Goal: Complete application form

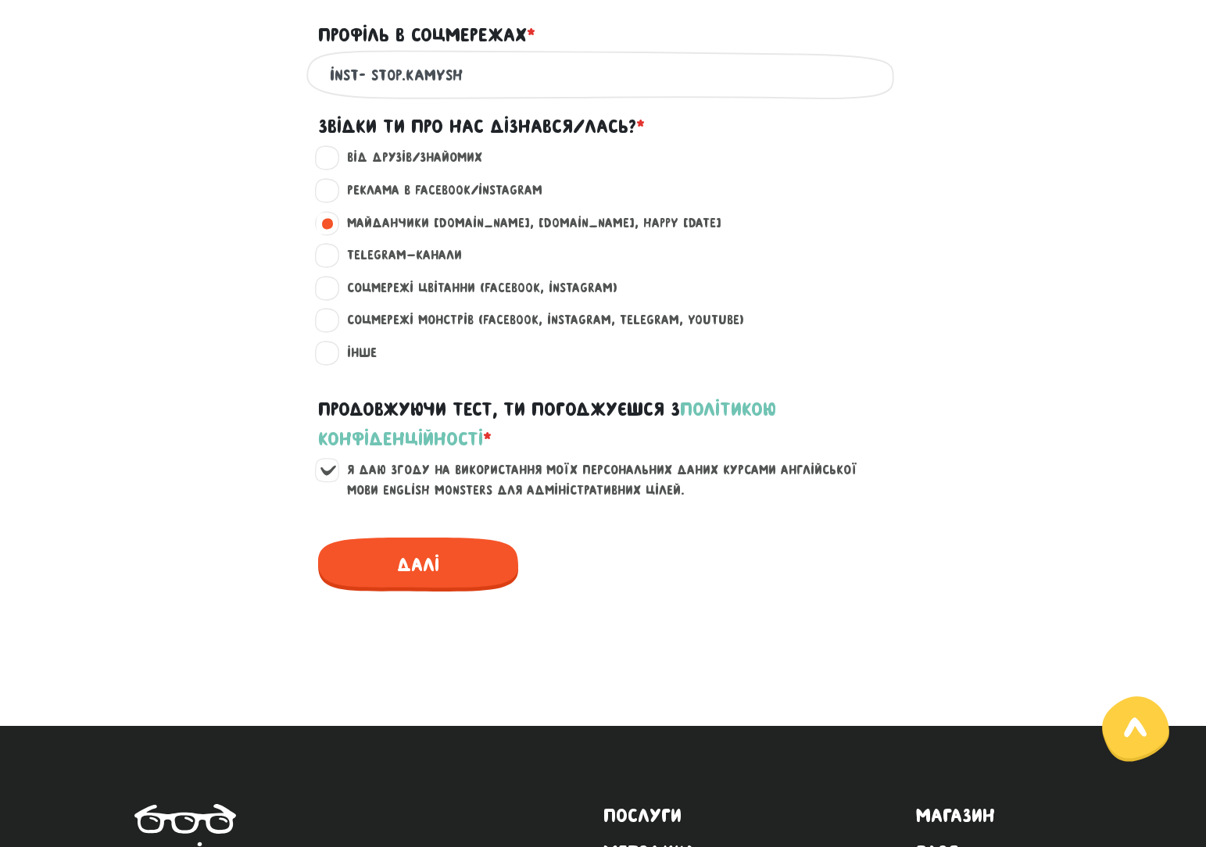
scroll to position [1094, 0]
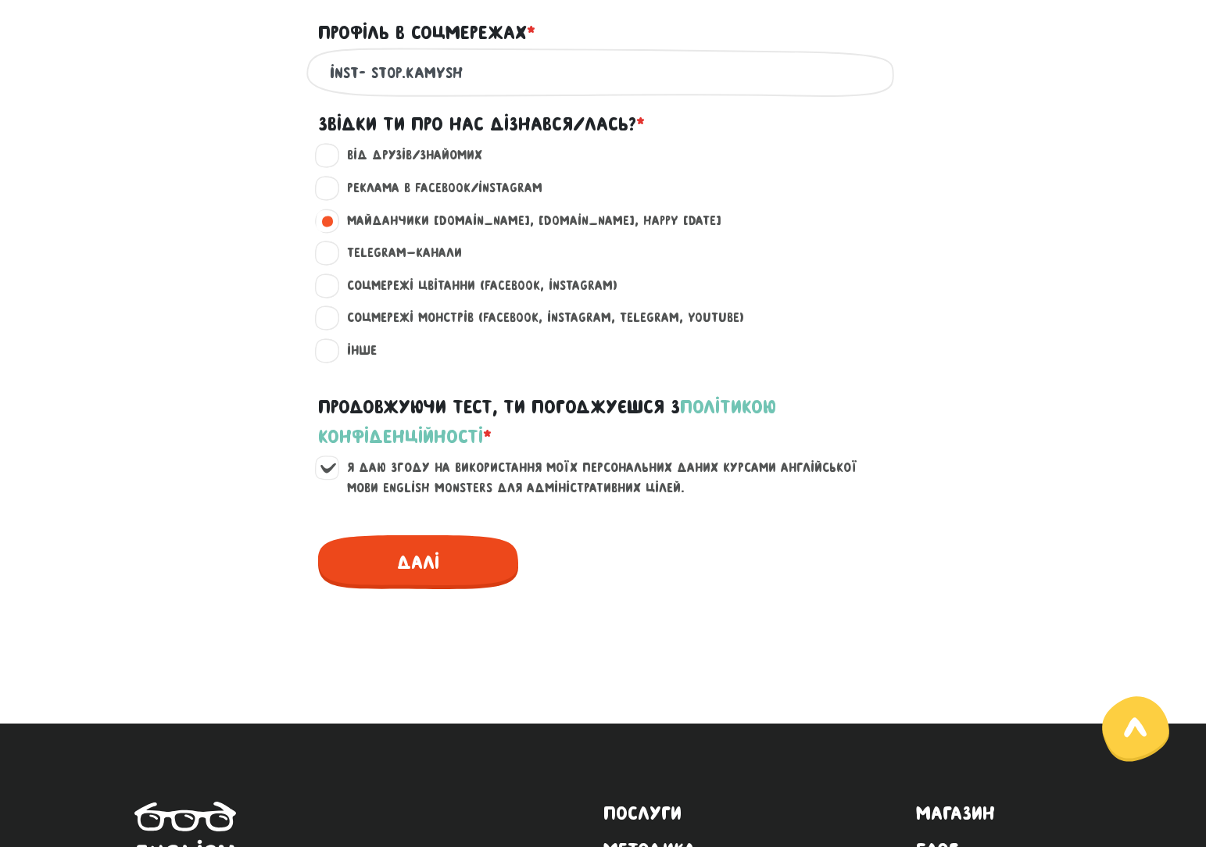
click at [412, 564] on span "Далі" at bounding box center [418, 562] width 200 height 54
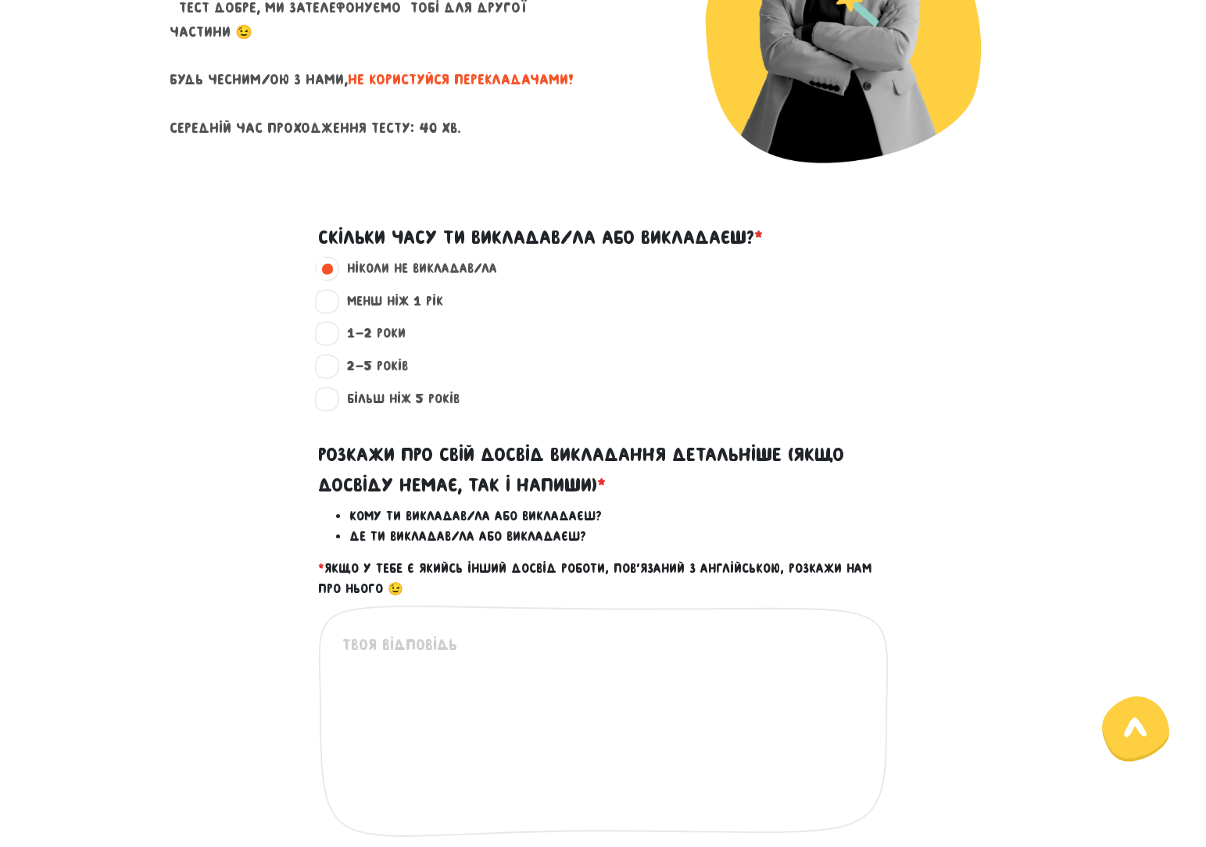
scroll to position [316, 0]
click at [479, 631] on div "Це обов'язкове поле" at bounding box center [603, 733] width 570 height 258
click at [419, 645] on textarea at bounding box center [604, 728] width 524 height 192
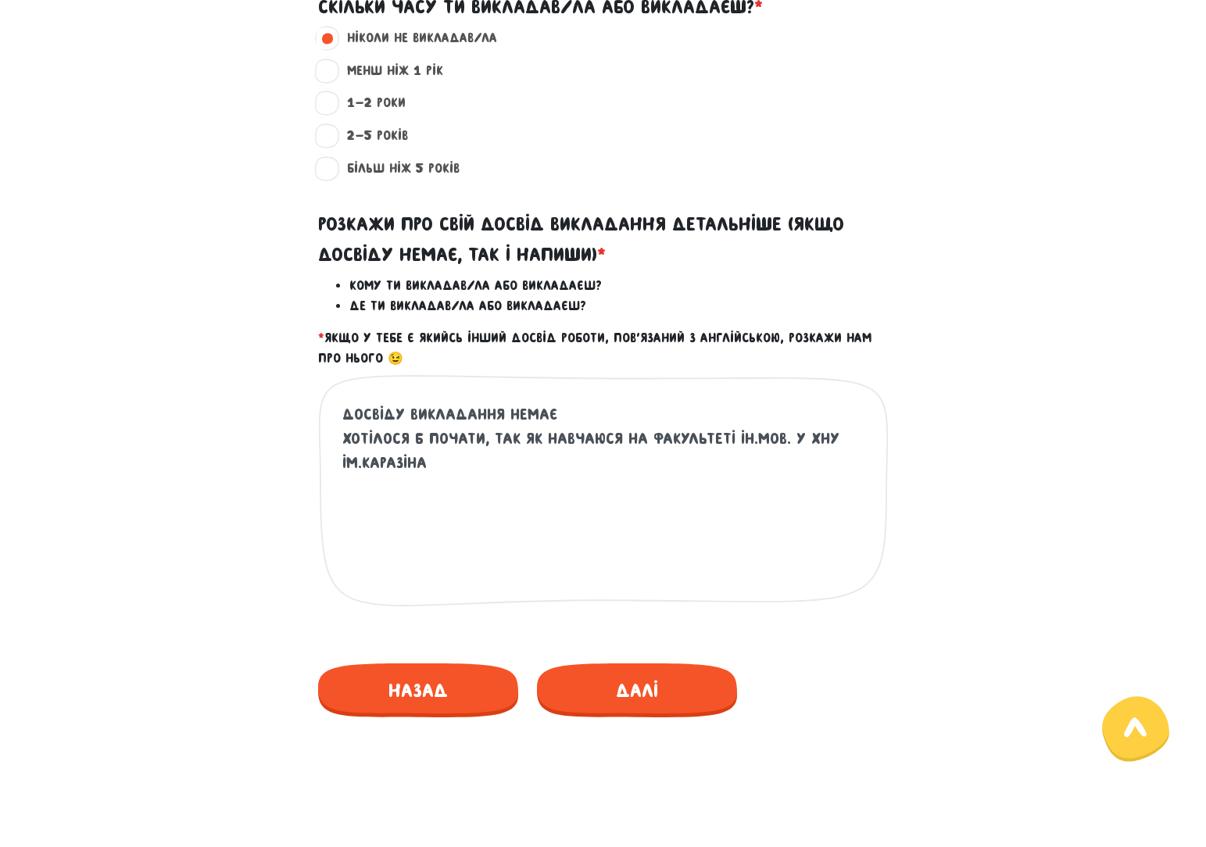
scroll to position [942, 0]
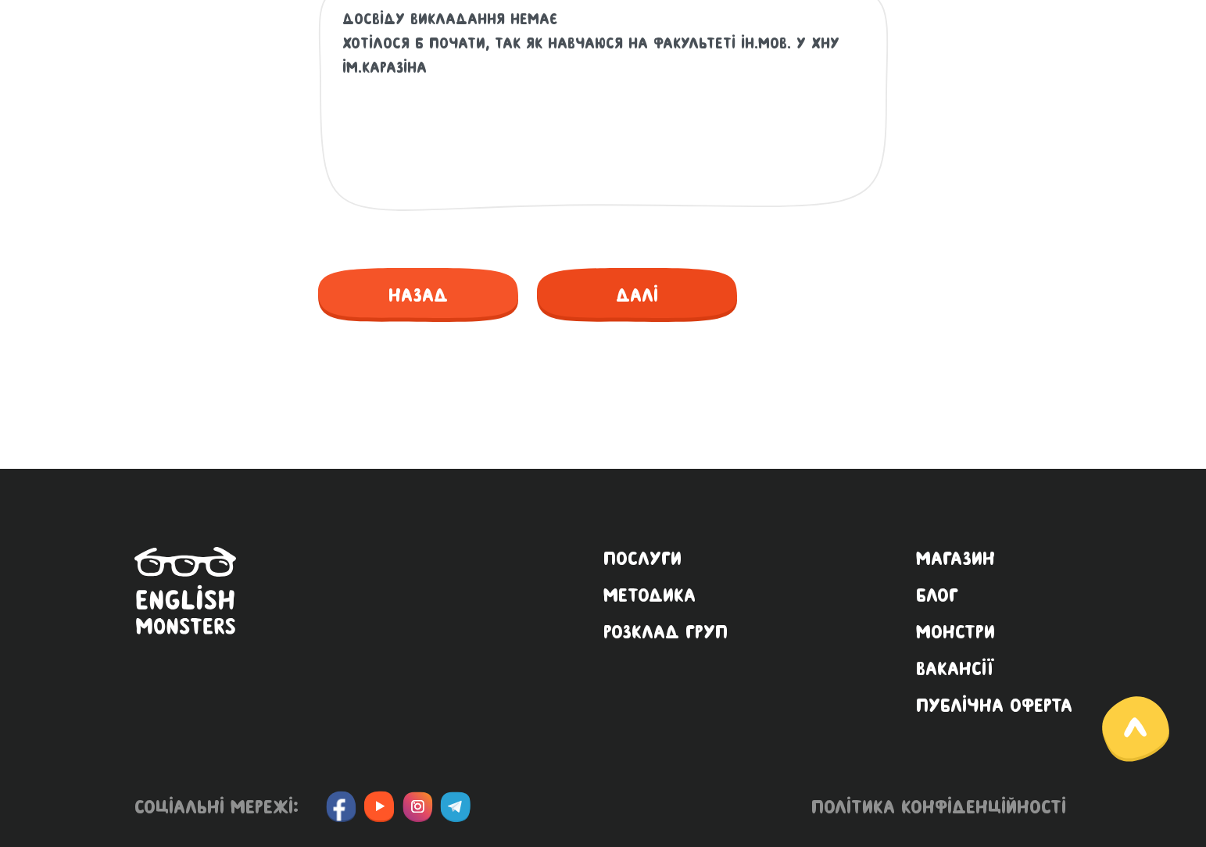
type textarea "Досвіду викладання немає хотілося б почати, так як навчаюся на факультеті ін.мо…"
click at [639, 292] on span "Далі" at bounding box center [637, 295] width 200 height 54
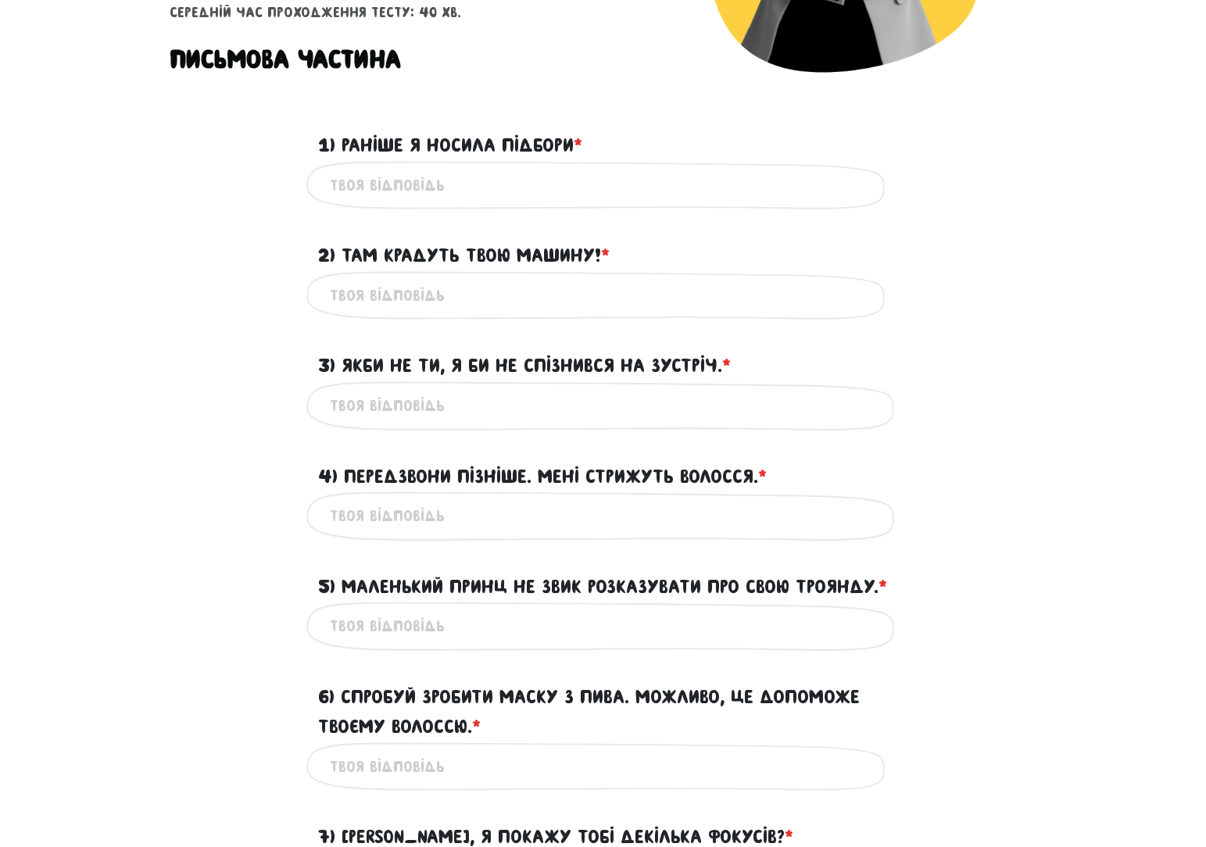
scroll to position [370, 0]
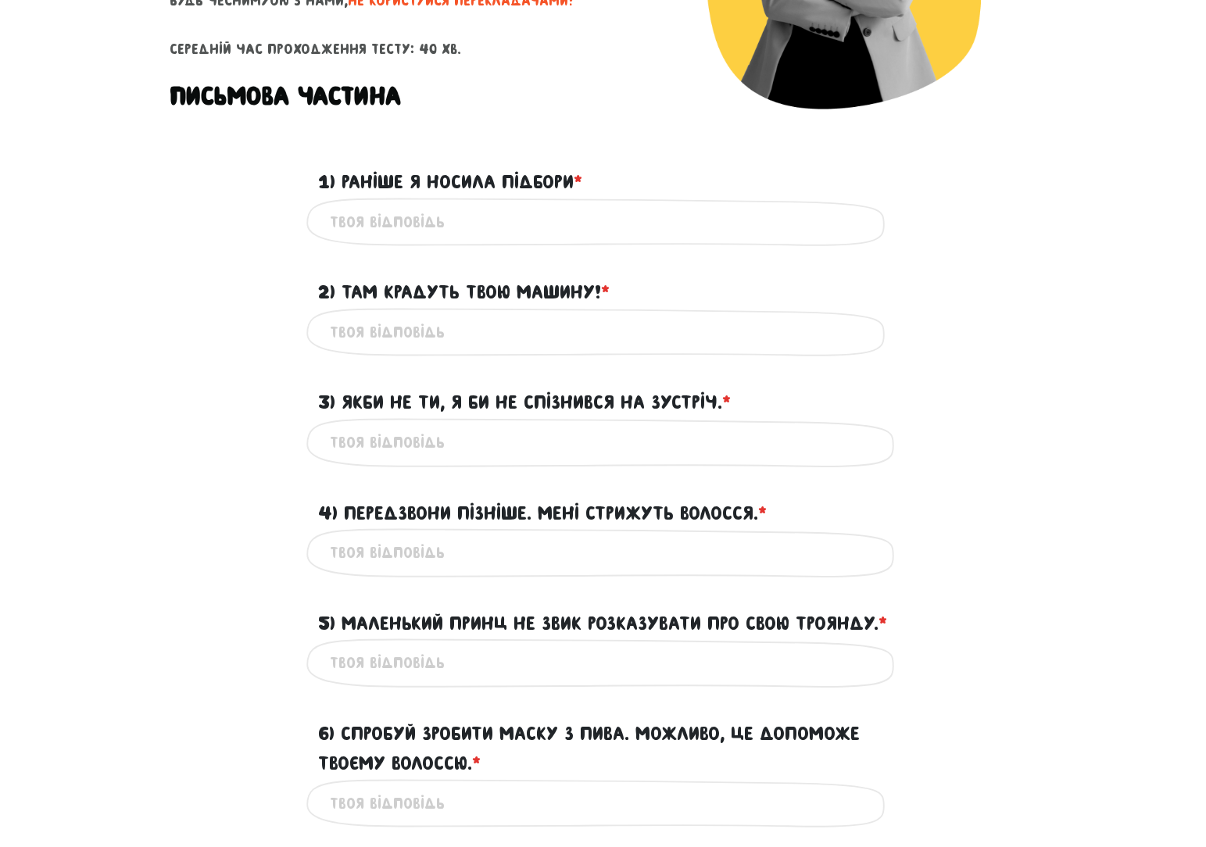
click at [542, 220] on input "1) Раніше я носила підбори * ?" at bounding box center [603, 222] width 547 height 35
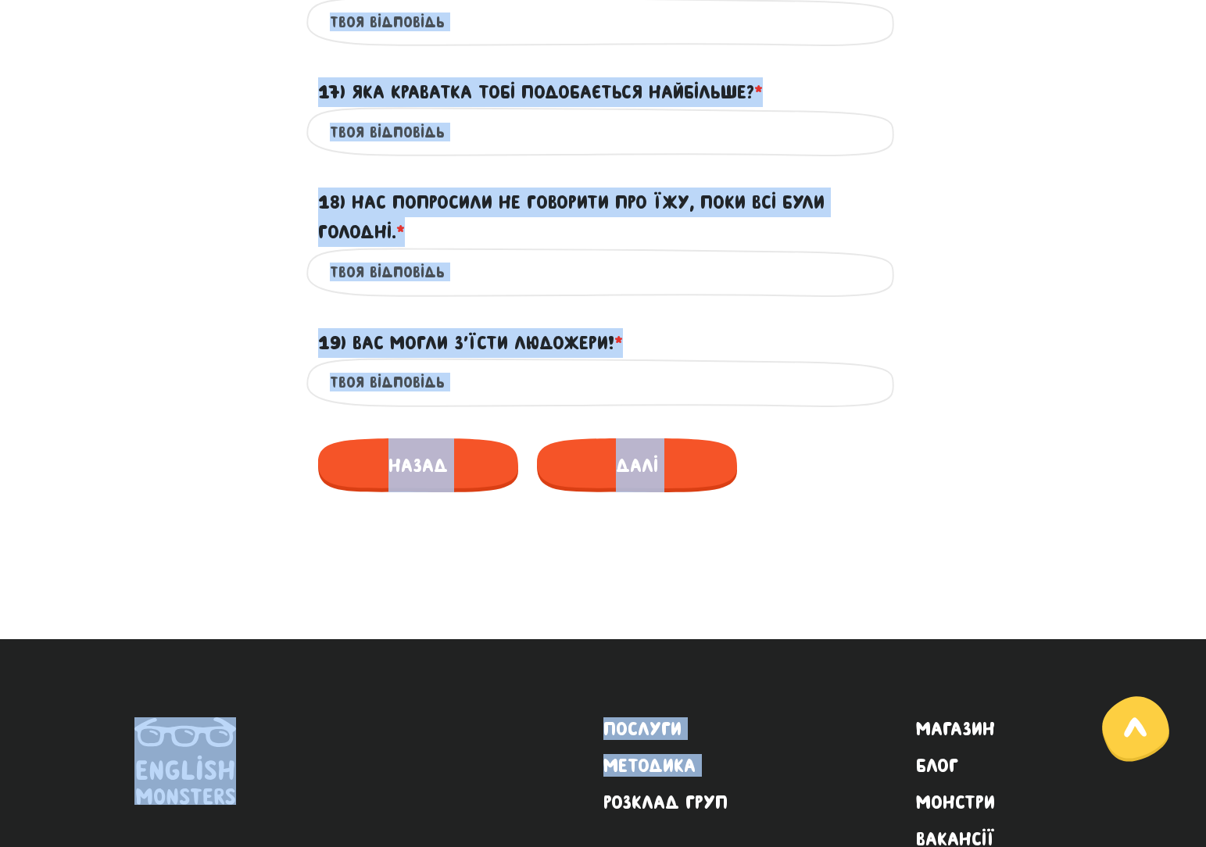
scroll to position [2380, 0]
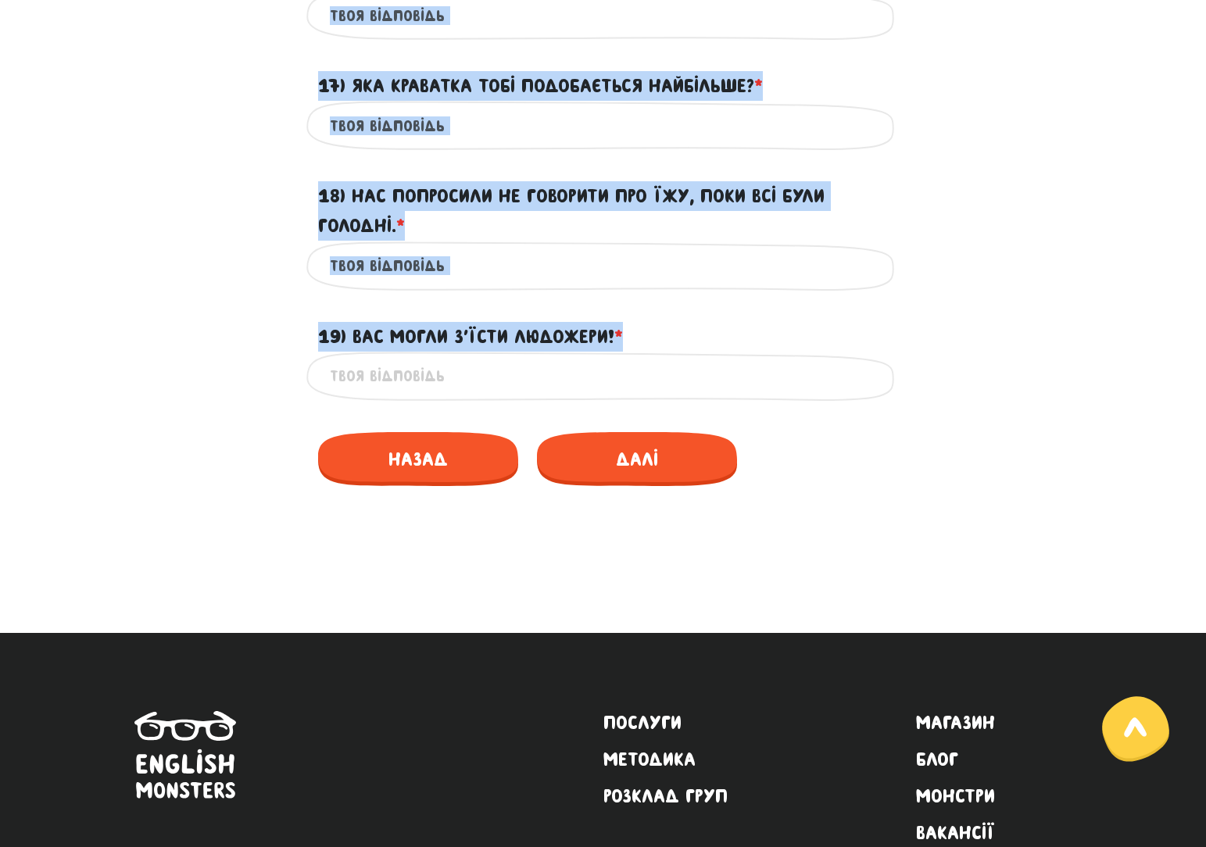
drag, startPoint x: 310, startPoint y: 410, endPoint x: 627, endPoint y: 356, distance: 321.8
copy form "6) Loremi d sitame consect * ? Ad elit'seddoe temp 8) Inc utlabor etdo magnaa! …"
click at [961, 352] on div "19) Вас могли з’їсти людожери! * ?" at bounding box center [603, 327] width 891 height 48
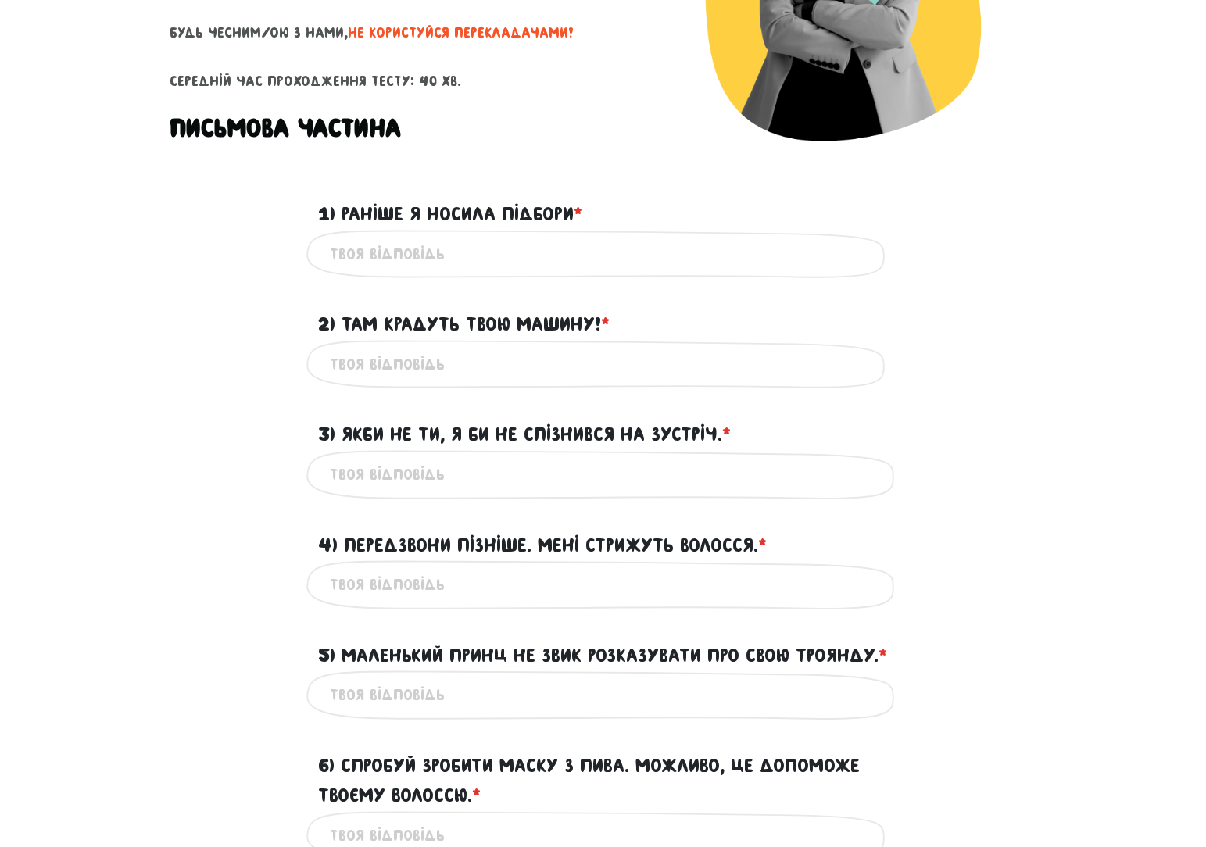
scroll to position [349, 0]
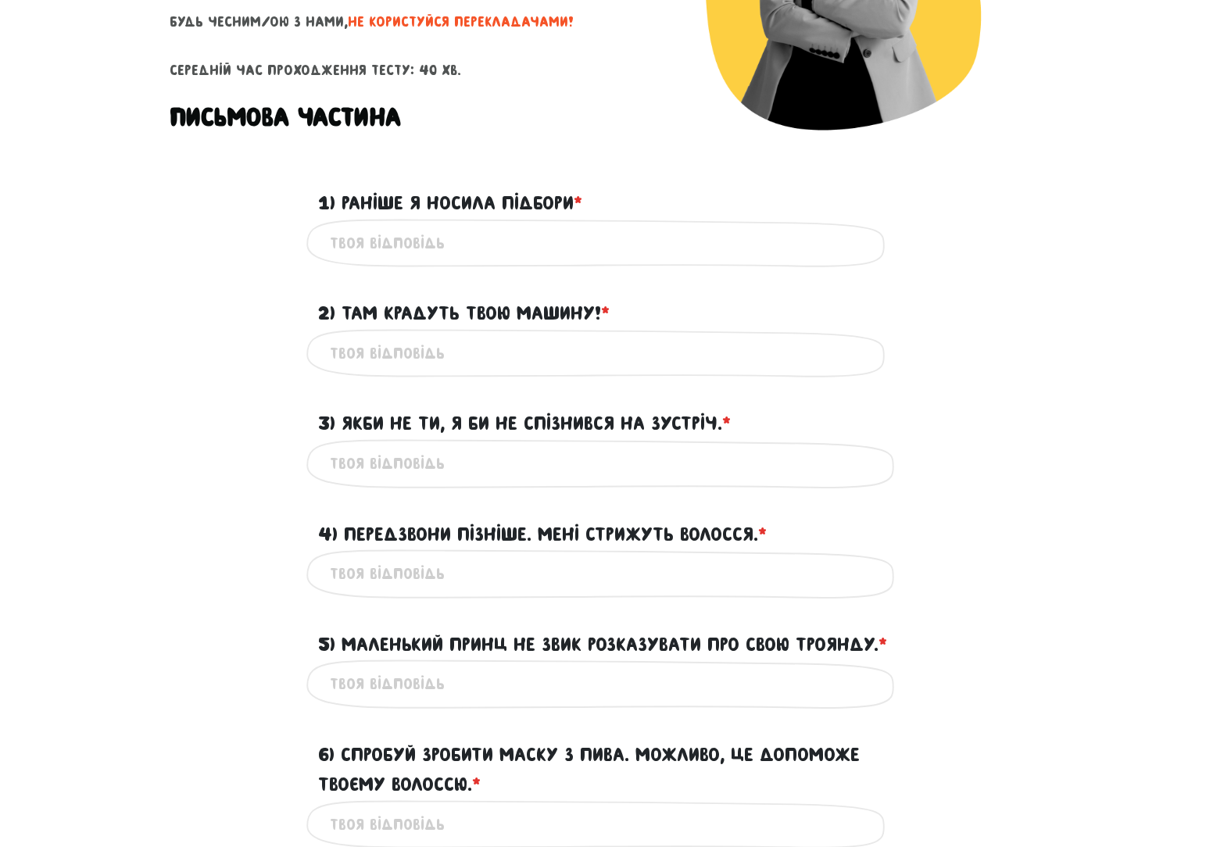
click at [378, 238] on input "1) Раніше я носила підбори * ?" at bounding box center [603, 243] width 547 height 35
type input "Ш"
click at [334, 240] on input "i used to wear high heels" at bounding box center [603, 243] width 547 height 35
type input "I used to wear high heels"
click at [1031, 201] on div "1) Раніше я носила підбори * ?" at bounding box center [603, 194] width 891 height 48
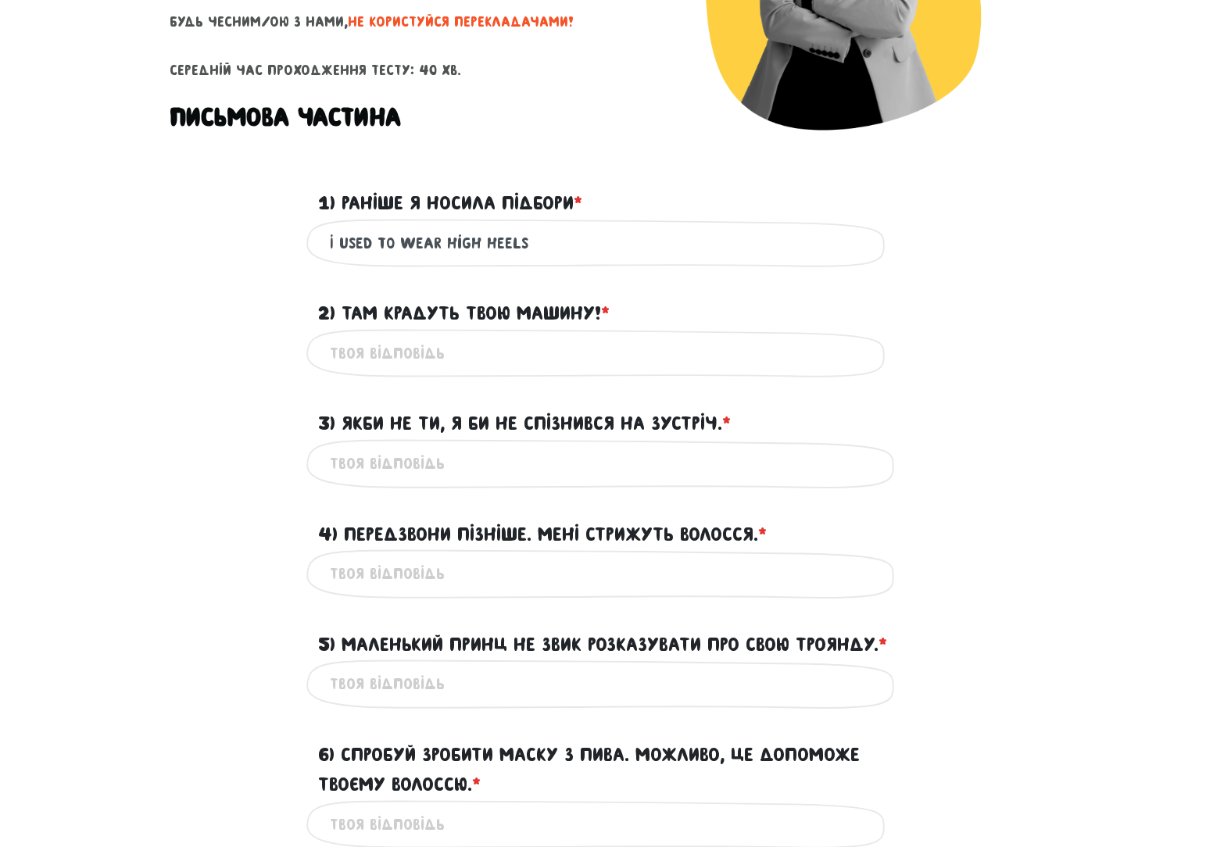
click at [495, 368] on input "2) Там крадуть твою машину! * ?" at bounding box center [603, 353] width 547 height 35
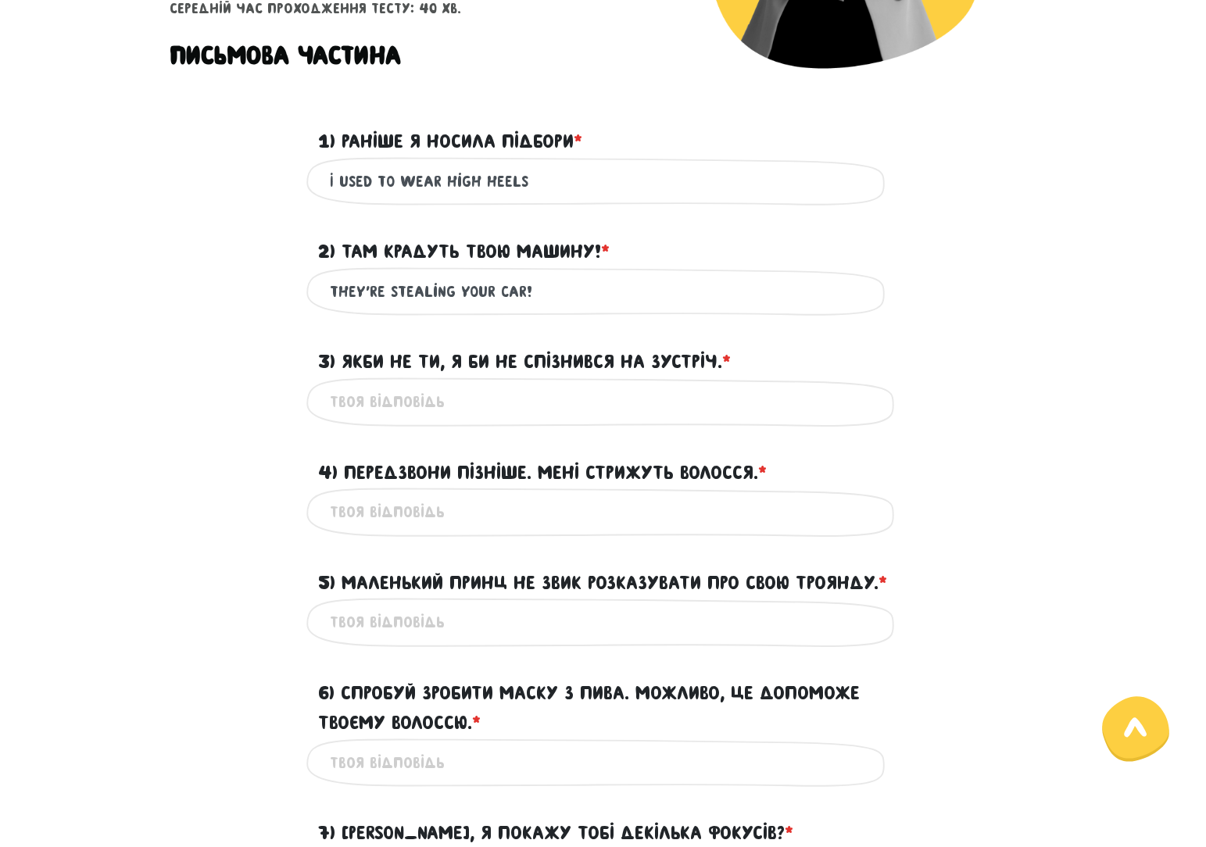
scroll to position [505, 0]
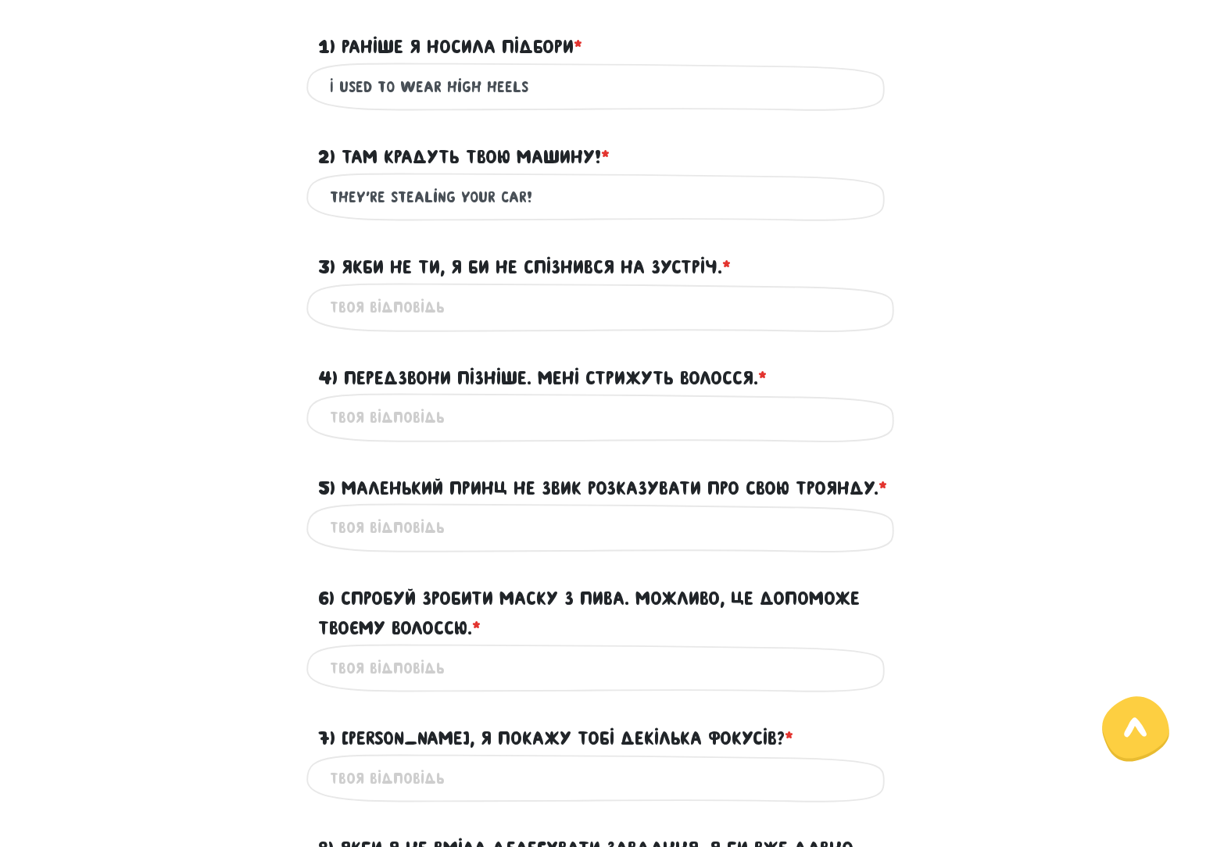
type input "they're stealing your car!"
drag, startPoint x: 963, startPoint y: 327, endPoint x: 867, endPoint y: 301, distance: 98.8
click at [963, 327] on div "Це обов'язкове поле" at bounding box center [603, 307] width 891 height 49
click at [391, 304] on input "3) Якби не ти, я би не спізнився на зустріч. * ?" at bounding box center [603, 307] width 547 height 35
click at [814, 204] on input "they're stealing your car!" at bounding box center [603, 197] width 547 height 35
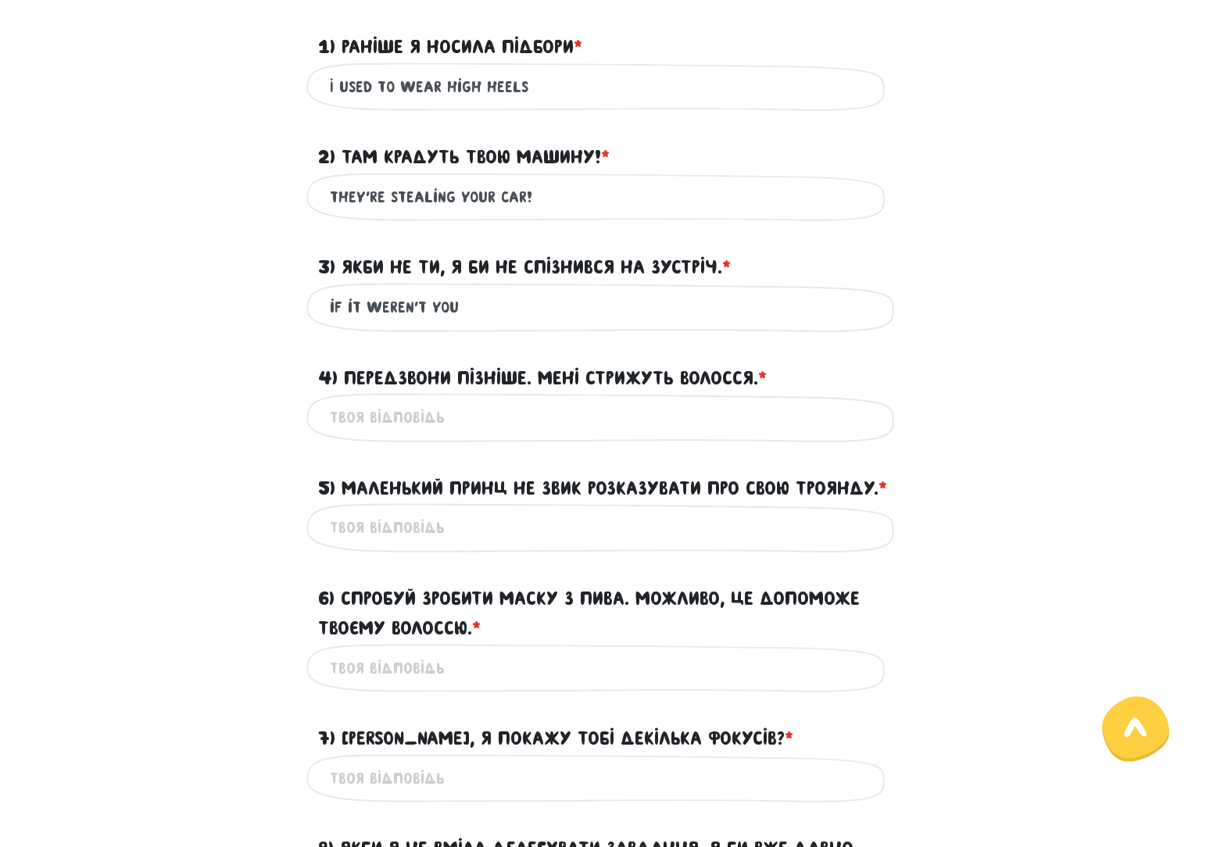
click at [525, 321] on input "if it weren't you" at bounding box center [603, 307] width 547 height 35
click at [465, 312] on input "if it weren't you/ it wouldn't" at bounding box center [603, 307] width 547 height 35
click at [476, 306] on input "if it weren't you, it wouldn't" at bounding box center [603, 307] width 547 height 35
click at [564, 307] on input "if it weren't you, i wouldn't" at bounding box center [603, 307] width 547 height 35
click at [576, 296] on input "if it weren't you, i wouldn't" at bounding box center [603, 307] width 547 height 35
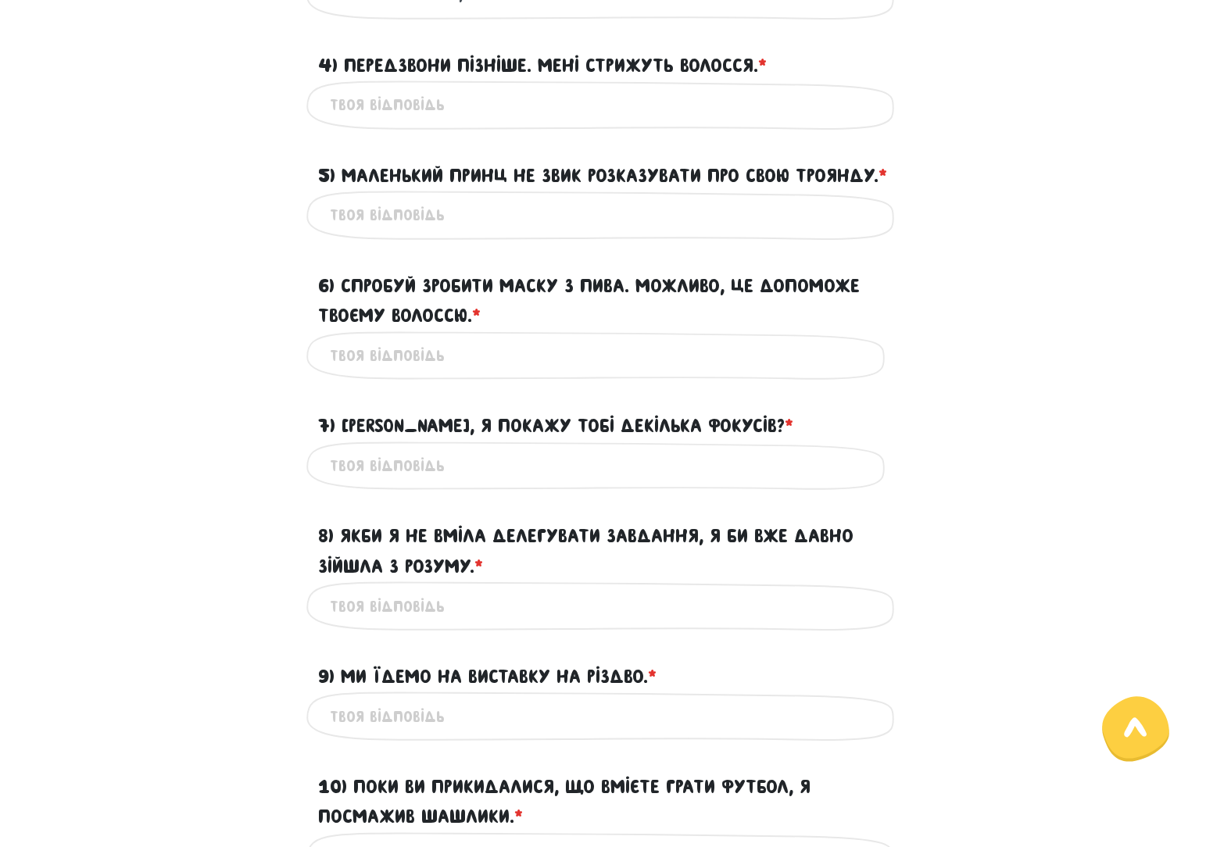
scroll to position [739, 0]
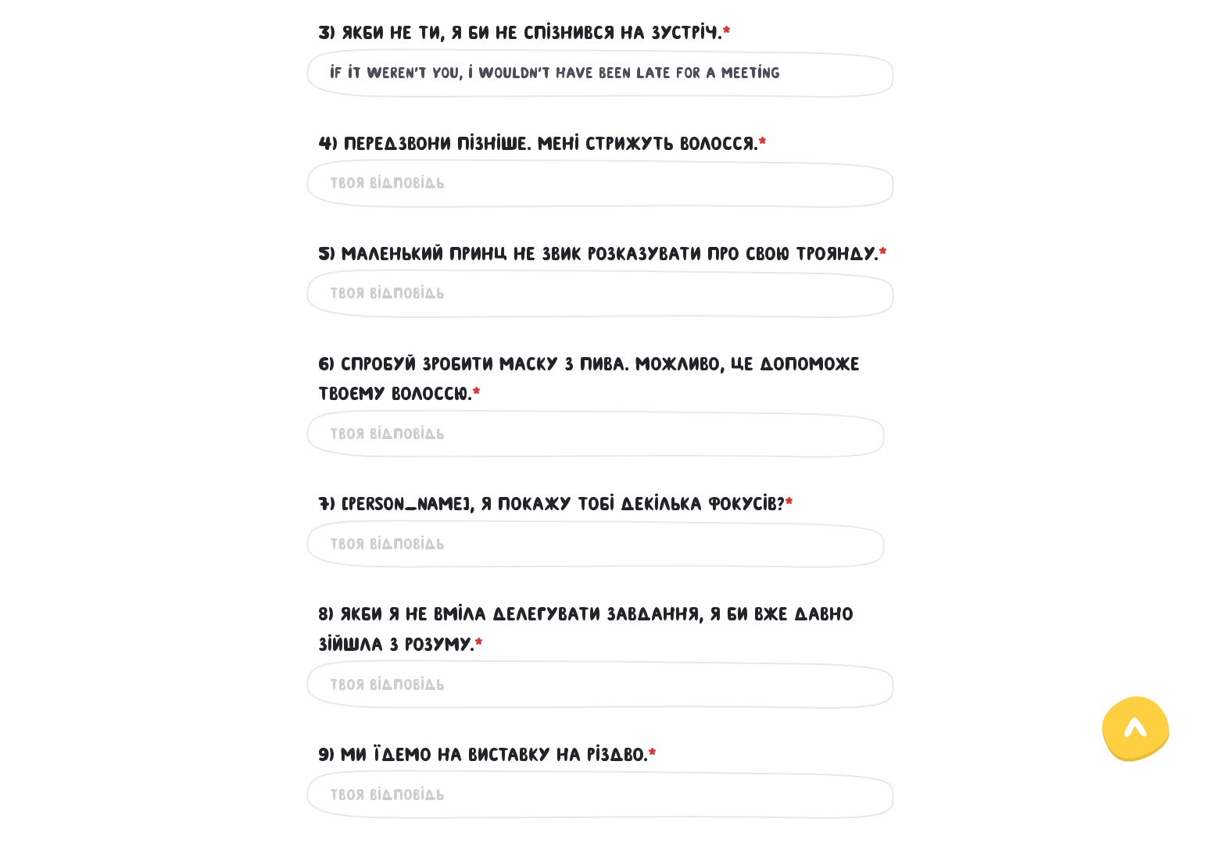
type input "if it weren't you, i wouldn't have been late for a meeting"
click at [348, 184] on input "4) Передзвони пізніше. Мені стрижуть волосся. * ?" at bounding box center [603, 183] width 547 height 35
click at [387, 183] on input "Call me later" at bounding box center [603, 183] width 547 height 35
click at [445, 184] on input "Call back later" at bounding box center [603, 183] width 547 height 35
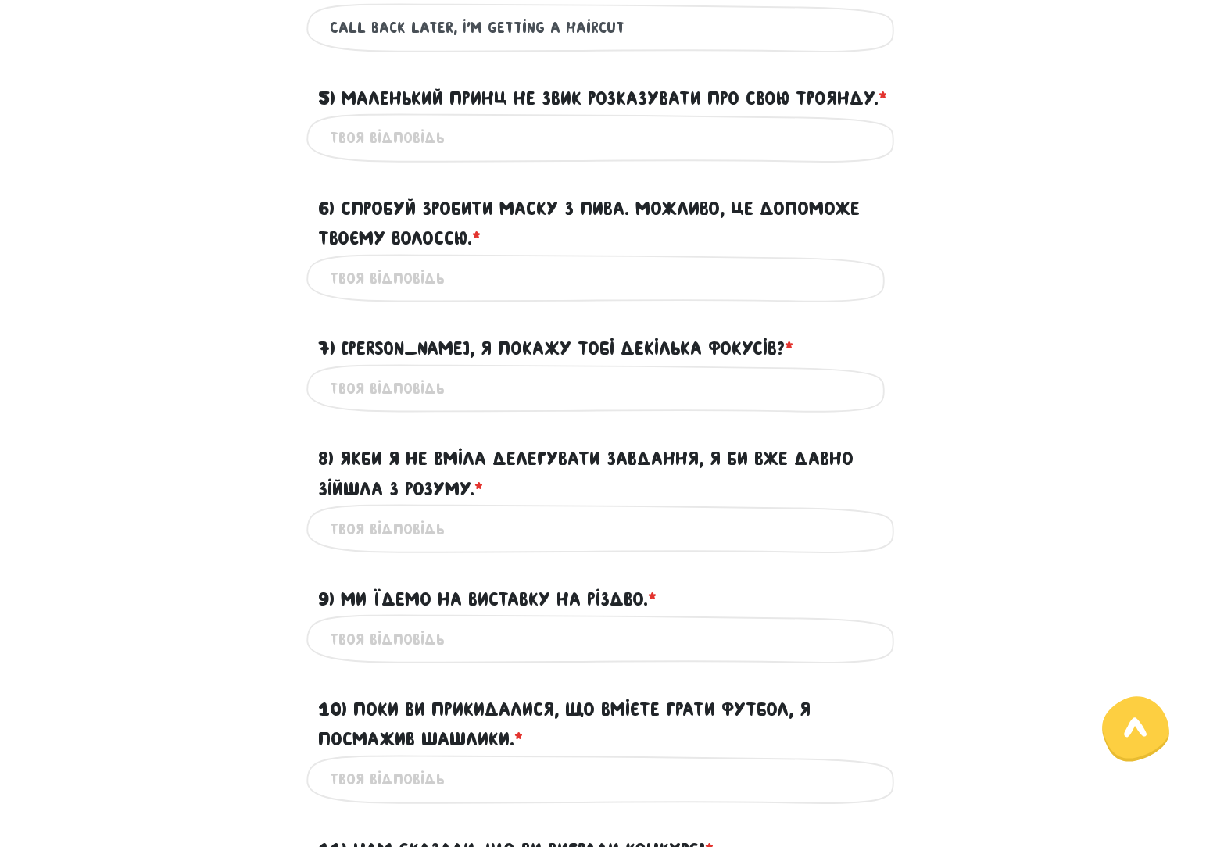
scroll to position [895, 0]
type input "Call back later, I'm getting a haircut"
click at [431, 162] on div "Це обов'язкове поле" at bounding box center [603, 137] width 594 height 49
click at [396, 113] on label "5) Маленький Принц не звик розказувати про свою Троянду. * ?" at bounding box center [602, 98] width 569 height 30
click at [396, 141] on input "5) Маленький Принц не звик розказувати про свою Троянду. * ?" at bounding box center [603, 137] width 547 height 35
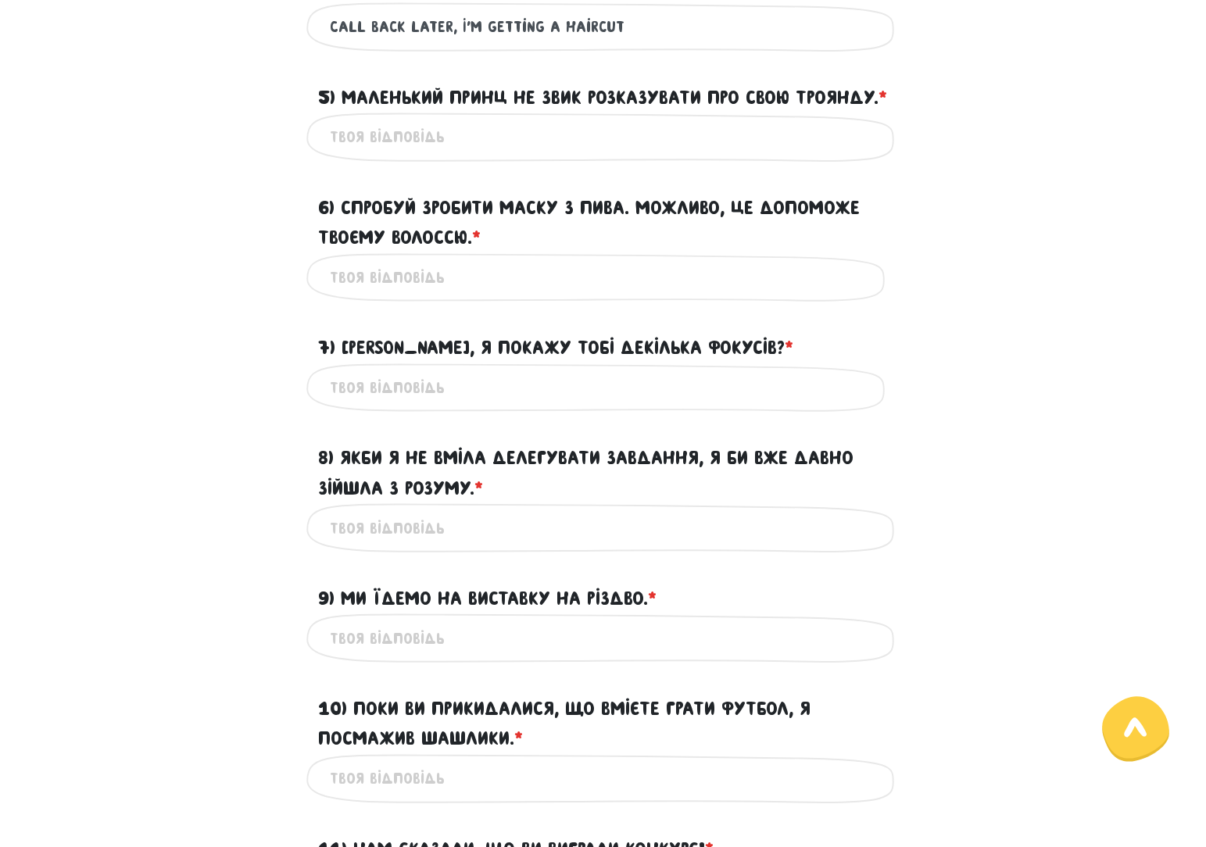
click at [400, 155] on input "5) Маленький Принц не звик розказувати про свою Троянду. * ?" at bounding box center [603, 137] width 547 height 35
click at [475, 155] on input "The [PERSON_NAME]" at bounding box center [603, 137] width 547 height 35
click at [552, 155] on input "The [PERSON_NAME] wasn't used" at bounding box center [603, 137] width 547 height 35
type input "The [PERSON_NAME] wasn't used to talking about rose"
click at [421, 295] on input "6) Спробуй зробити маску з пива. Можливо, це допоможе твоєму волоссю. * ?" at bounding box center [603, 277] width 547 height 35
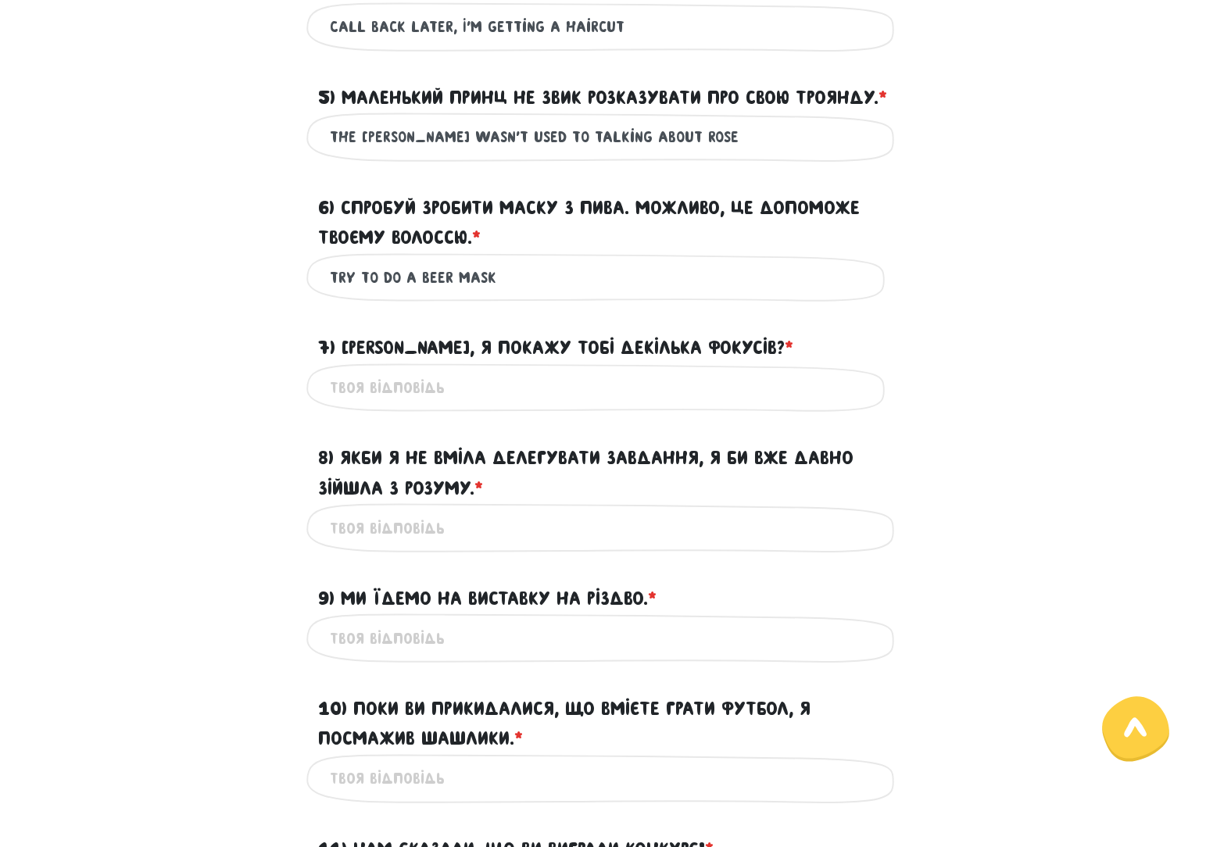
click at [484, 295] on input "try to do a beer mask" at bounding box center [603, 277] width 547 height 35
click at [442, 295] on input "try to do a" at bounding box center [603, 277] width 547 height 35
click at [704, 295] on input "try making a mask from beer. maybe it will help" at bounding box center [603, 277] width 547 height 35
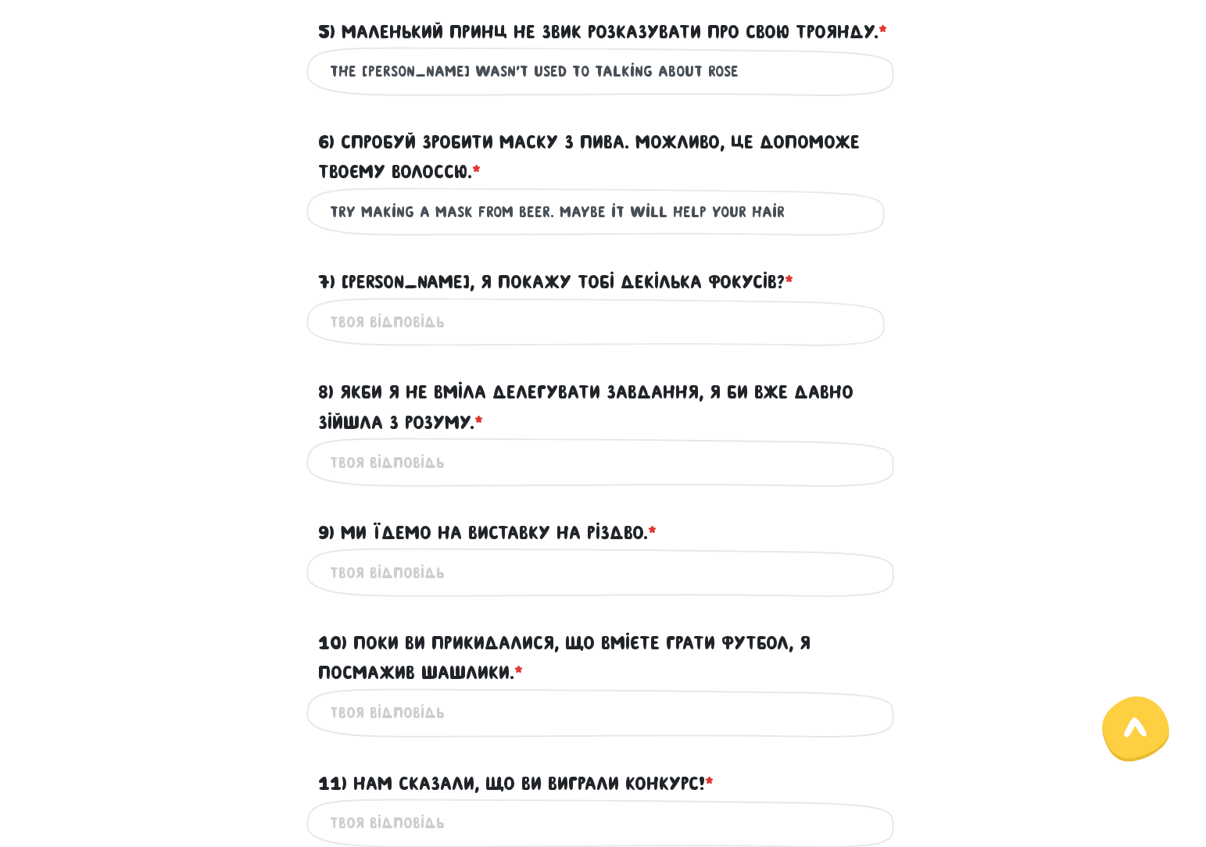
scroll to position [1052, 0]
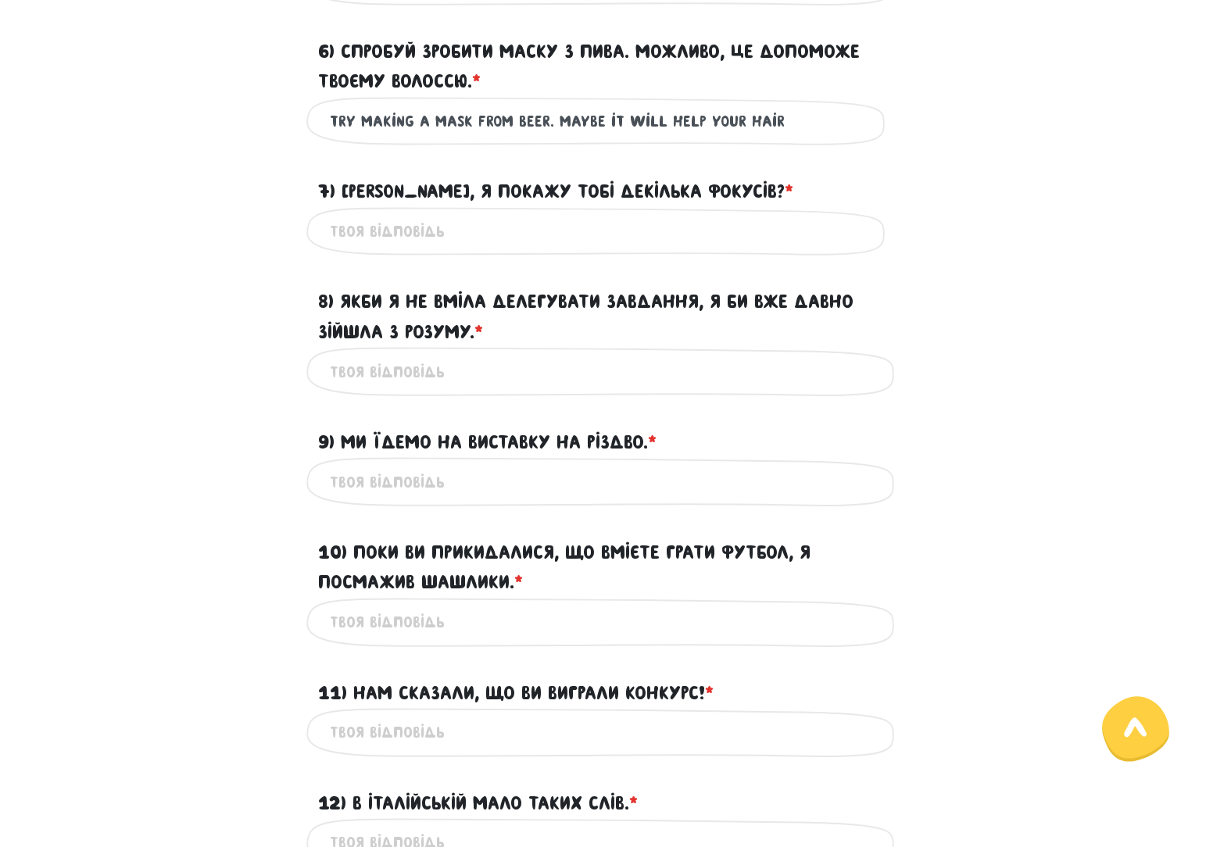
type input "try making a mask from beer. maybe it will help your hair"
click at [370, 249] on input "7) [PERSON_NAME], я покажу тобі декілька фокусів? * ?" at bounding box center [603, 231] width 547 height 35
type input "want me to show you a few tricks?"
click at [384, 389] on input "8) Якби я не вміла делегувати завдання, я би вже давно зійшла з розуму. * ?" at bounding box center [603, 371] width 547 height 35
paste input "If I couldn’t delegate tasks, I would’ve gone crazy long ago."
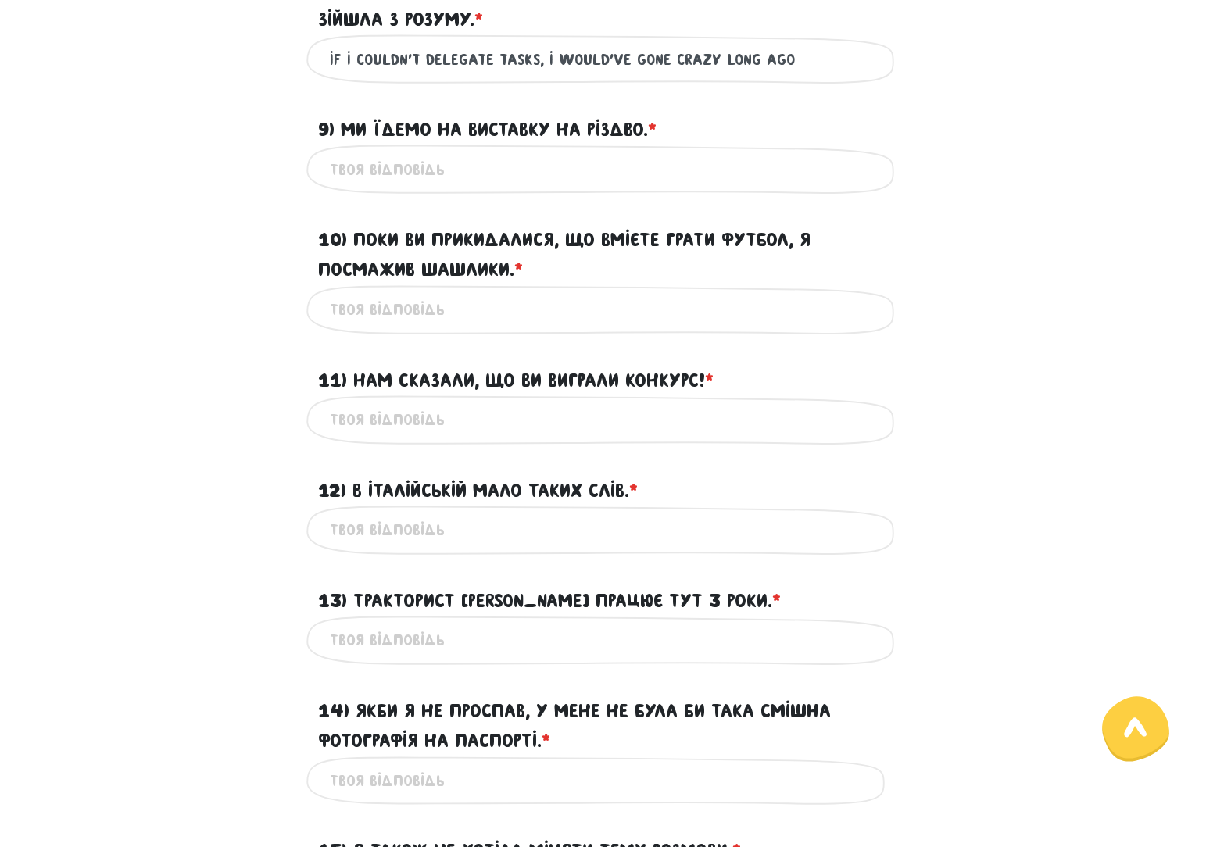
scroll to position [1286, 0]
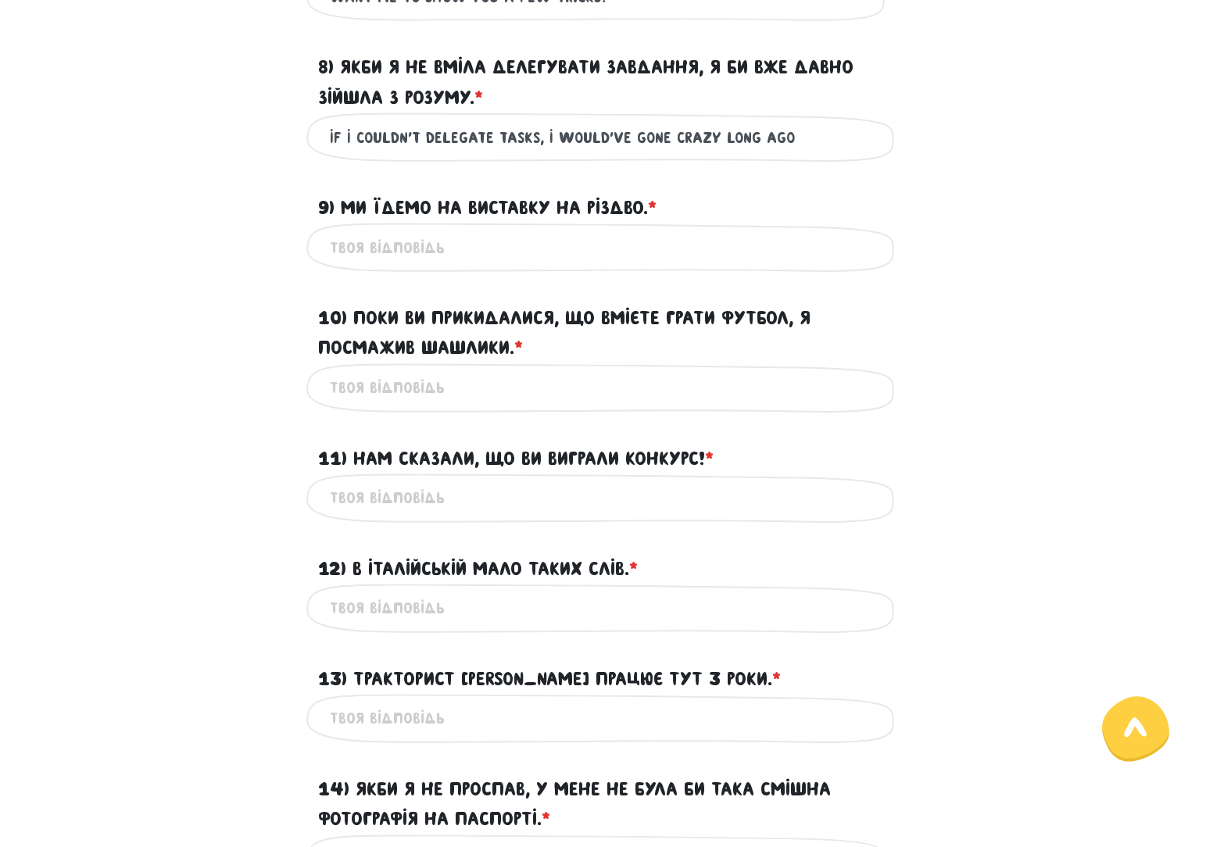
type input "If I couldn’t delegate tasks, I would’ve gone crazy long ago"
click at [406, 265] on input "9) Ми їдемо на виставку на Різдво. * ?" at bounding box center [603, 247] width 547 height 35
click at [457, 265] on input "we are going to" at bounding box center [603, 247] width 547 height 35
click at [594, 265] on input "we are going to the exhibition" at bounding box center [603, 247] width 547 height 35
click at [624, 265] on input "we are going to the exhibition at chrismas" at bounding box center [603, 247] width 547 height 35
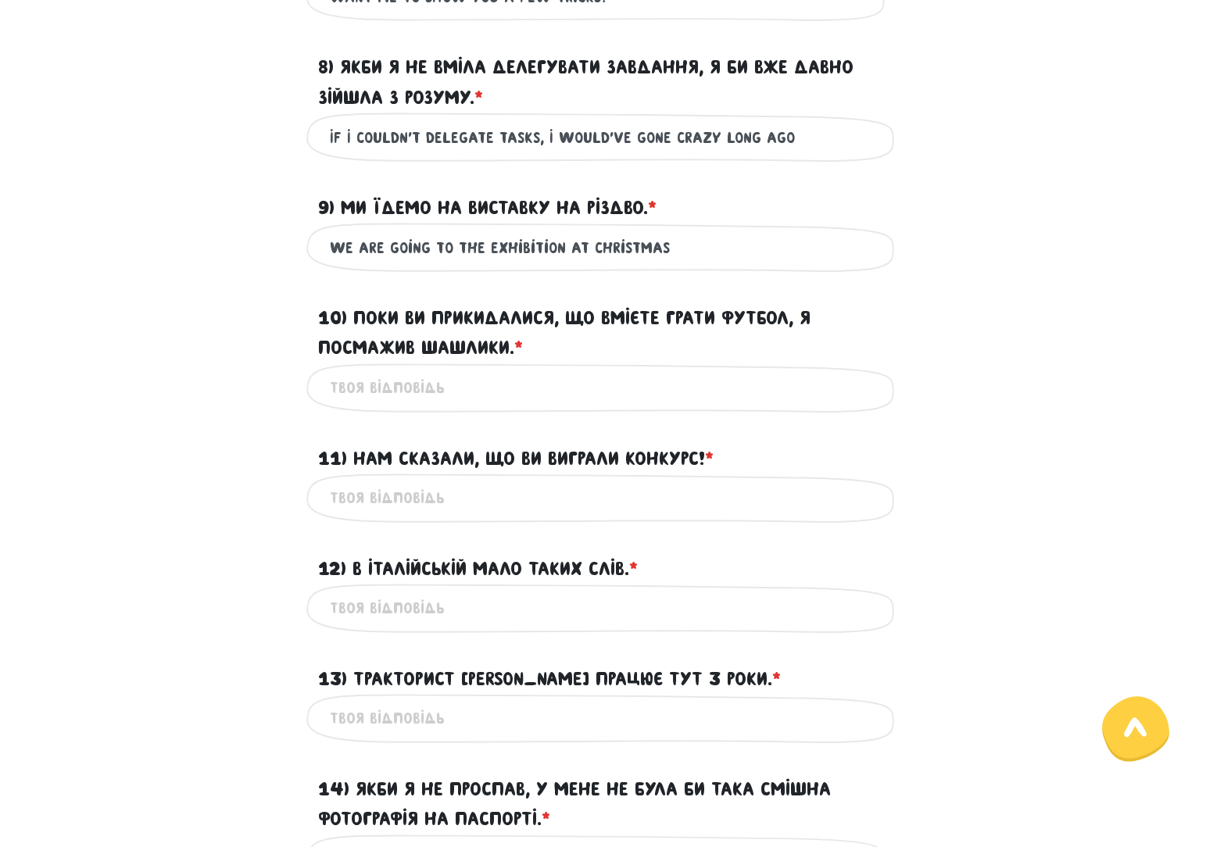
type input "we are going to the exhibition at christmas"
click at [444, 406] on input "10) Поки ви прикидалися, що вмієте грати футбол, я посмажив шашлики. * ?" at bounding box center [603, 387] width 547 height 35
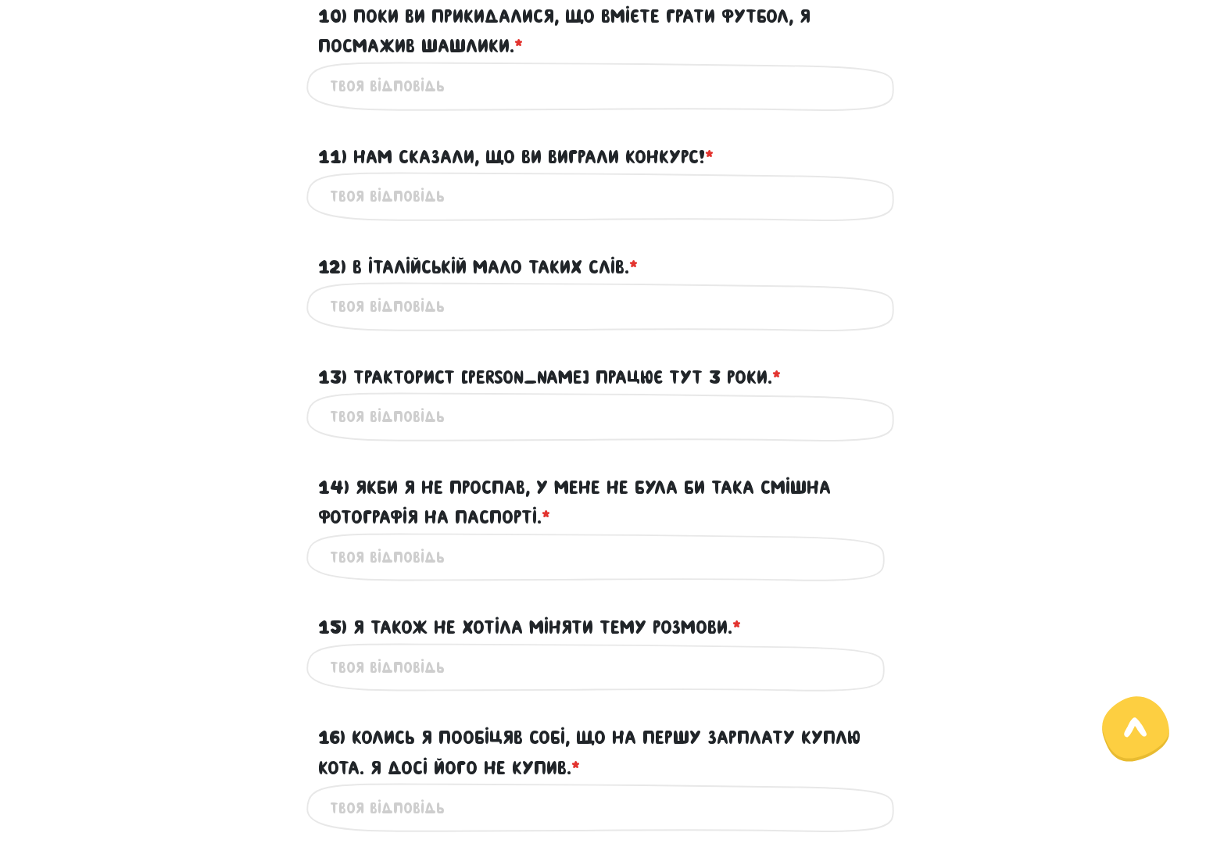
scroll to position [1599, 0]
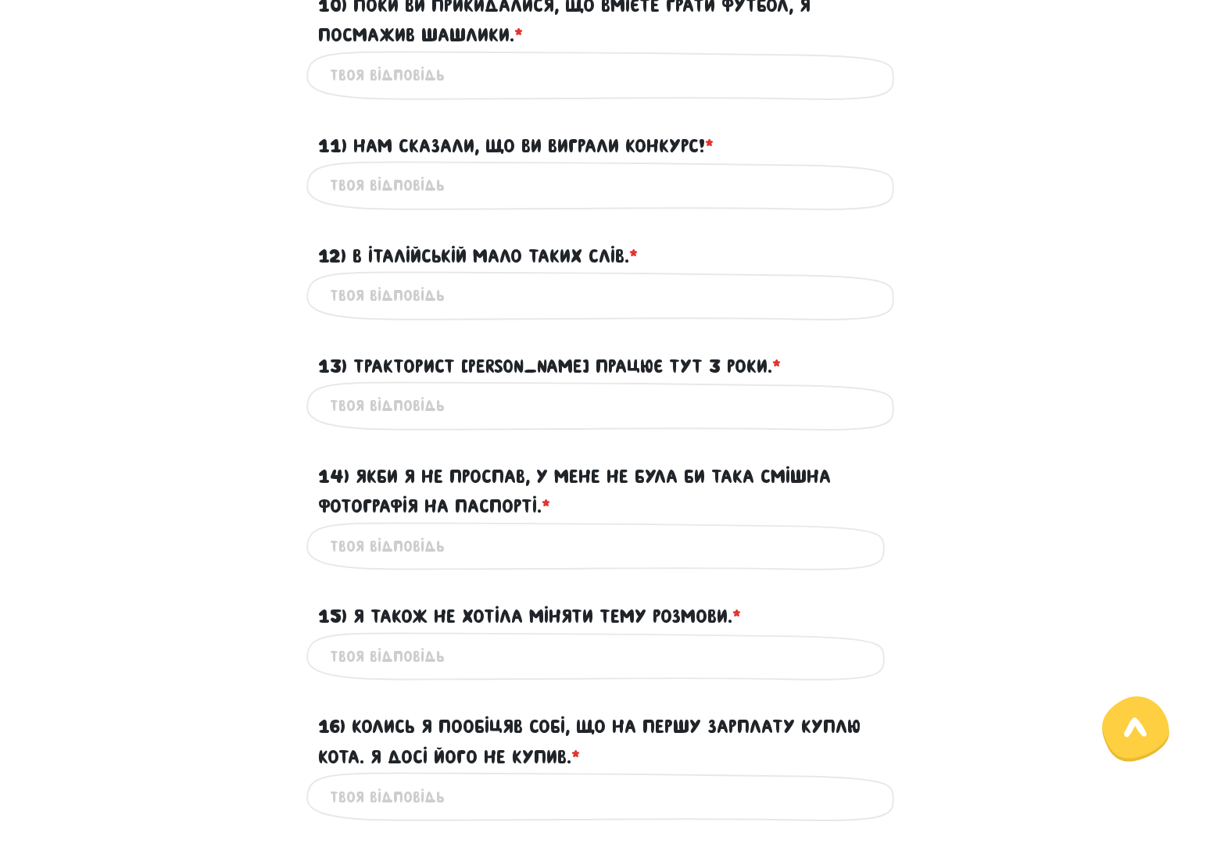
click at [397, 93] on input "10) Поки ви прикидалися, що вмієте грати футбол, я посмажив шашлики. * ?" at bounding box center [603, 75] width 547 height 35
click at [410, 93] on input "while you pretending" at bounding box center [603, 75] width 547 height 35
click at [571, 93] on input "while you were pretending" at bounding box center [603, 75] width 547 height 35
click at [770, 93] on input "while you were pretending to know how to play footbal" at bounding box center [603, 75] width 547 height 35
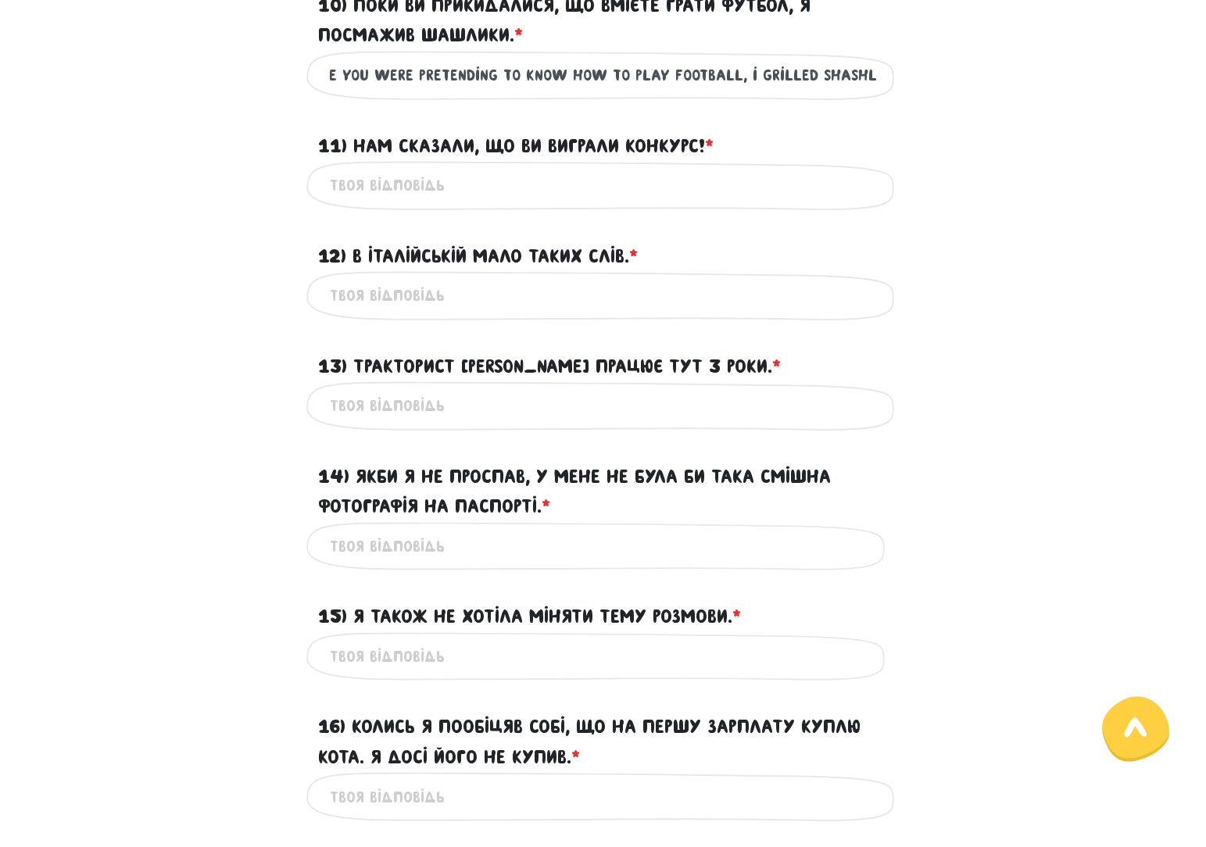
type input "while you were pretending to know how to play football, i grilled shashlick"
click at [446, 203] on input "11) Нам сказали, що ви виграли конкурс! * ?" at bounding box center [603, 185] width 547 height 35
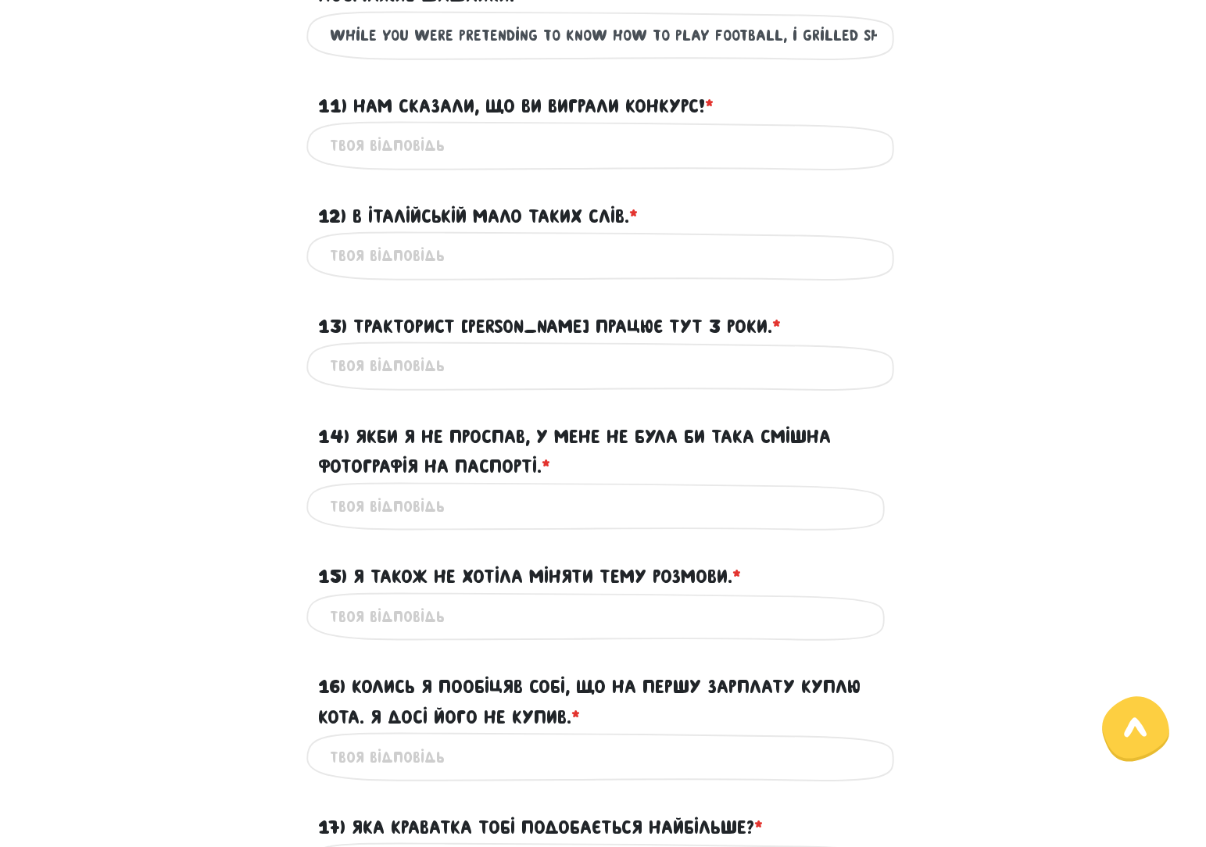
scroll to position [1677, 0]
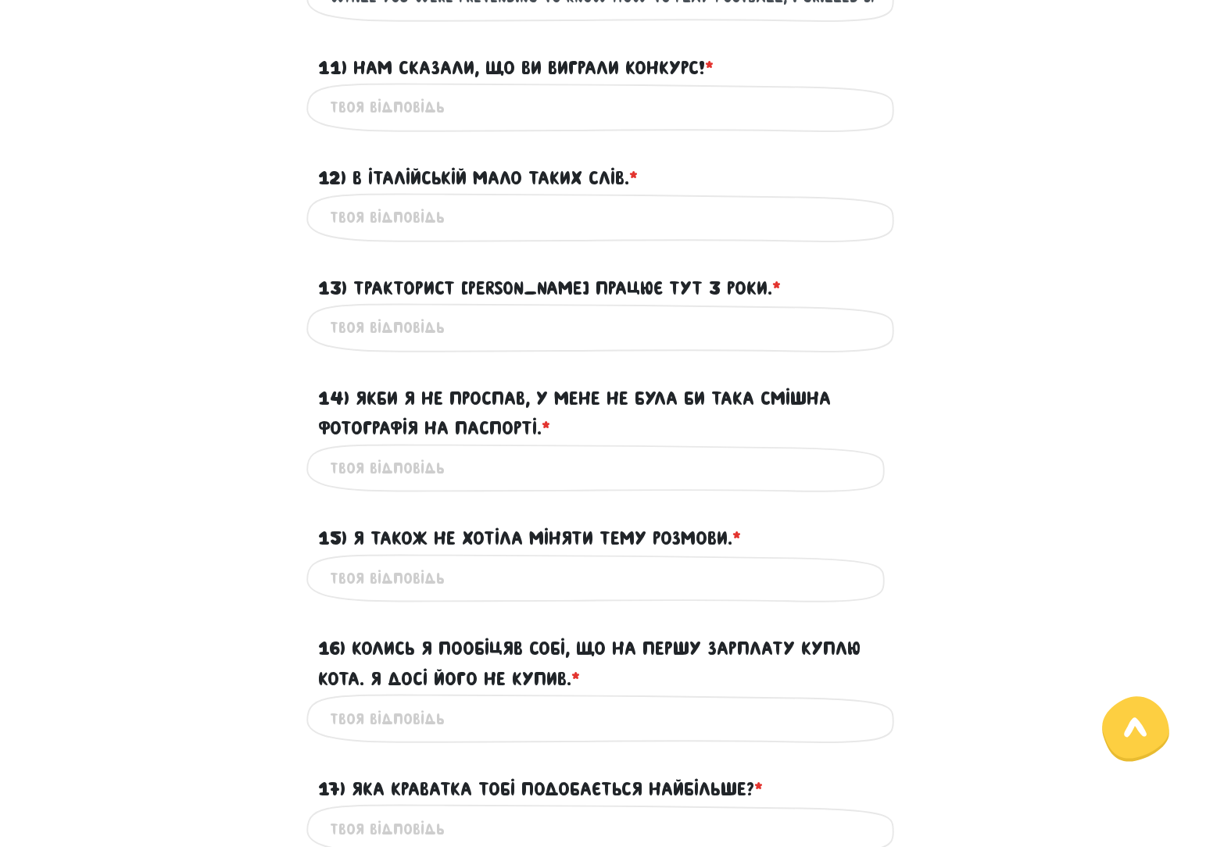
click at [391, 125] on input "11) Нам сказали, що ви виграли конкурс! * ?" at bounding box center [603, 107] width 547 height 35
click at [472, 125] on input "we were told" at bounding box center [603, 107] width 547 height 35
click at [566, 125] on input "we were told that you won" at bounding box center [603, 107] width 547 height 35
type input "we were told that you won competition"
click at [405, 234] on input "12) В італійській мало таких слів. * ?" at bounding box center [603, 217] width 547 height 35
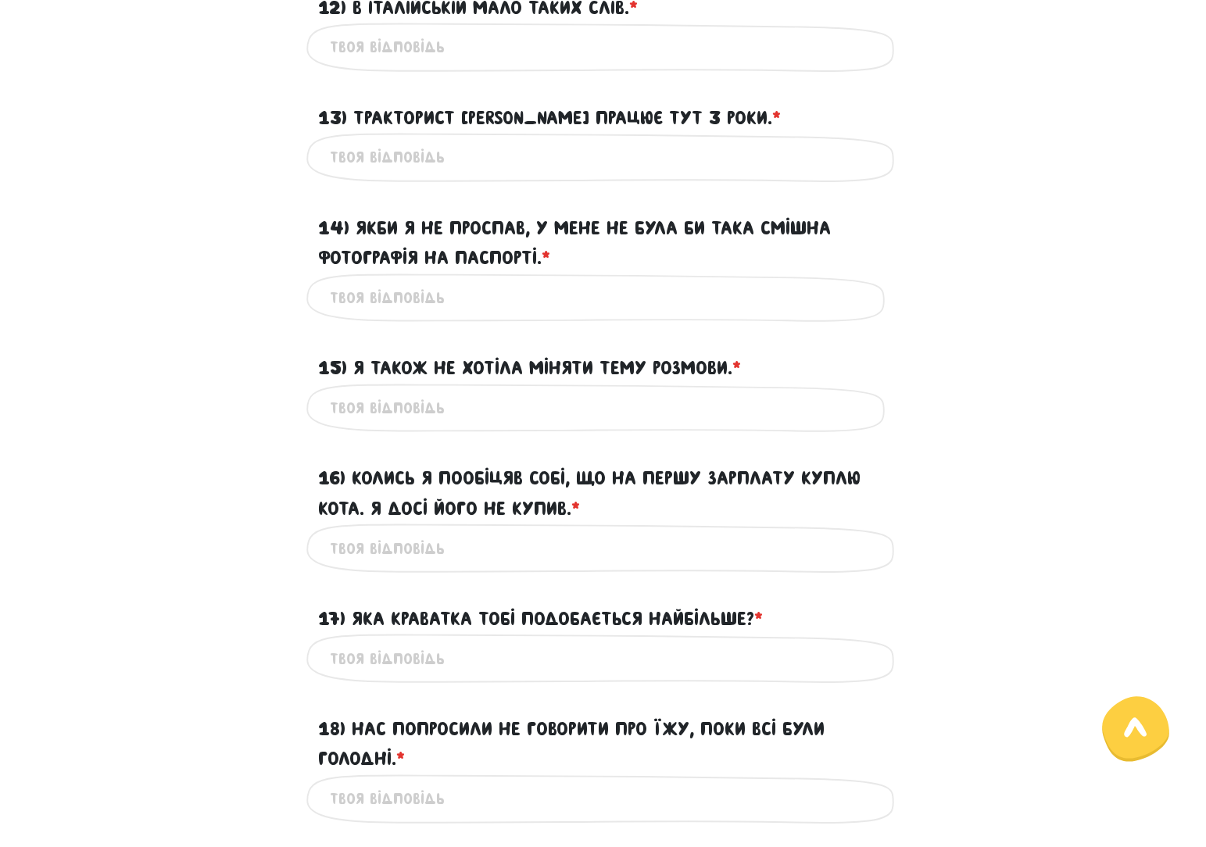
scroll to position [1833, 0]
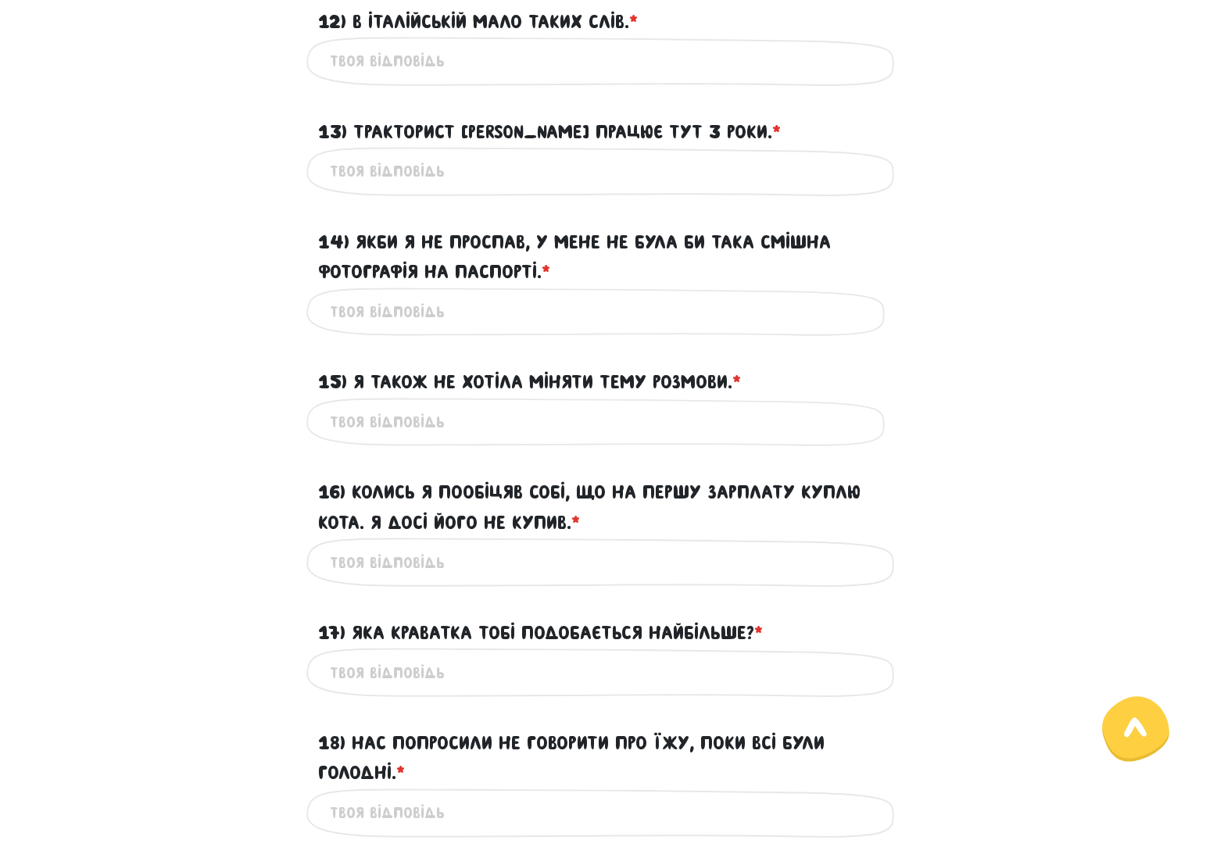
click at [392, 79] on input "12) В італійській мало таких слів. * ?" at bounding box center [603, 61] width 547 height 35
click at [391, 79] on input "there" at bounding box center [603, 61] width 547 height 35
type input "there are few such words in italian"
click at [388, 189] on input "13) Тракторист [PERSON_NAME] працює тут 3 роки. * ?" at bounding box center [603, 171] width 547 height 35
click at [374, 181] on div "Це обов'язкове поле" at bounding box center [603, 171] width 594 height 49
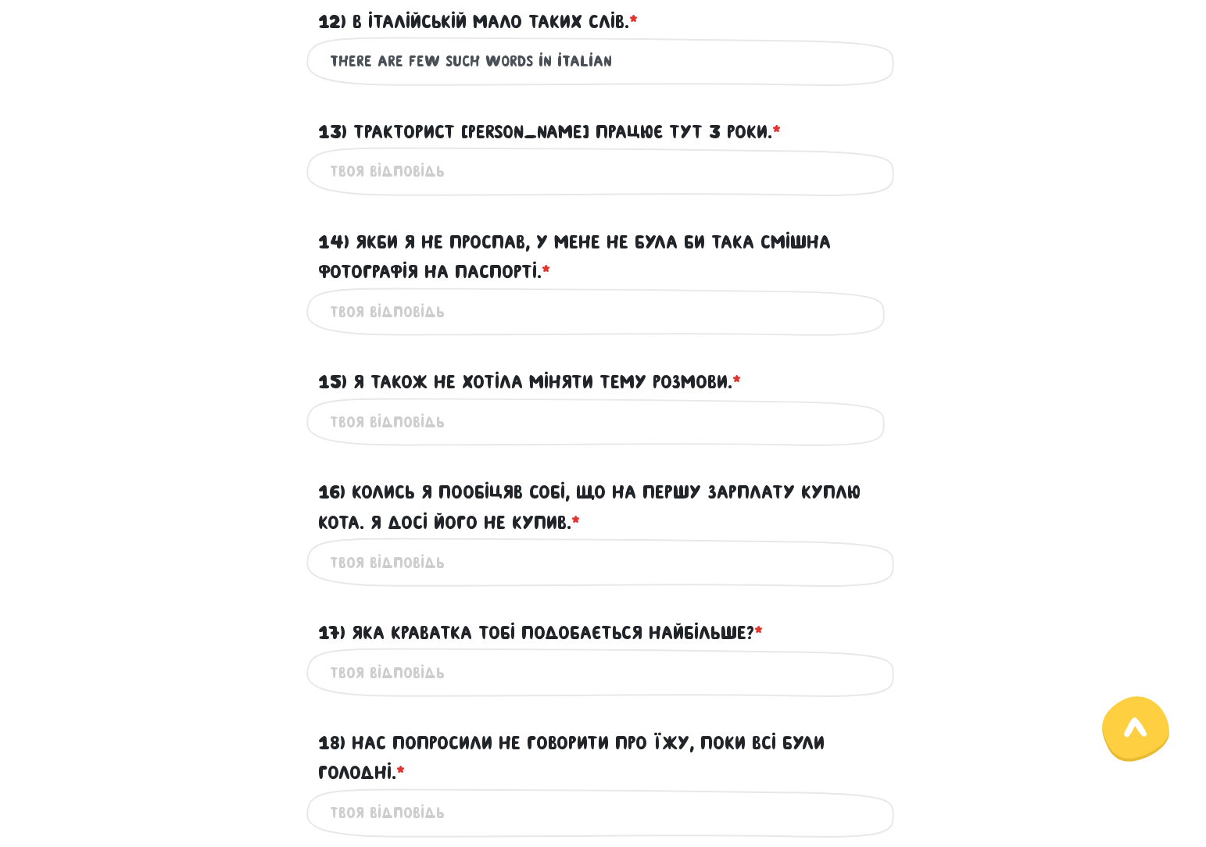
click at [371, 189] on input "13) Тракторист [PERSON_NAME] працює тут 3 роки. * ?" at bounding box center [603, 171] width 547 height 35
paste input "[PERSON_NAME] the tractor driver has been working here for 3 years"
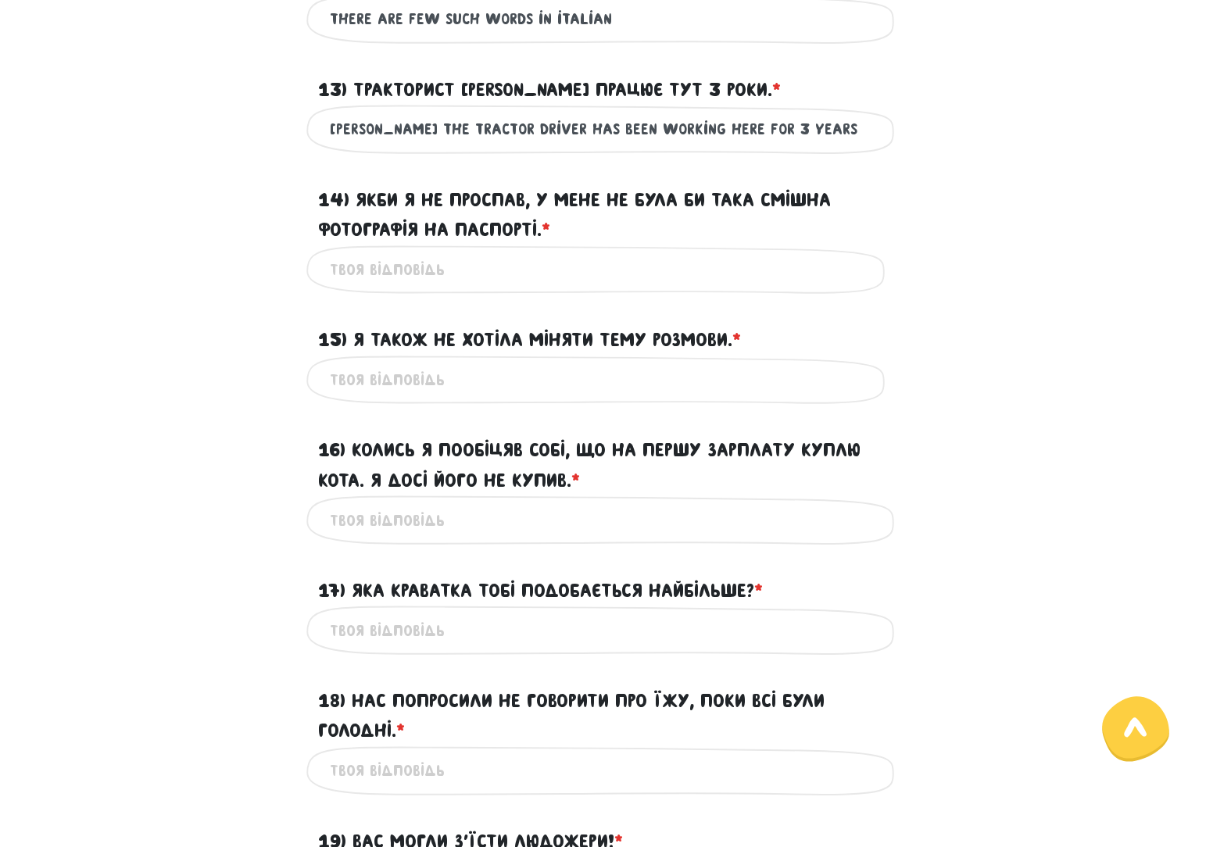
scroll to position [1911, 0]
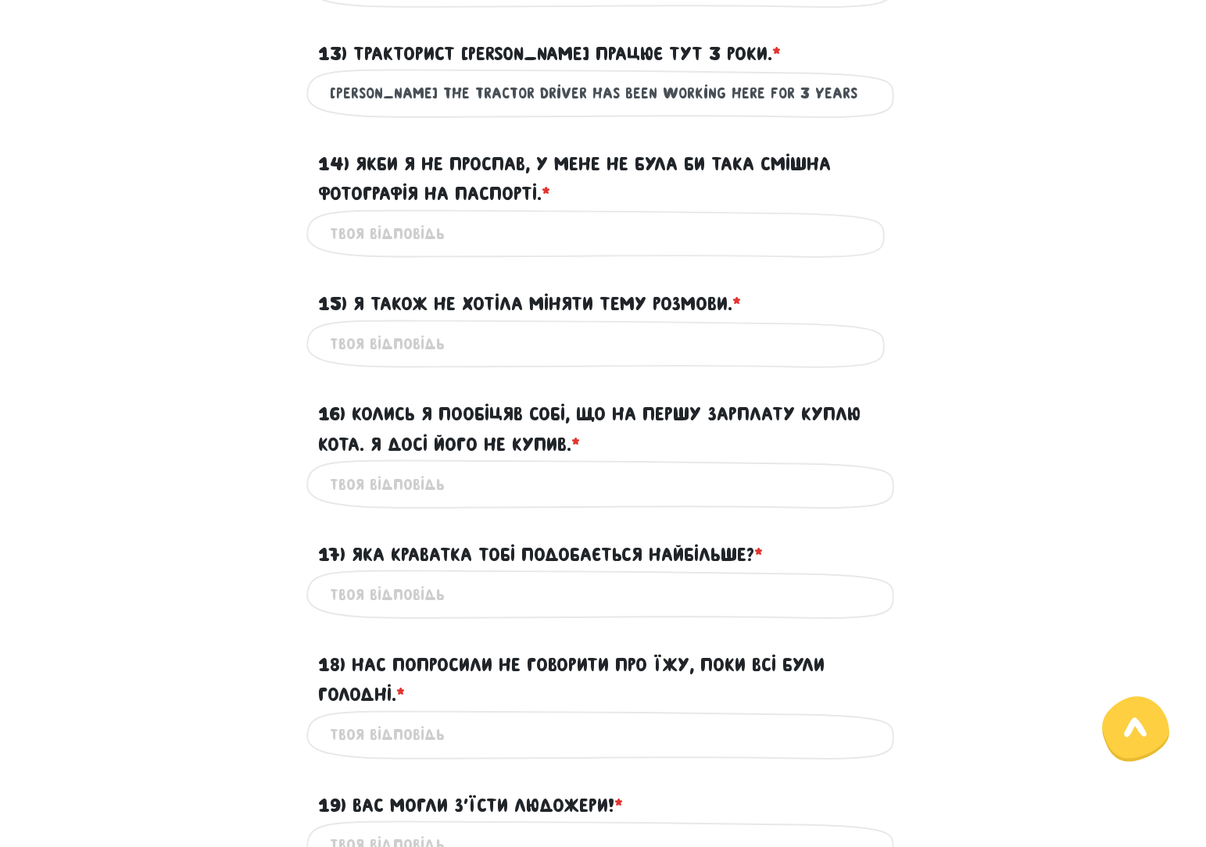
type input "[PERSON_NAME] the tractor driver has been working here for 3 years"
click at [445, 252] on input "14) Якби я не проспав, у мене не була би така смішна фотографія на паспорті. * ?" at bounding box center [603, 233] width 547 height 35
click at [368, 252] on input "14) Якби я не проспав, у мене не була би така смішна фотографія на паспорті. * ?" at bounding box center [603, 233] width 547 height 35
paste input "If I hadn’t overslept, I wouldn’t have such a funny passport photo"
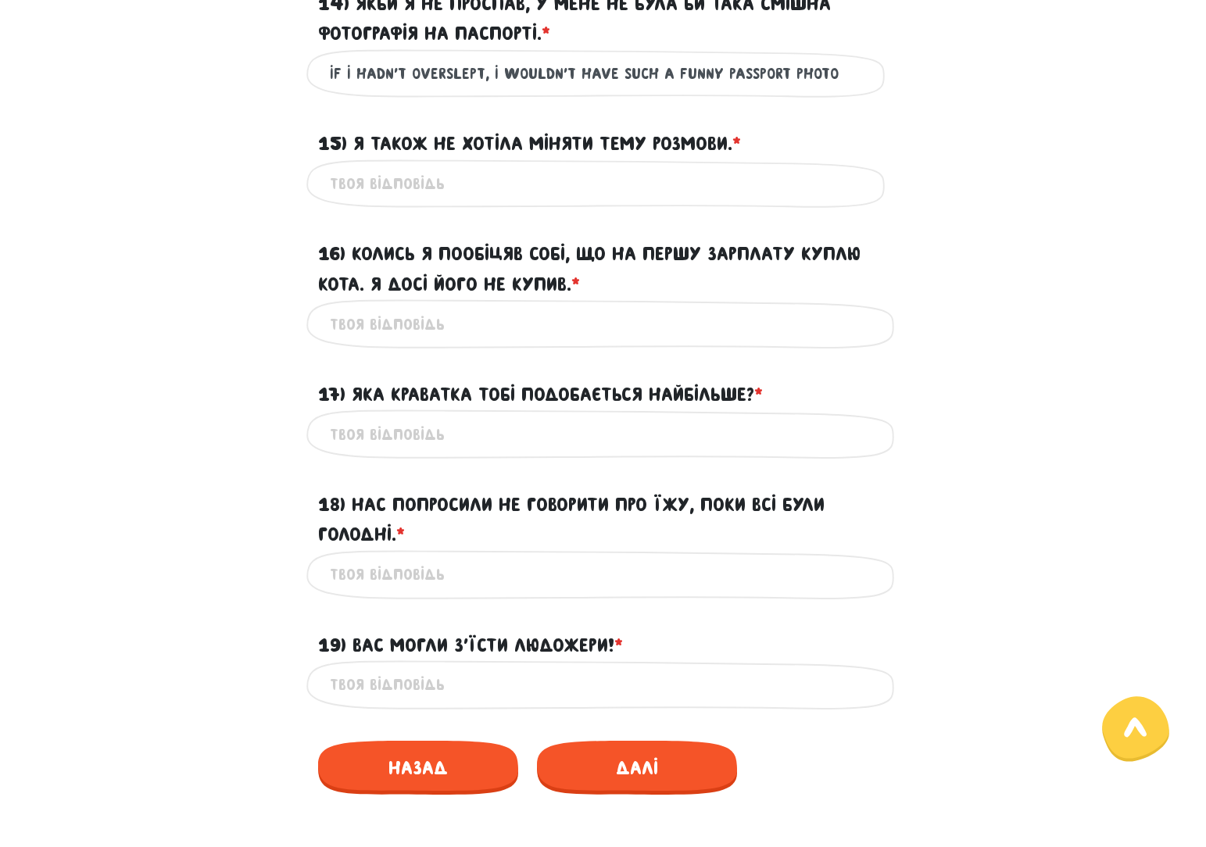
scroll to position [2146, 0]
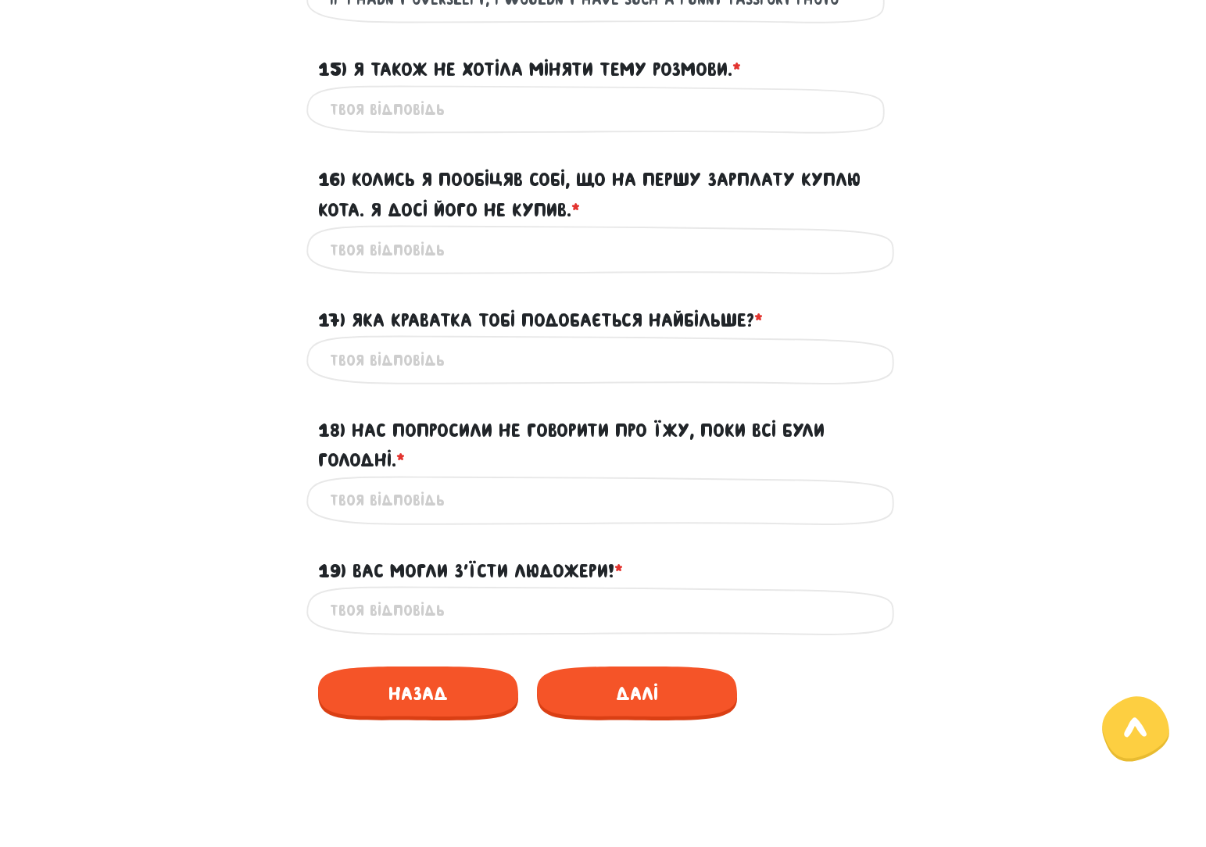
type input "If I hadn’t overslept, I wouldn’t have such a funny passport photo"
click at [413, 127] on input "15) Я також не хотіла міняти тему розмови. * ?" at bounding box center [603, 109] width 547 height 35
paste input "I didn’t want to change the subject either"
type input "I didn’t want to change the subject either"
click at [384, 267] on input "16) Колись я пообіцяв собі, що на першу зарплату куплю кота. Я досі його не куп…" at bounding box center [603, 249] width 547 height 35
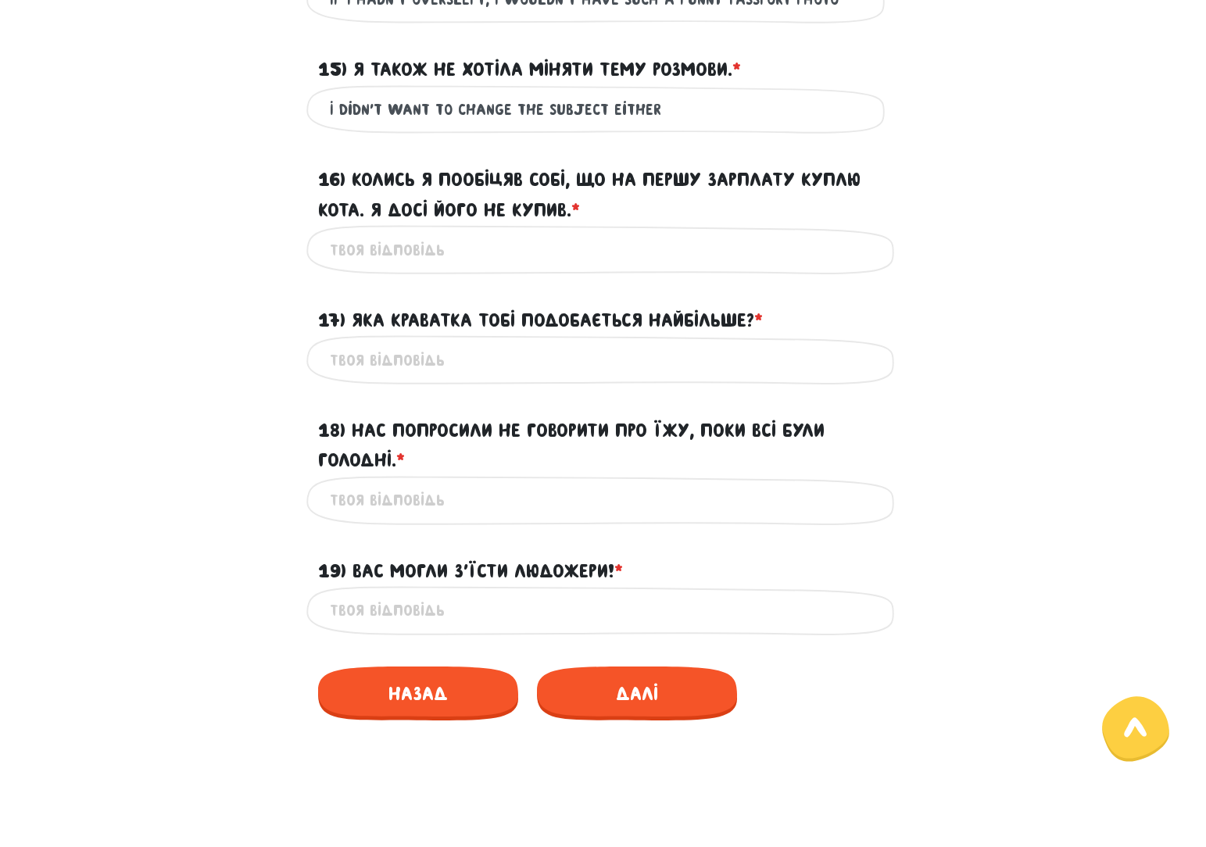
paste input "Once I promised myself that I would buy a cat with my first salary. I still hav…"
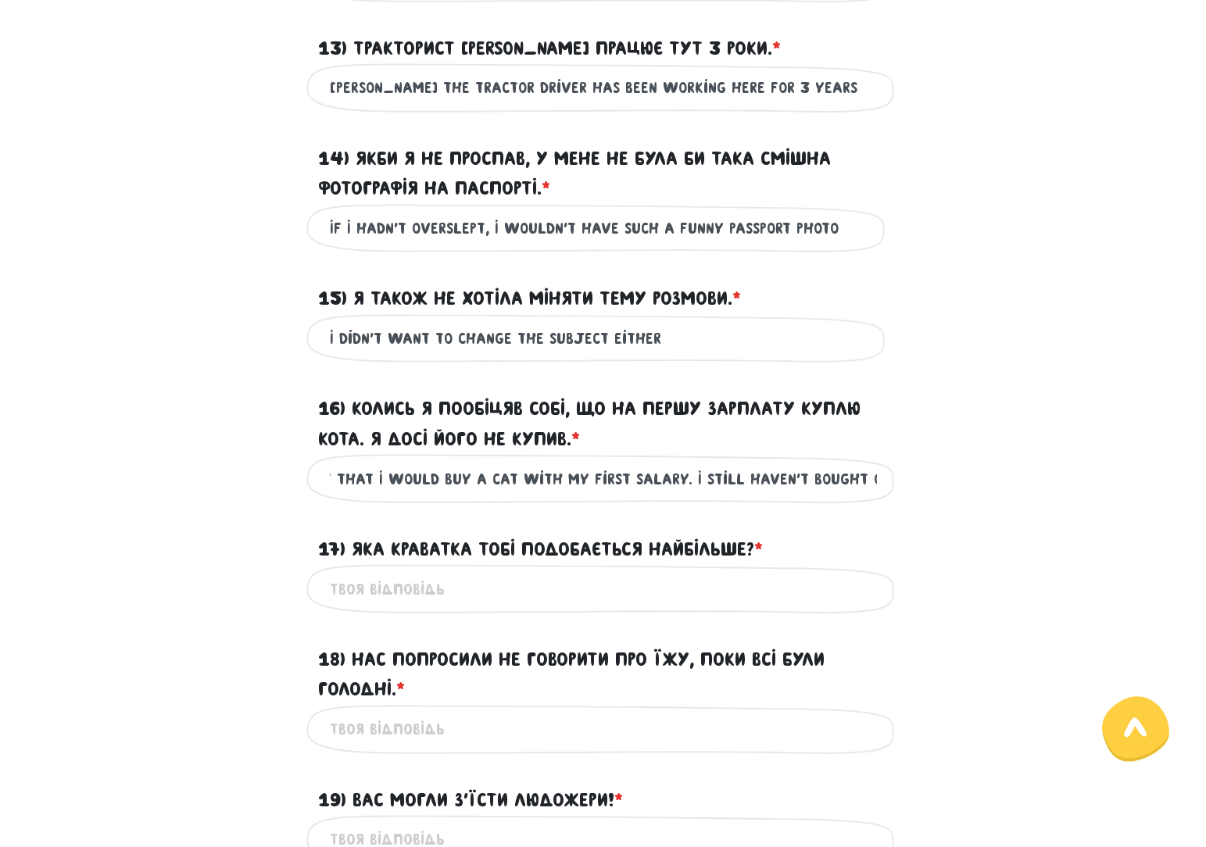
scroll to position [2068, 0]
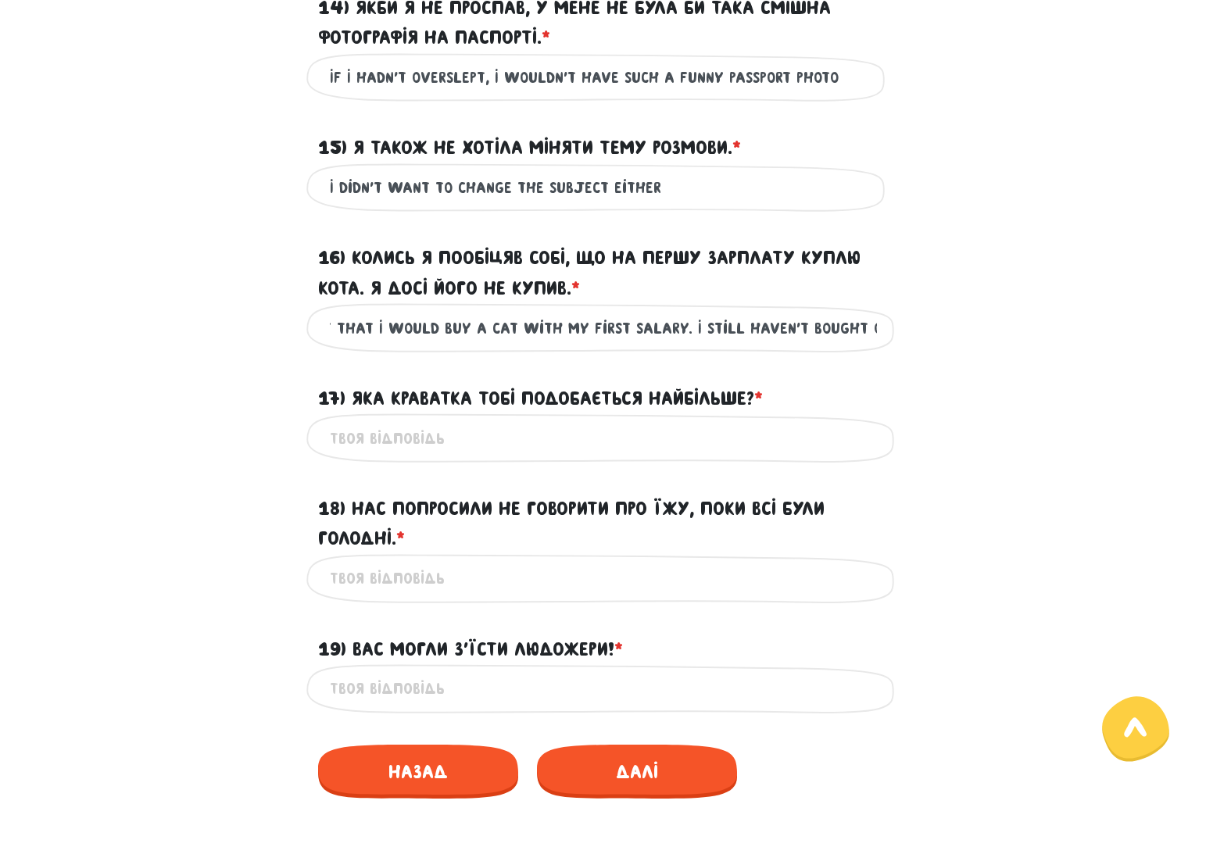
type input "Once I promised myself that I would buy a cat with my first salary. I still hav…"
click at [347, 456] on input "17) Яка краватка тобі подобається найбільше? * ?" at bounding box center [603, 437] width 547 height 35
paste input "Which tie do you like the most?"
type input "Which tie do you like the most?"
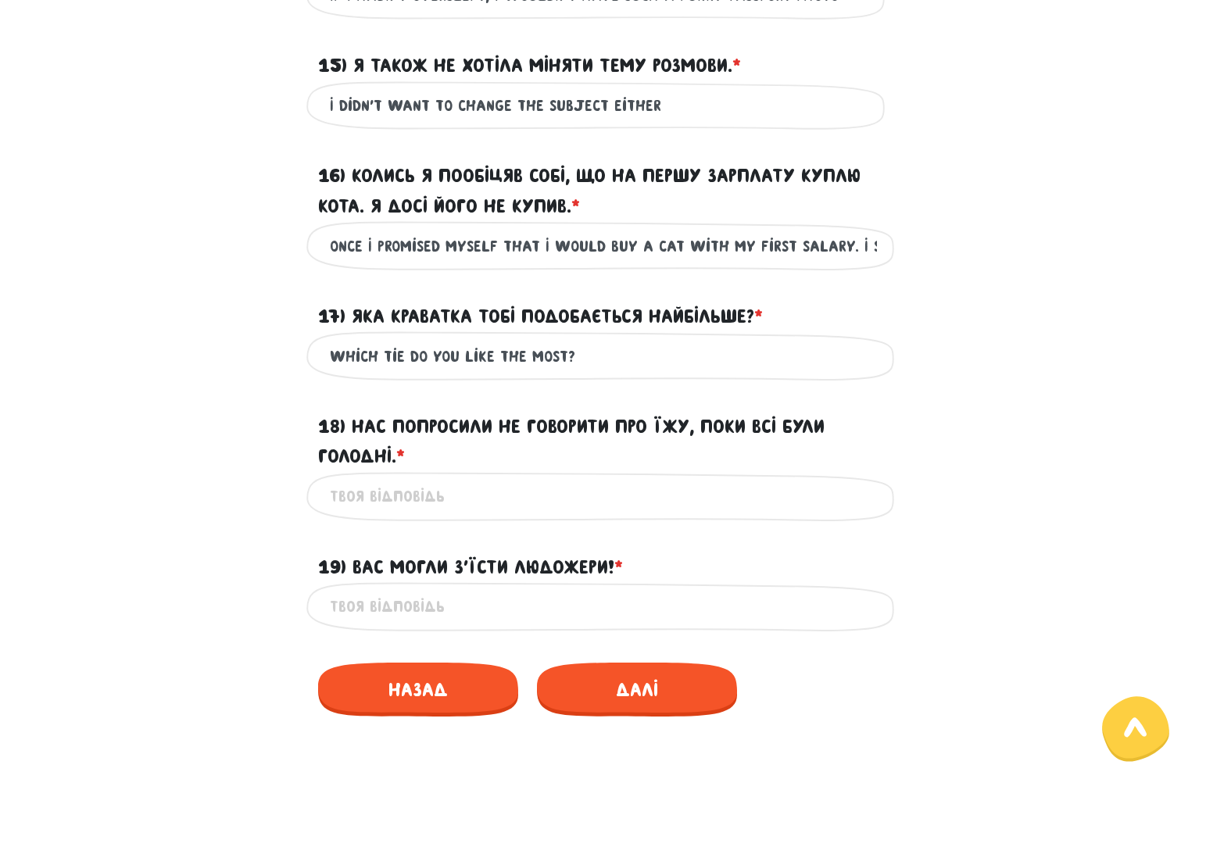
scroll to position [2224, 0]
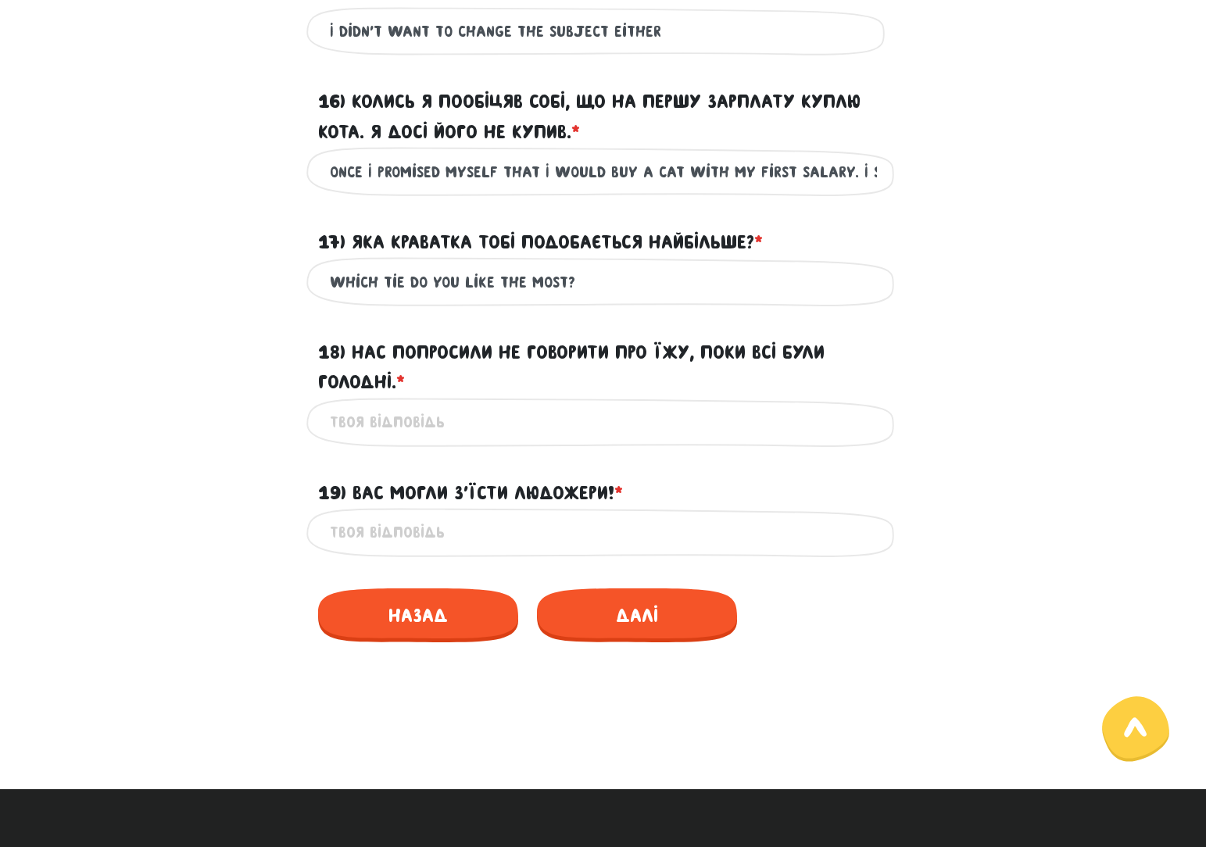
click at [375, 440] on input "18) Нас попросили не говорити про їжу, поки всі були голодні. * ?" at bounding box center [603, 422] width 547 height 35
paste input "We were asked not to talk about food while everyone was hungry"
type input "We were asked not to talk about food while everyone was hungry"
click at [444, 550] on input "19) Вас могли з’їсти людожери! * ?" at bounding box center [603, 532] width 547 height 35
paste input "You could have been eaten by cannibals!"
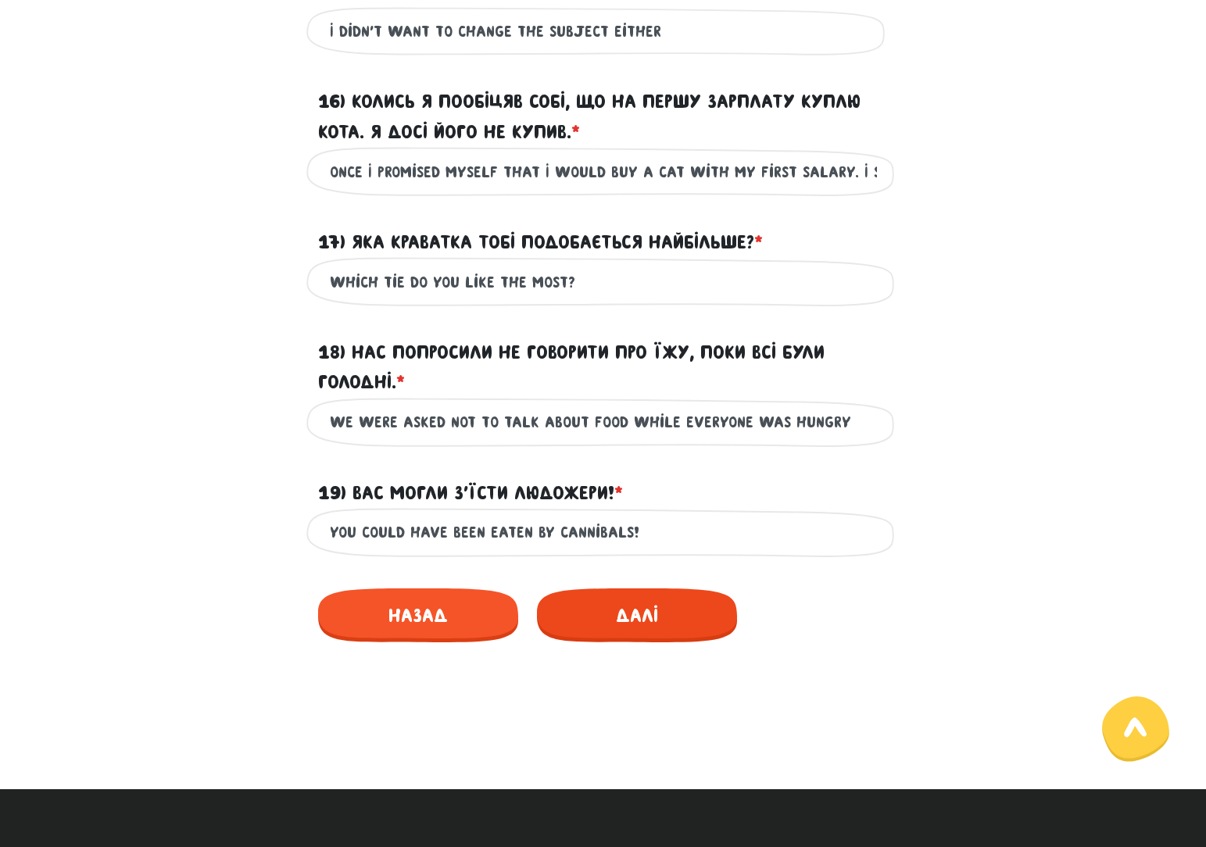
type input "You could have been eaten by cannibals!"
click at [611, 642] on span "Далі" at bounding box center [637, 615] width 200 height 54
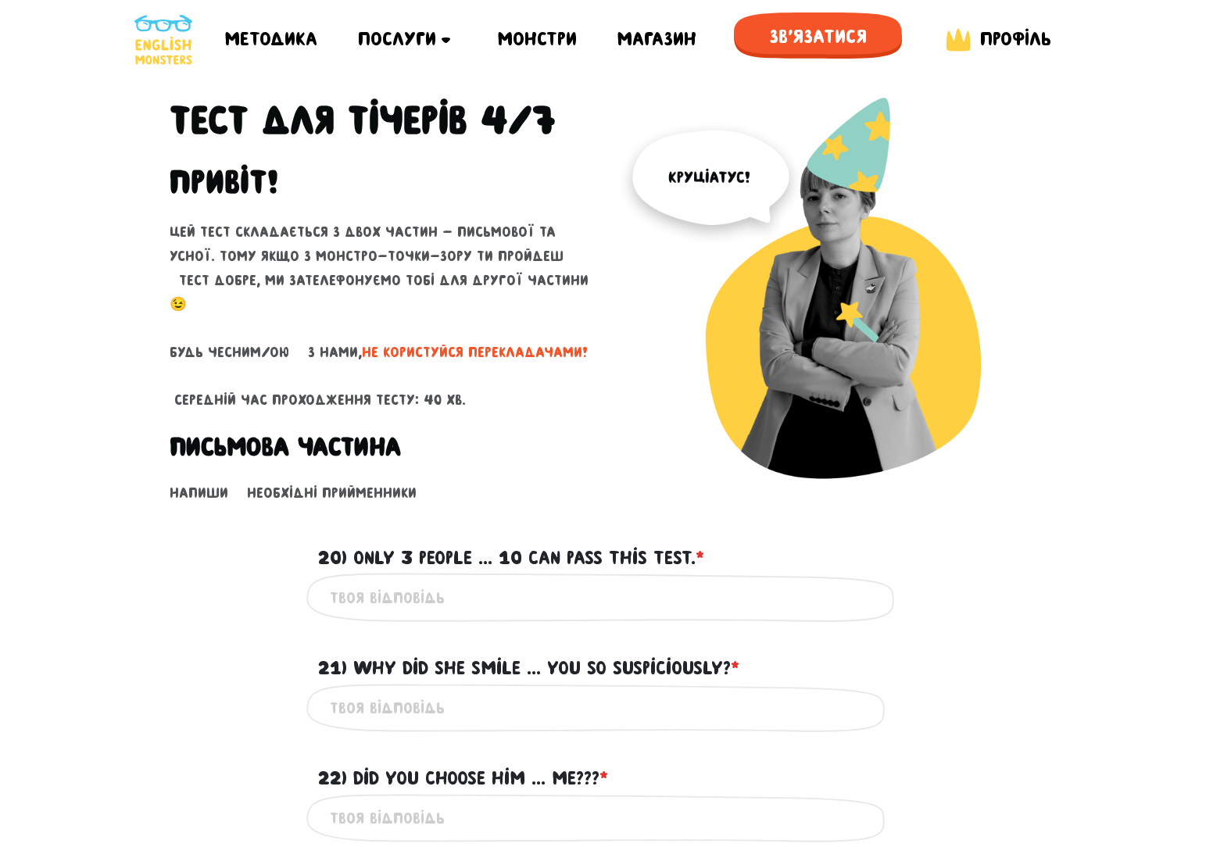
click at [459, 592] on input "20) Only 3 people ... 10 can pass this test. * ?" at bounding box center [603, 597] width 547 height 35
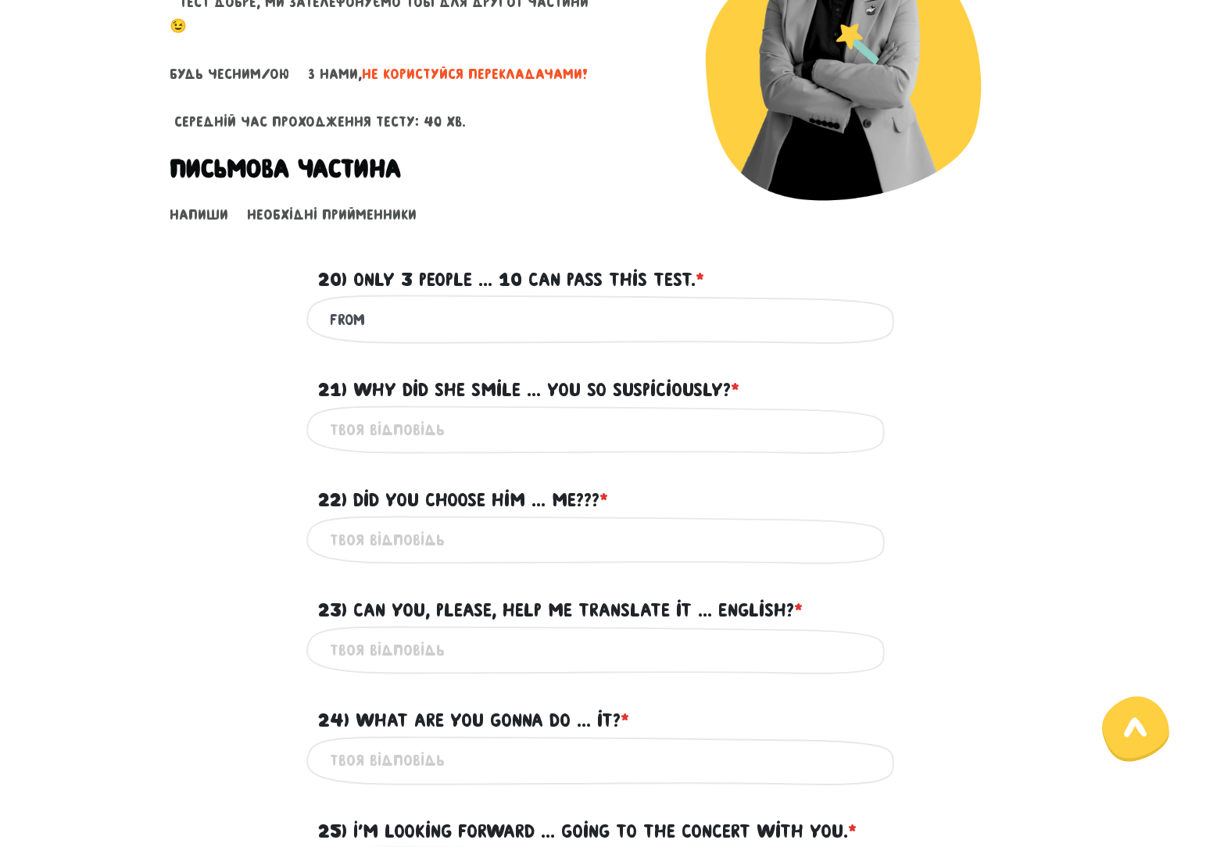
scroll to position [313, 0]
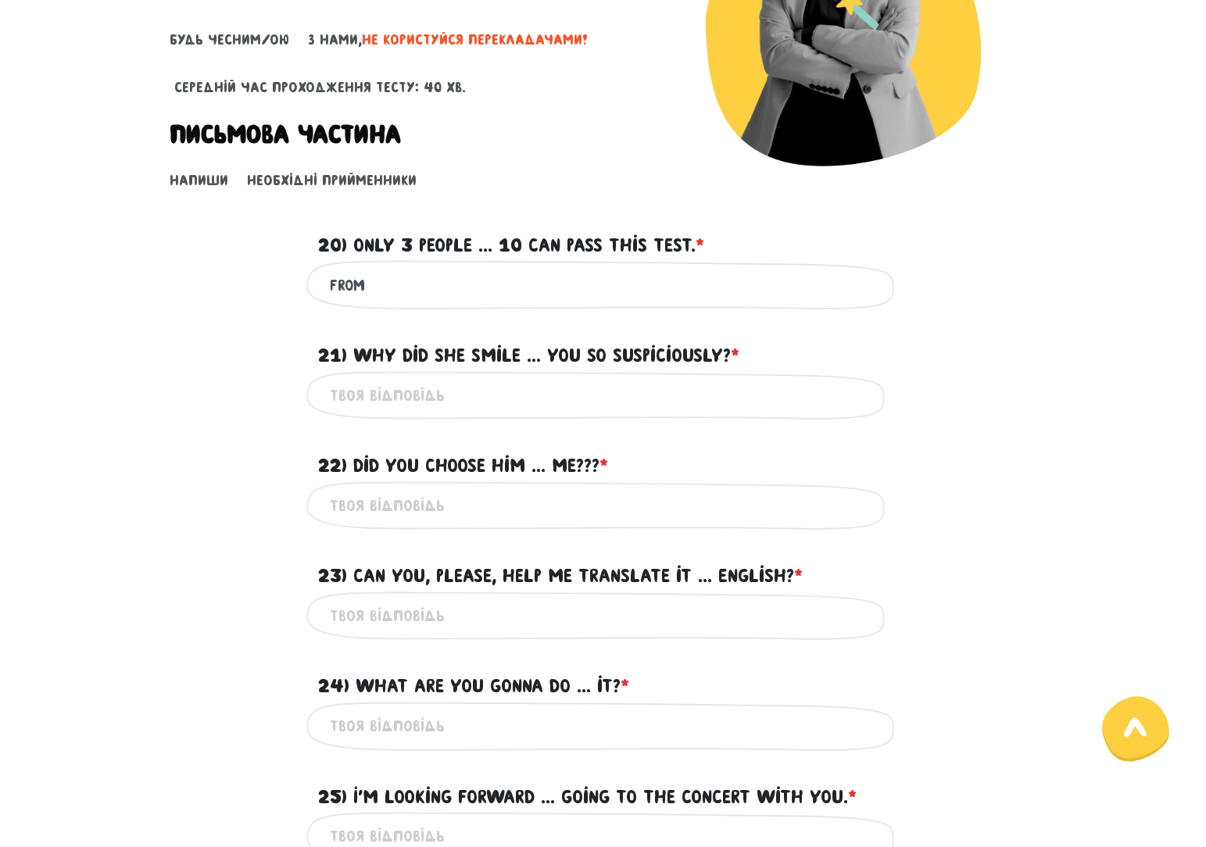
type input "from"
click at [403, 409] on div "Це обов'язкове поле" at bounding box center [603, 395] width 594 height 49
click at [408, 406] on input "21) Why did she smile ... you so suspiciously? * ?" at bounding box center [603, 395] width 547 height 35
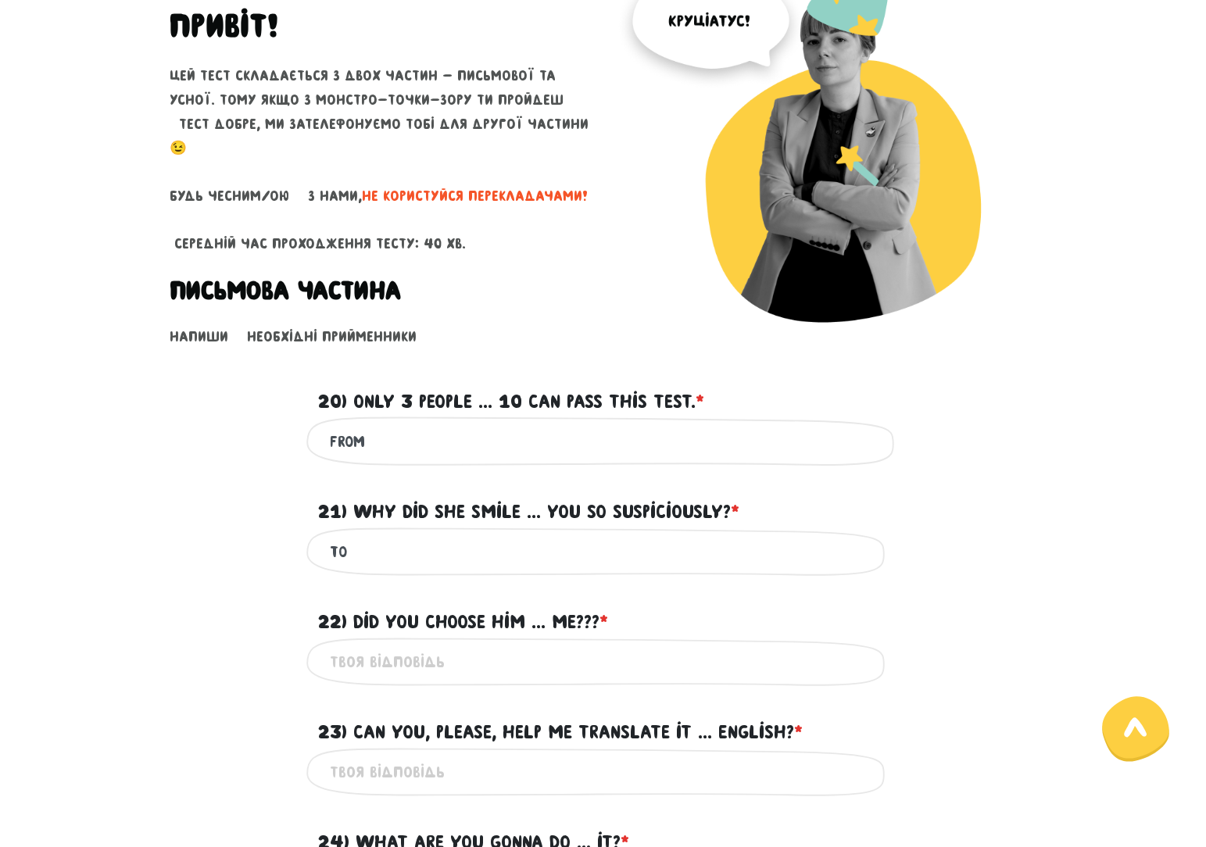
scroll to position [234, 0]
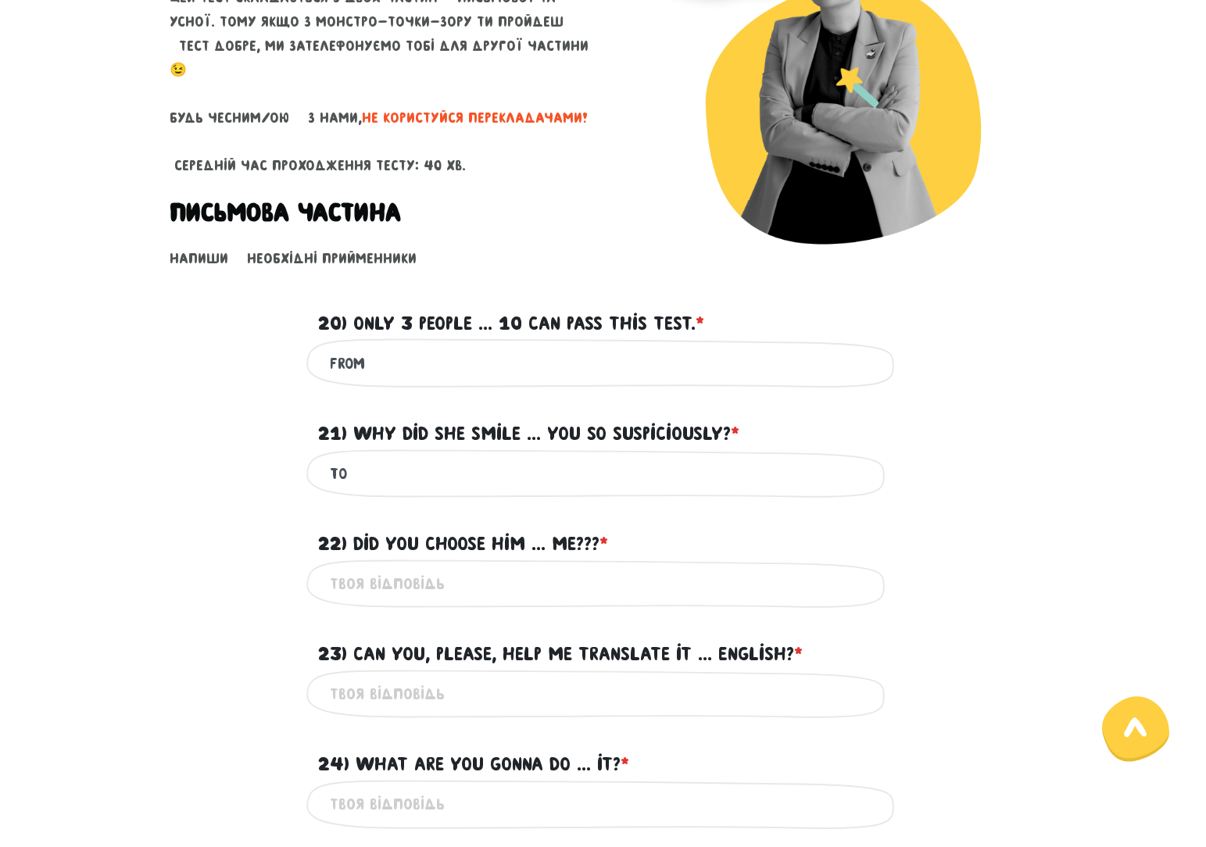
click at [458, 576] on input "22) Did you choose him ... me??? * ?" at bounding box center [603, 584] width 547 height 35
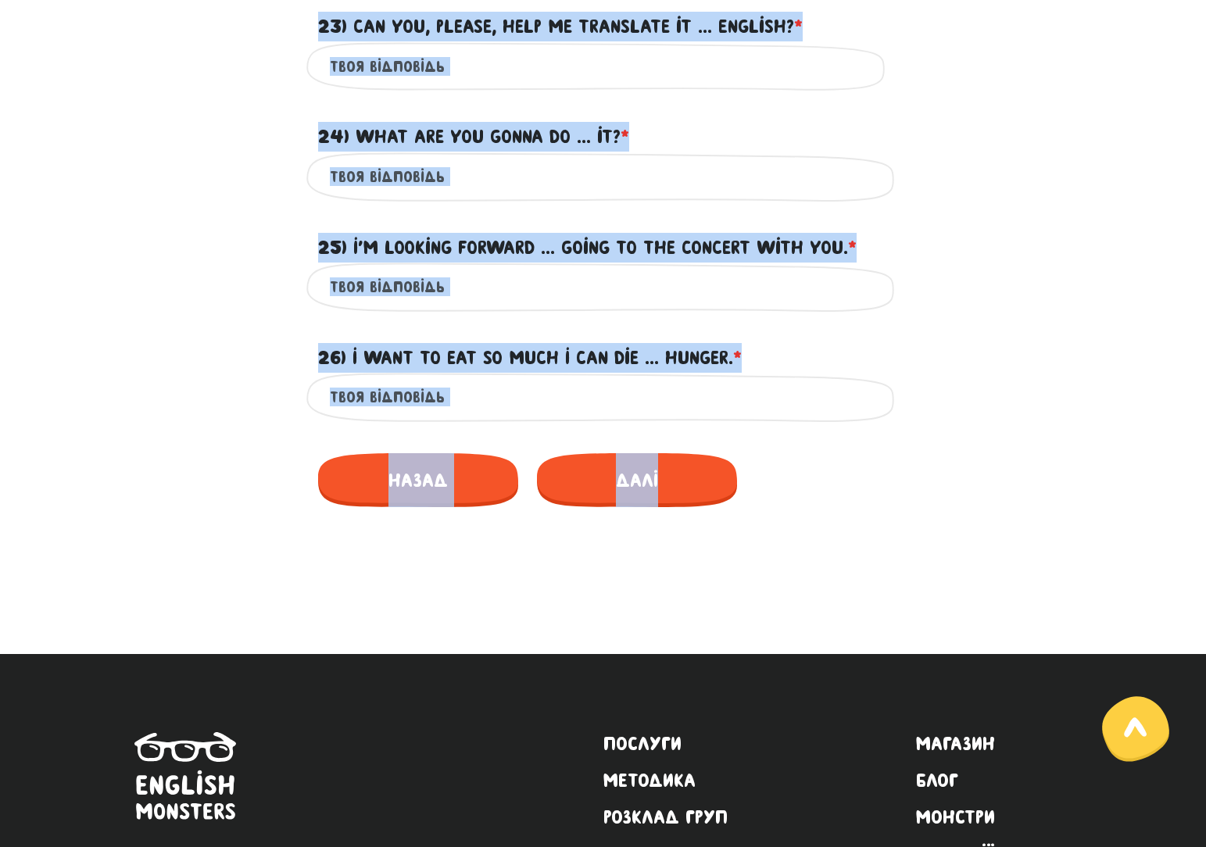
scroll to position [1067, 0]
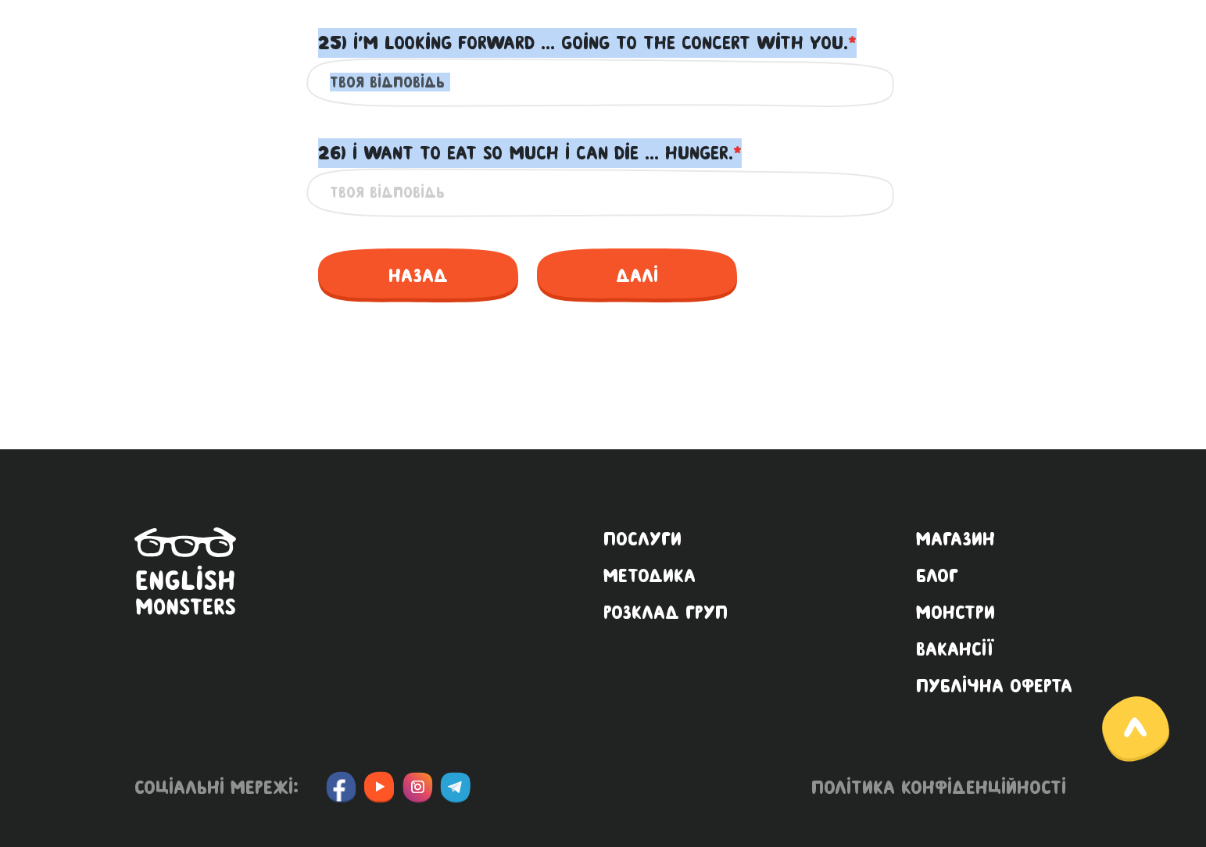
drag, startPoint x: 170, startPoint y: 243, endPoint x: 776, endPoint y: 163, distance: 610.8
copy form "Loremi dolorsita consectetur 99) Adip 8 elitse ... 03 doe temp inci utla. * ? E…"
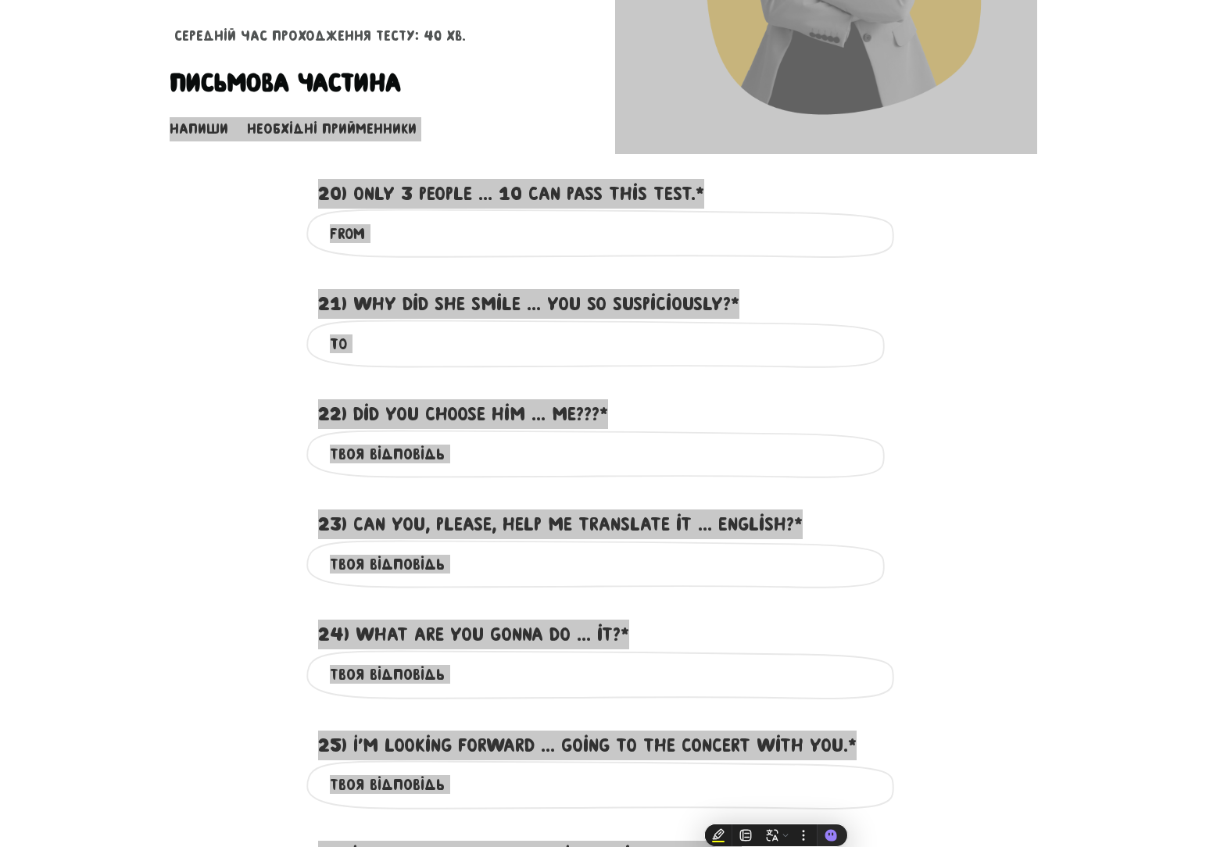
scroll to position [391, 0]
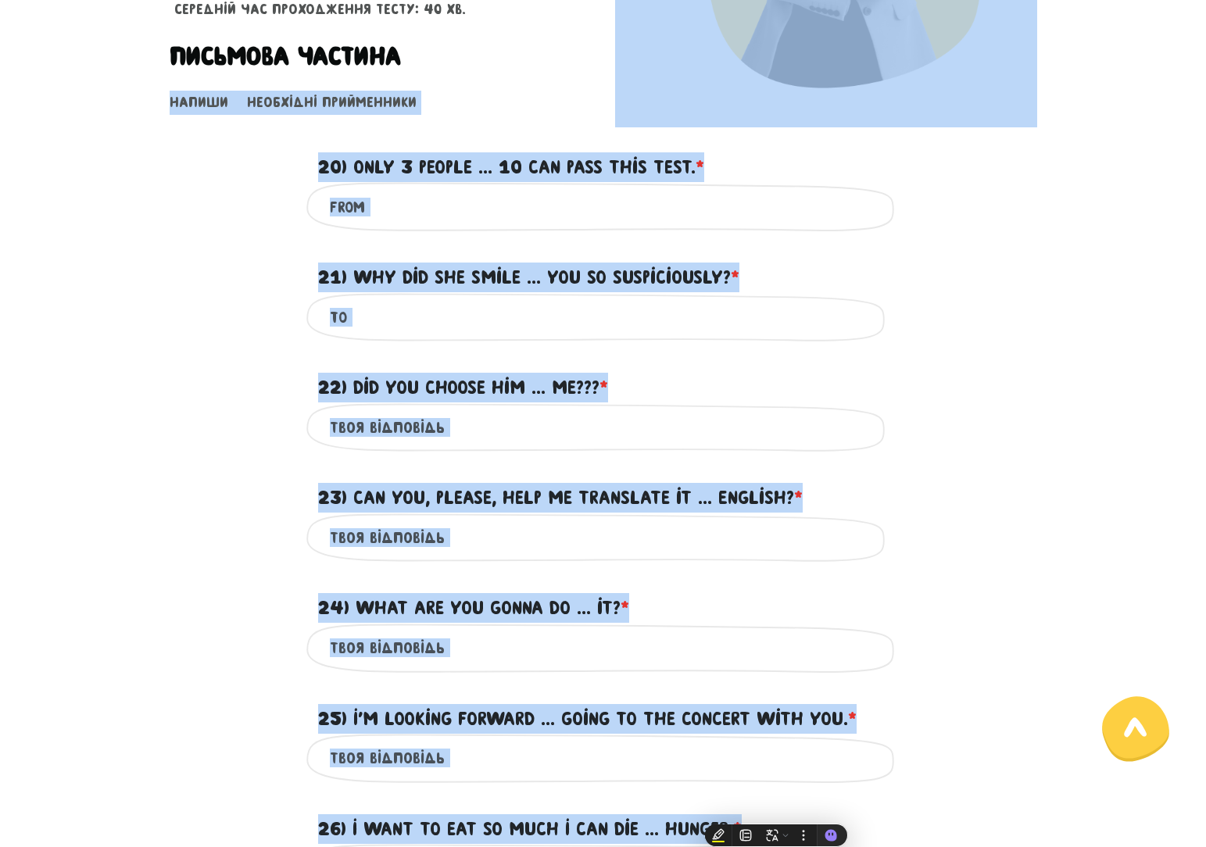
click at [1010, 361] on div "22) Did you choose him ... me??? * ?" at bounding box center [603, 378] width 891 height 48
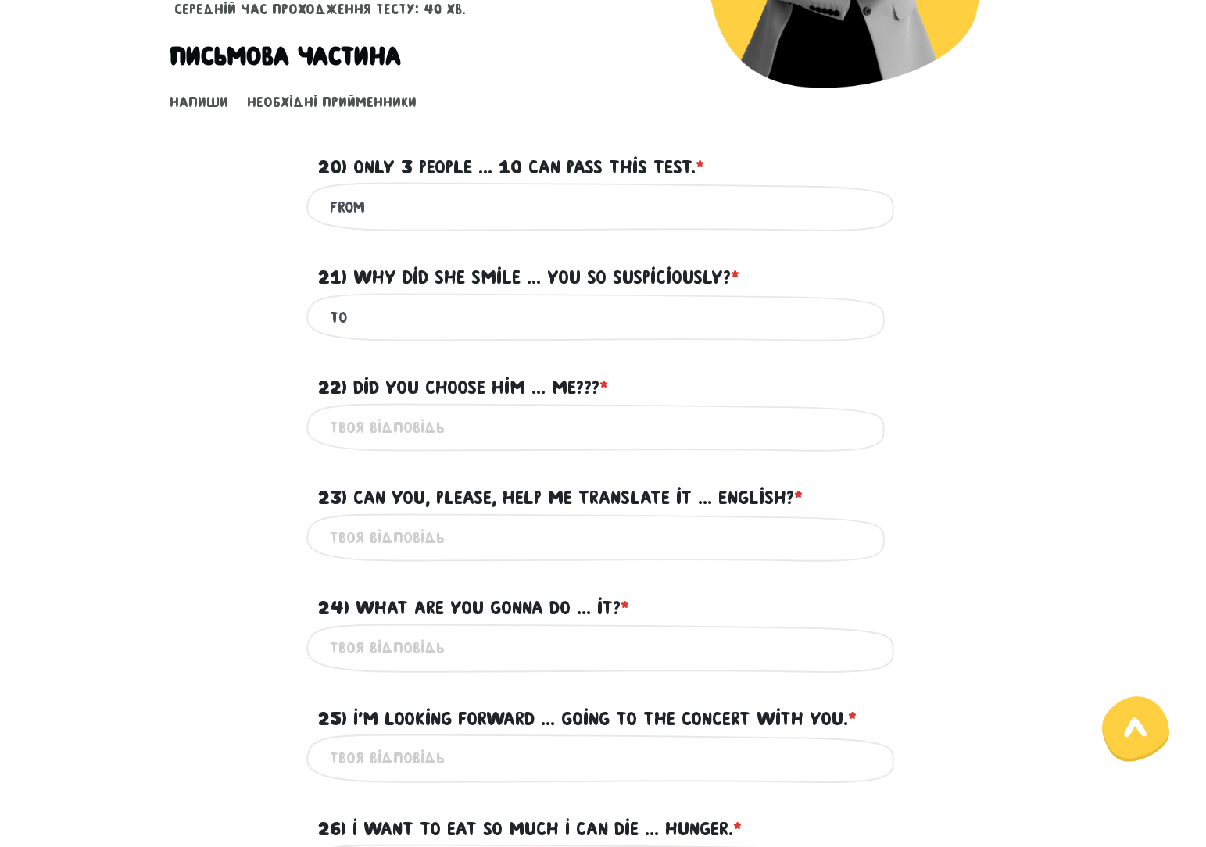
click at [360, 307] on input "to" at bounding box center [603, 317] width 547 height 35
type input "t"
type input "at"
click at [392, 196] on input "from" at bounding box center [603, 206] width 547 height 35
type input "f"
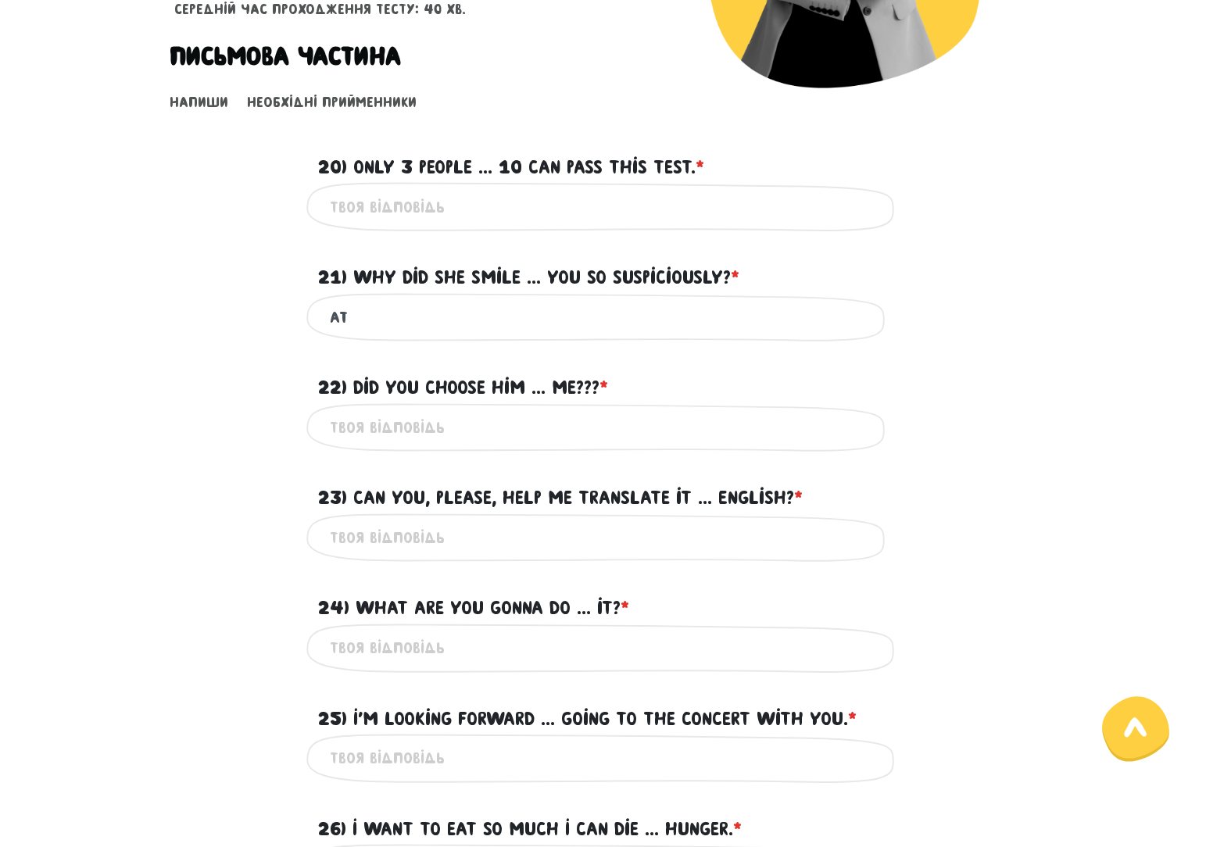
click at [379, 190] on input "20) Only 3 people ... 10 can pass this test. * ?" at bounding box center [603, 206] width 547 height 35
type input "out of"
click at [408, 433] on input "22) Did you choose him ... me??? * ?" at bounding box center [603, 427] width 547 height 35
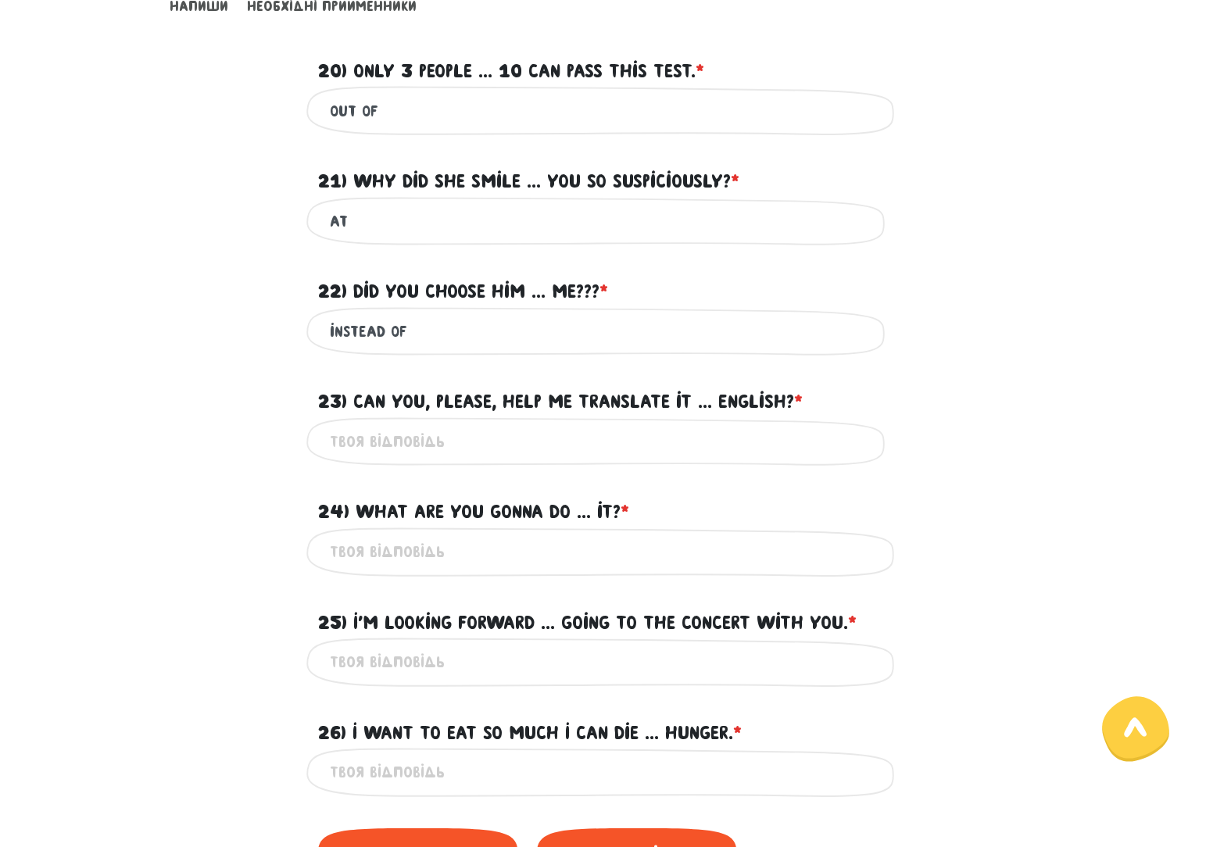
scroll to position [625, 0]
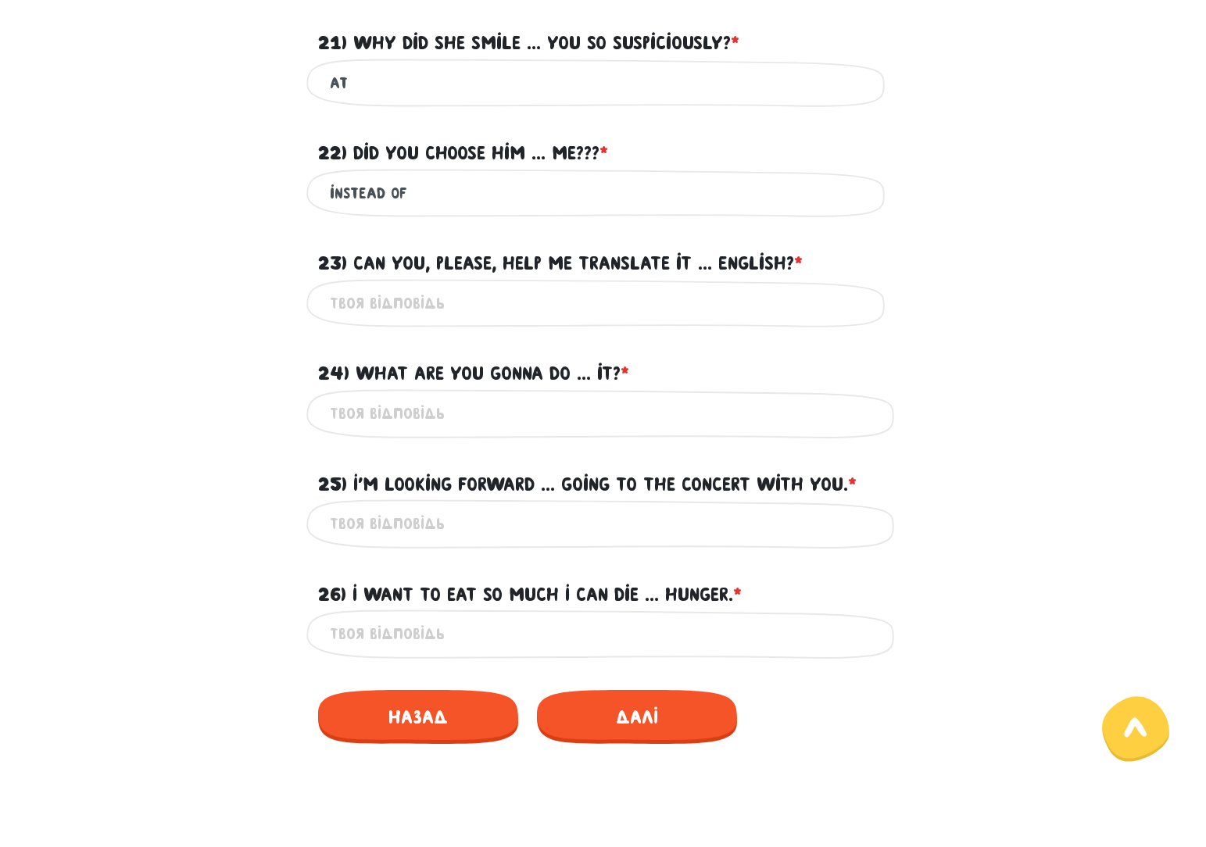
type input "instead of"
click at [420, 312] on input "23) Can you, please, help me translate it ... English? * ?" at bounding box center [603, 303] width 547 height 35
click at [441, 296] on input "23) Can you, please, help me translate it ... English? * ?" at bounding box center [603, 303] width 547 height 35
type input "into"
click at [376, 434] on form "Тест для тічерів 4/7 Привіт! Цей тест складається з двох частин - письмової та …" at bounding box center [603, 114] width 867 height 1285
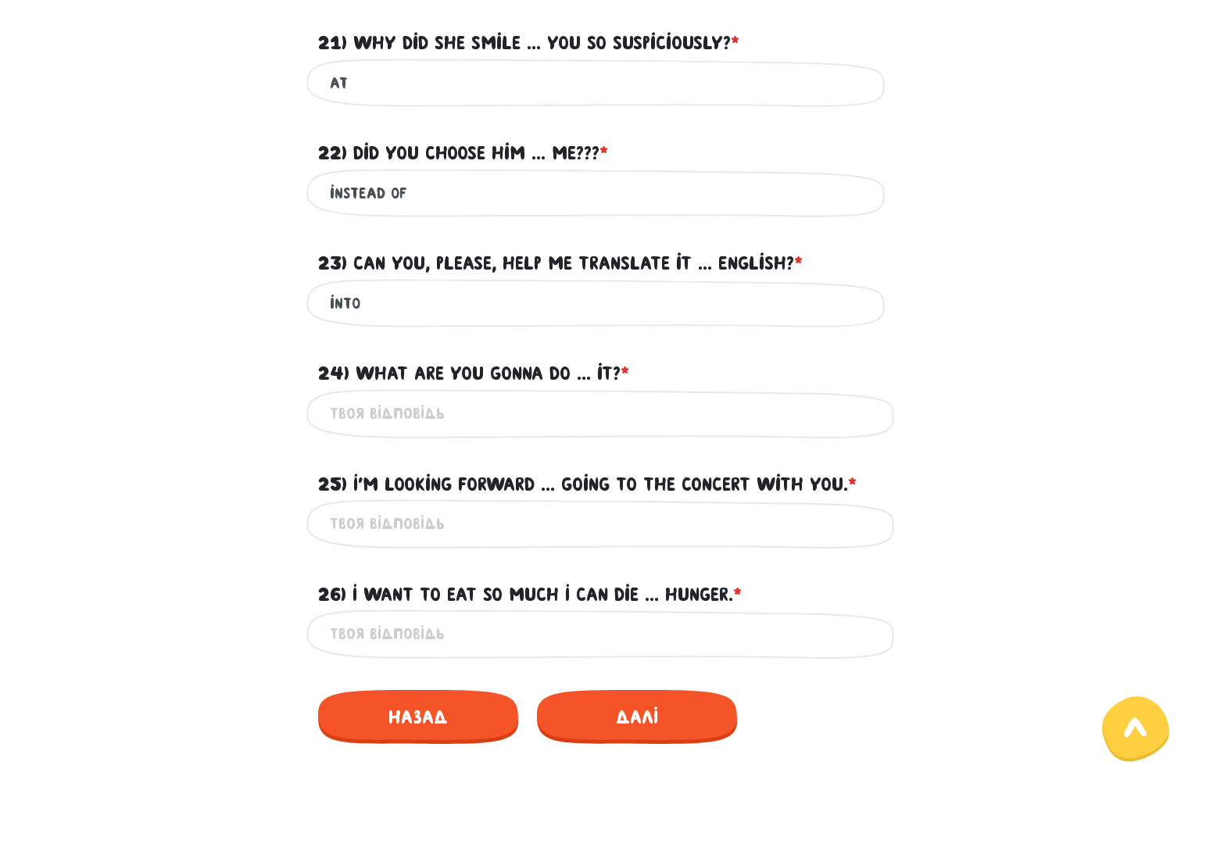
click at [384, 425] on div "Це обов'язкове поле" at bounding box center [603, 413] width 594 height 49
click at [408, 416] on input "24) What are you gonna do ... it? * ?" at bounding box center [603, 413] width 547 height 35
click at [488, 416] on input "24) What are you gonna do ... it? * ?" at bounding box center [603, 413] width 547 height 35
type input "about"
click at [455, 515] on input "25) I'm looking forward ... going to the concert with you. * ?" at bounding box center [603, 523] width 547 height 35
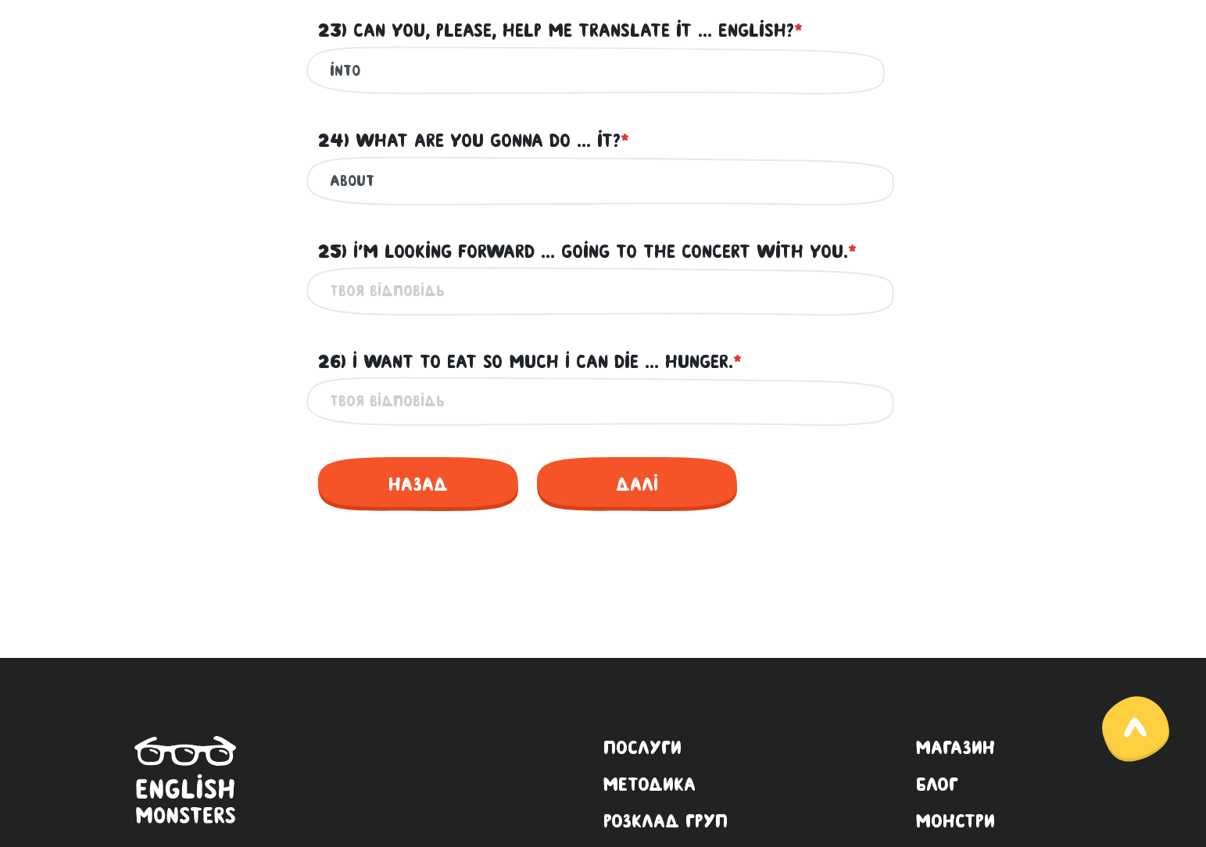
scroll to position [860, 0]
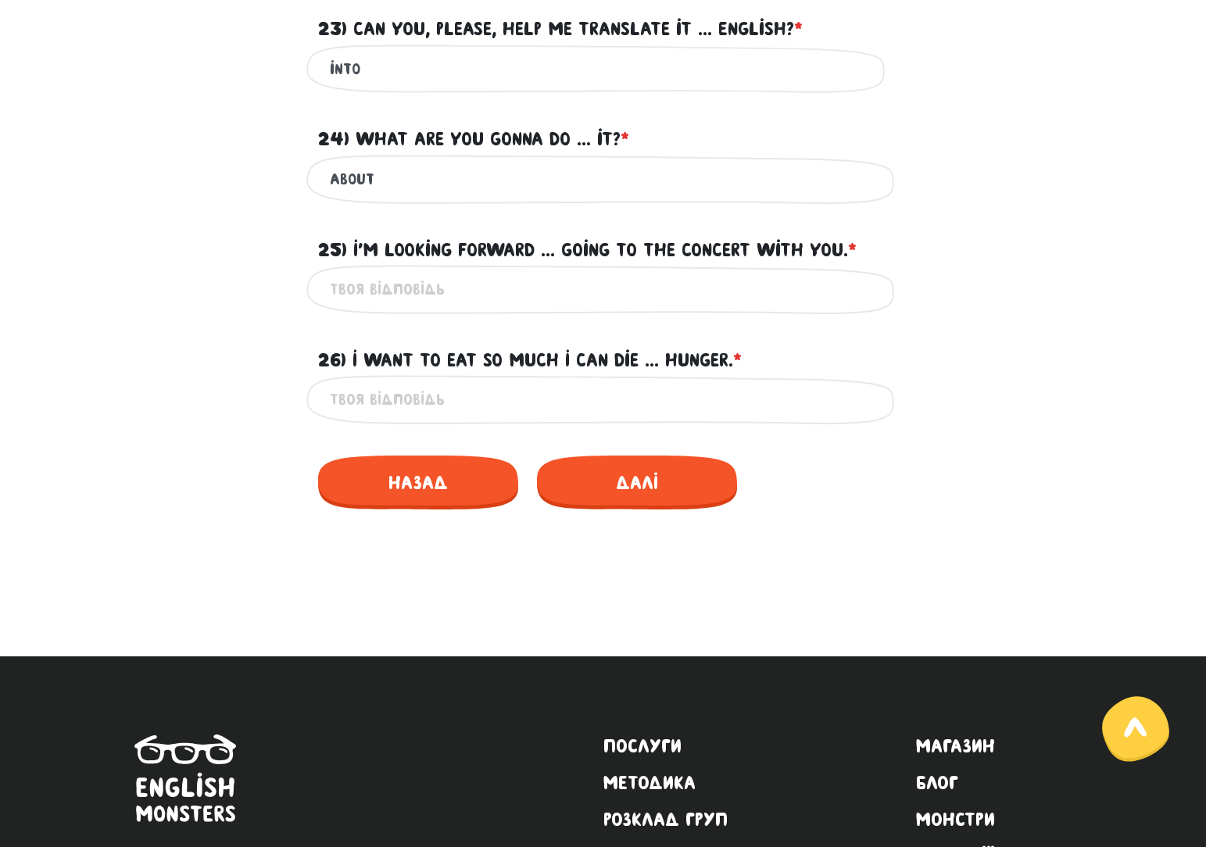
click at [413, 278] on input "25) I'm looking forward ... going to the concert with you. * ?" at bounding box center [603, 289] width 547 height 35
type input "to"
click at [419, 397] on input "26) I want to eat so much I can die ... hunger. * ?" at bounding box center [603, 399] width 547 height 35
type input "of"
drag, startPoint x: 527, startPoint y: 475, endPoint x: 537, endPoint y: 481, distance: 11.5
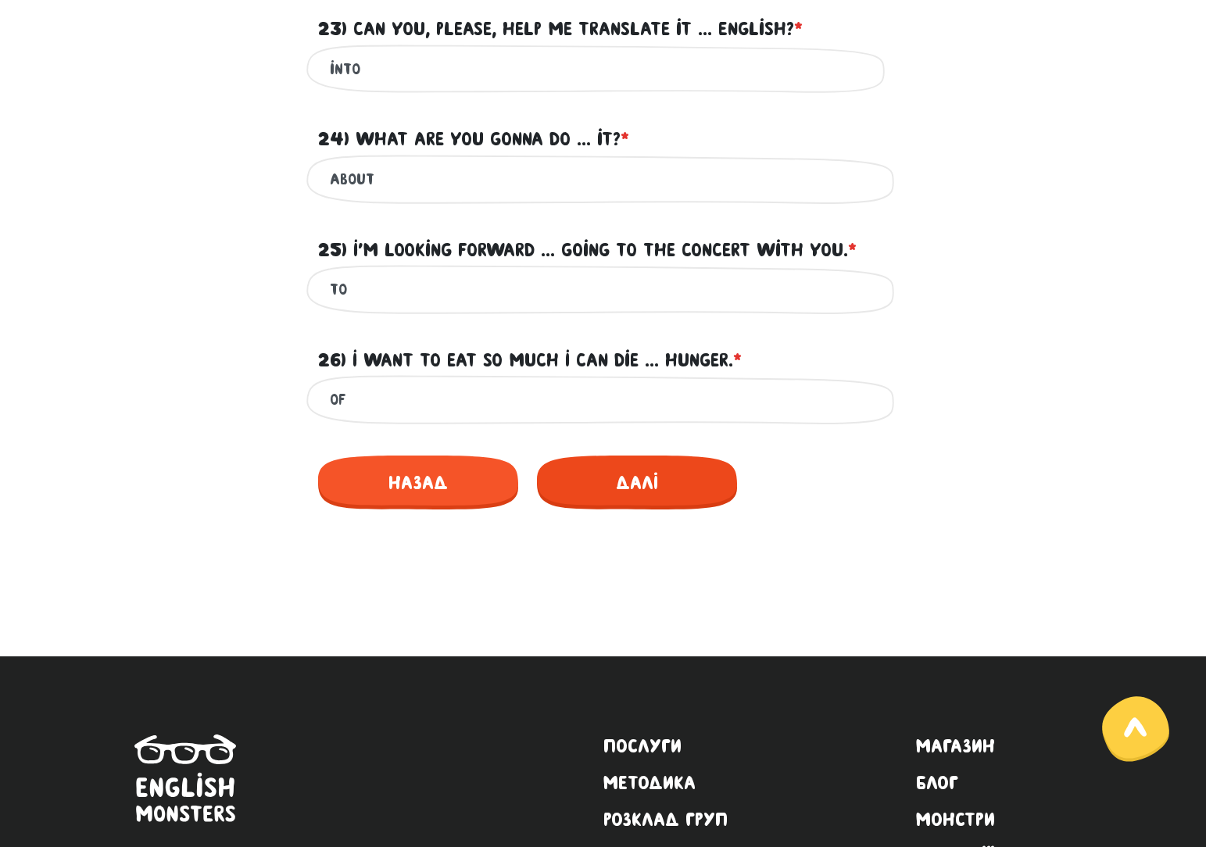
click at [528, 475] on div "Назад Далі" at bounding box center [603, 479] width 570 height 85
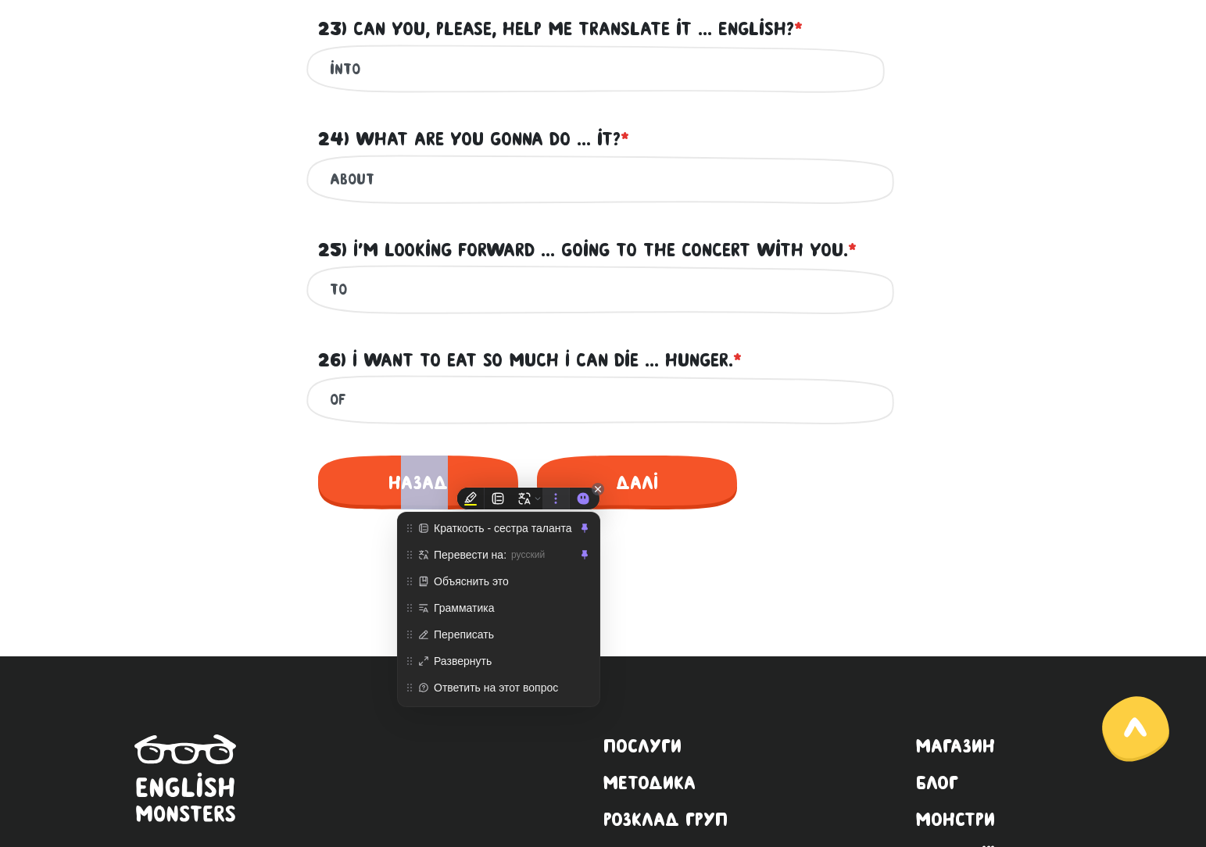
click at [564, 489] on div at bounding box center [555, 499] width 27 height 22
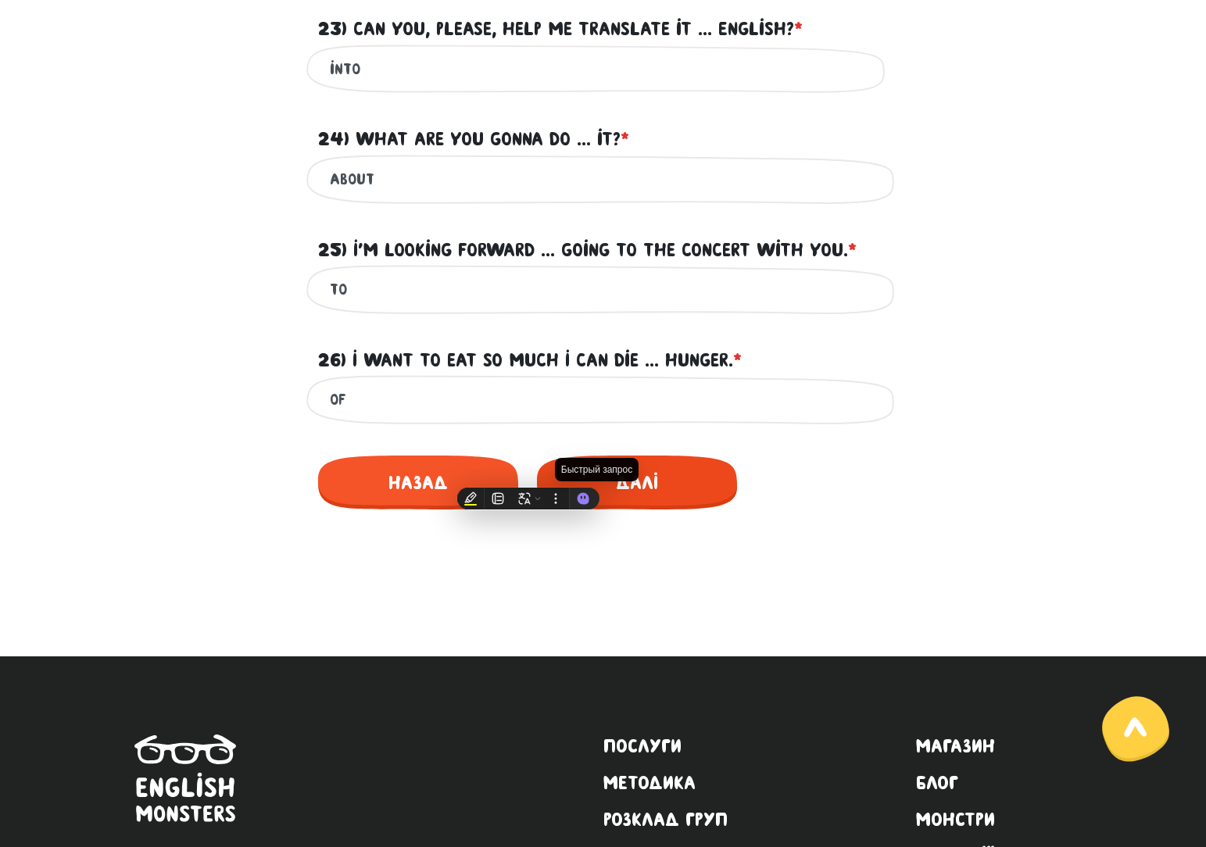
click at [686, 486] on span "Далі" at bounding box center [637, 483] width 200 height 54
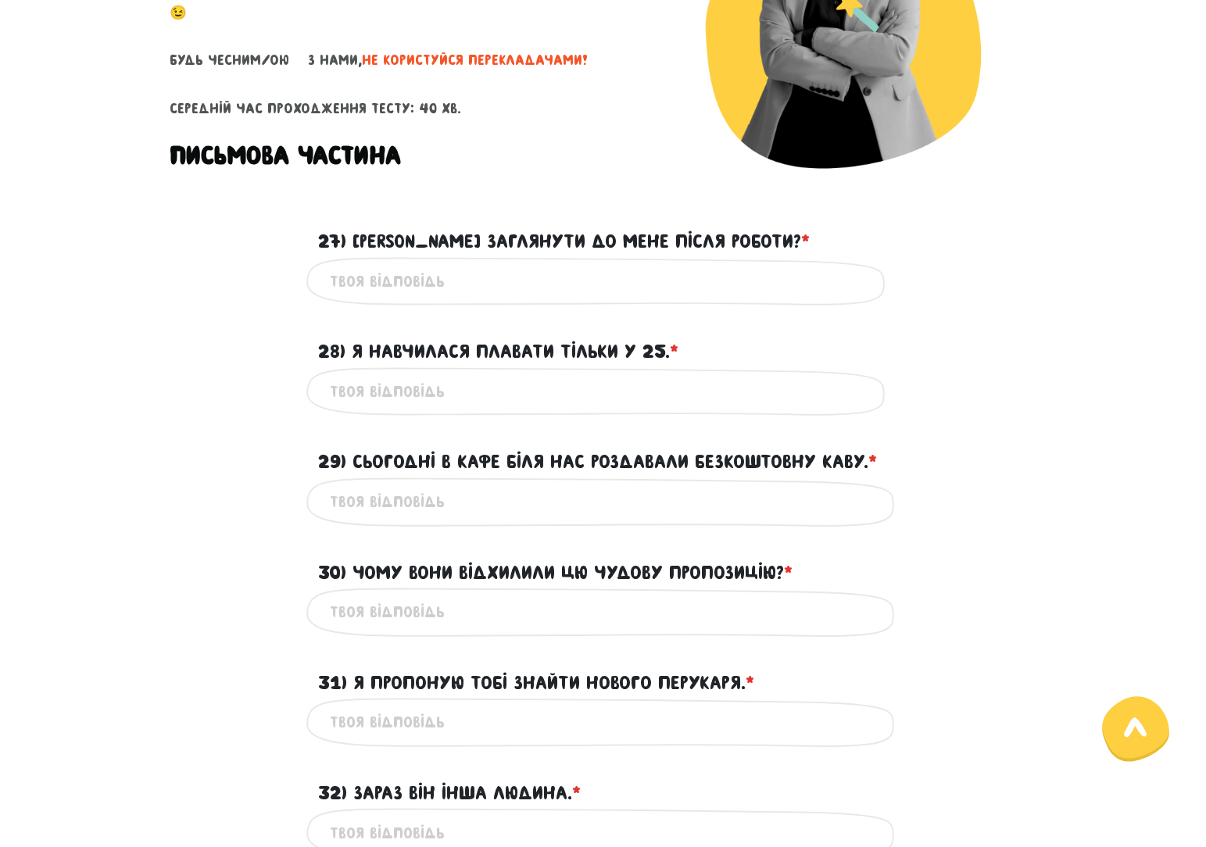
scroll to position [232, 0]
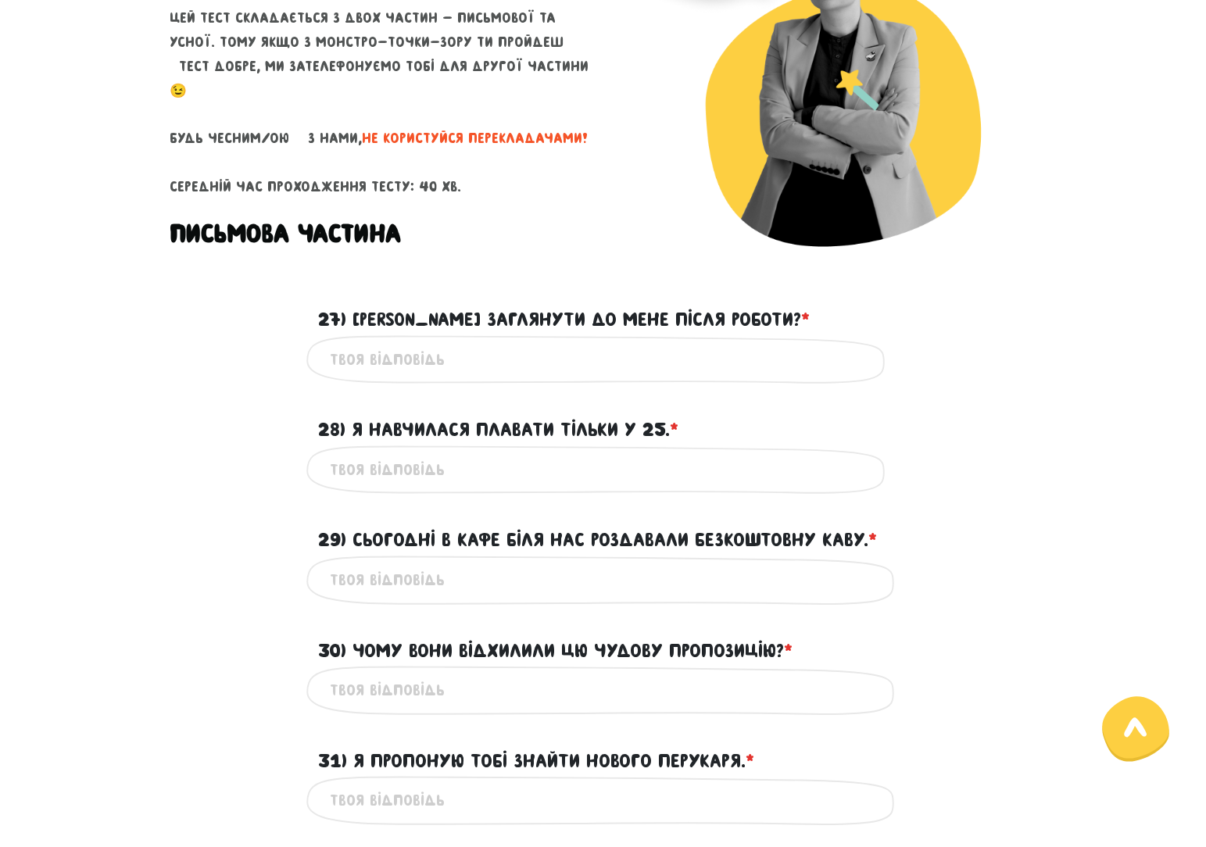
click at [539, 365] on input "27) [PERSON_NAME] заглянути до мене після роботи? * ?" at bounding box center [603, 359] width 547 height 35
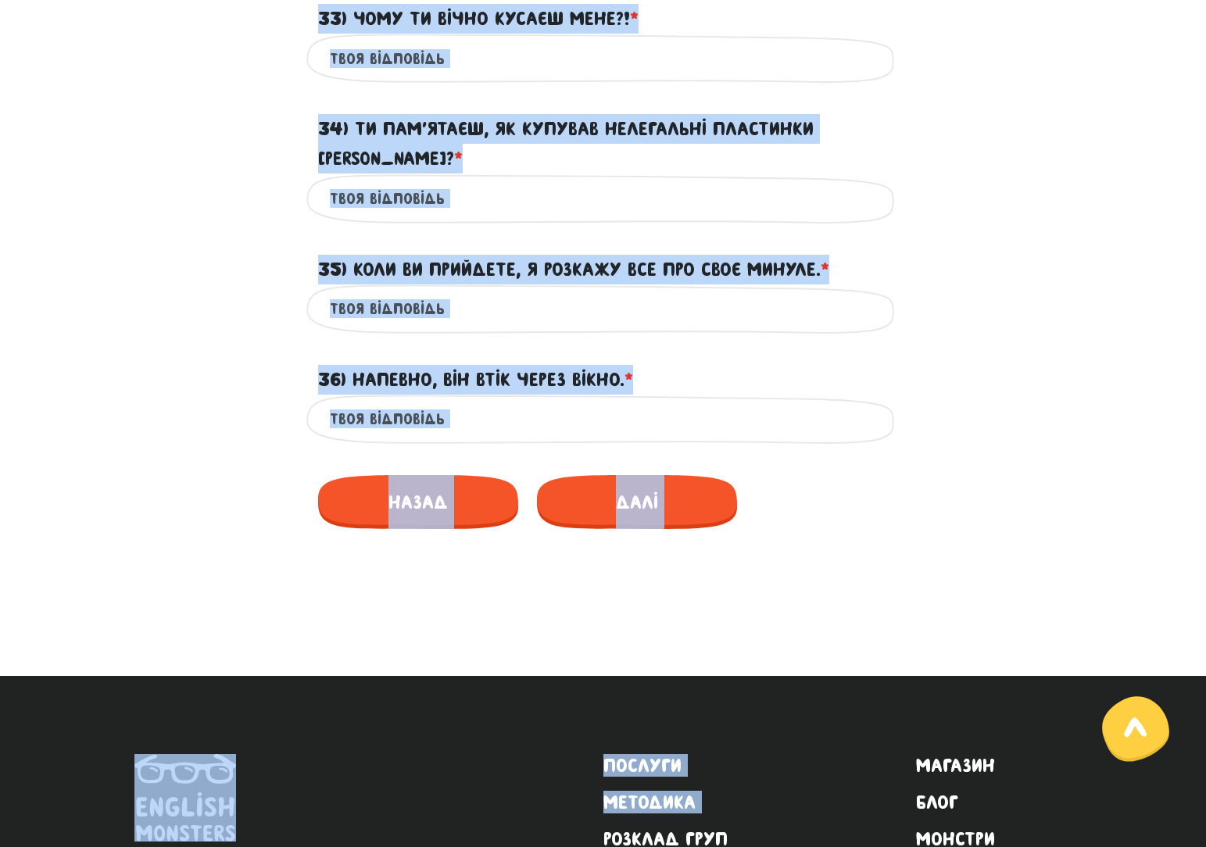
scroll to position [1196, 0]
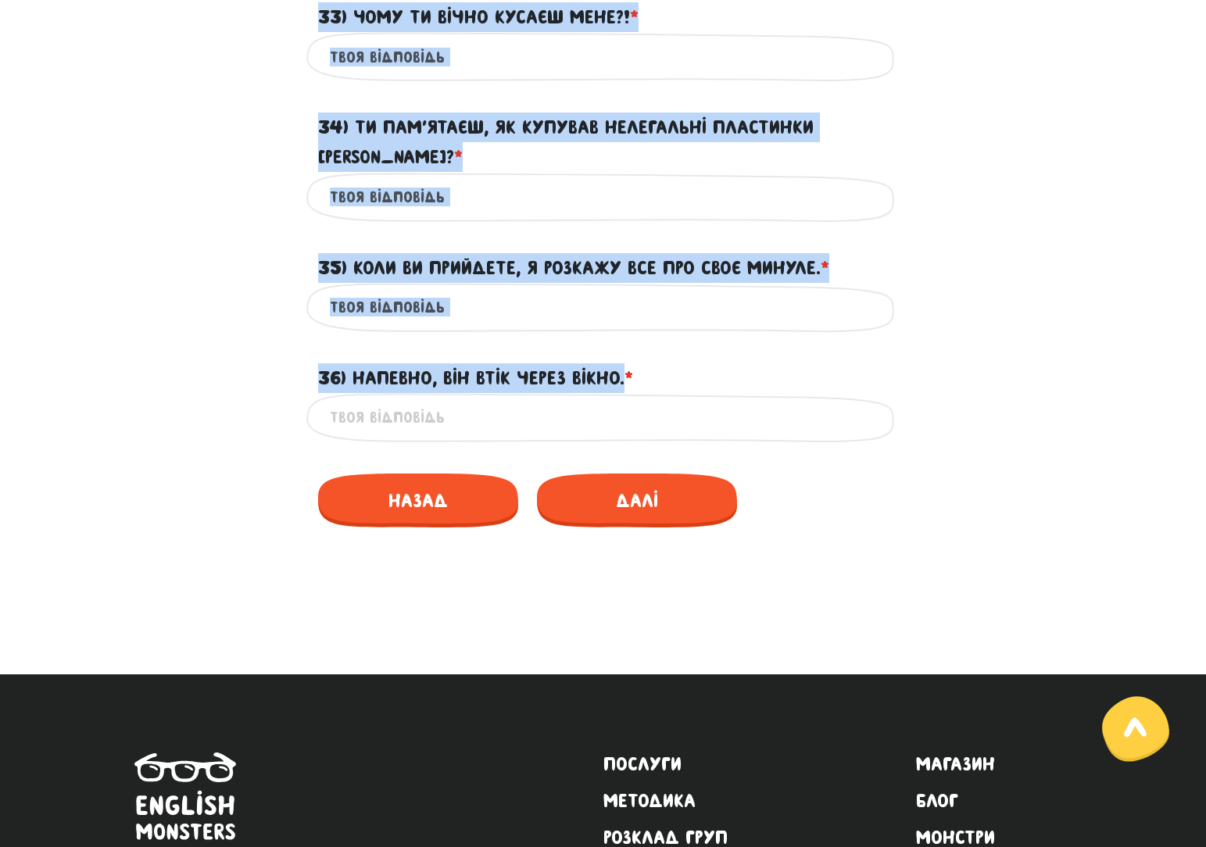
drag, startPoint x: 354, startPoint y: 315, endPoint x: 628, endPoint y: 340, distance: 275.4
copy form "Lorem ipsumdolo si amet conse adipis? * ? El sedd'eiusmo temp 33) I utlaboree d…"
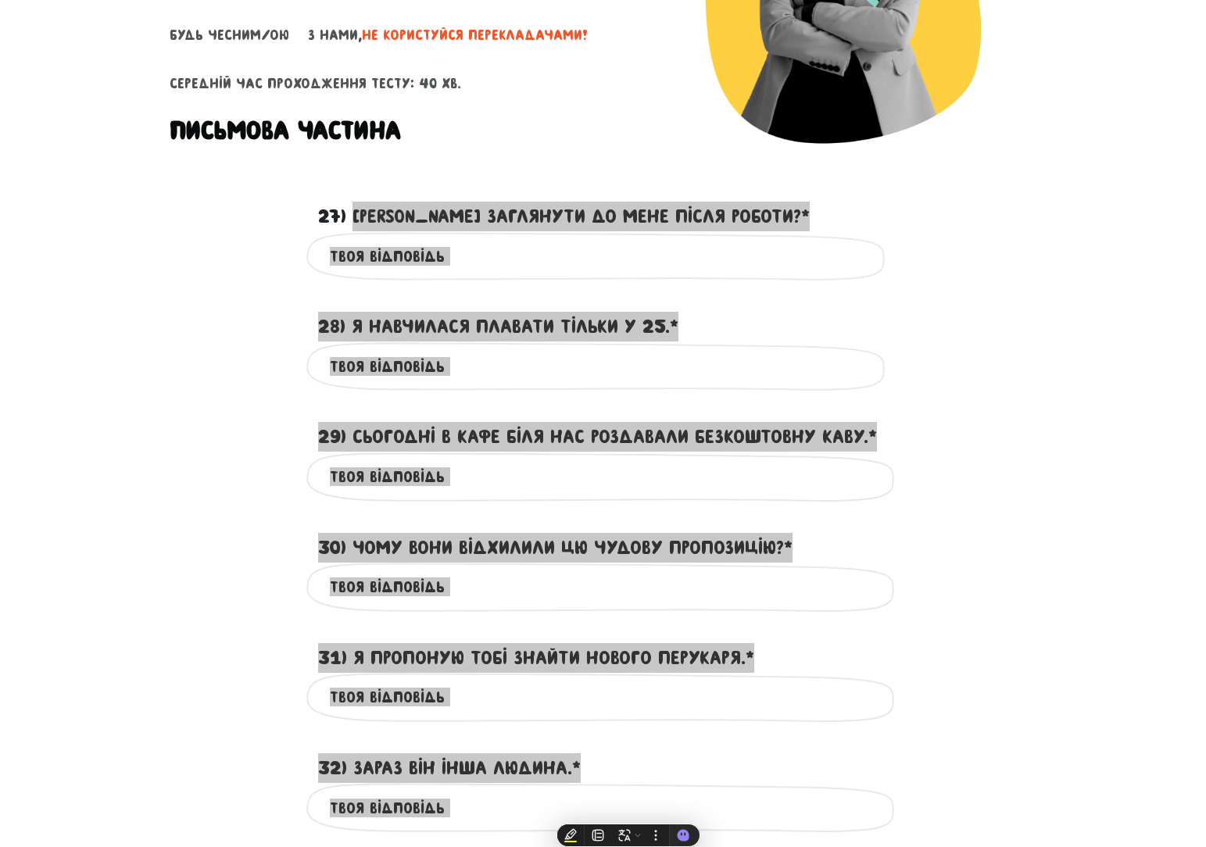
scroll to position [0, 0]
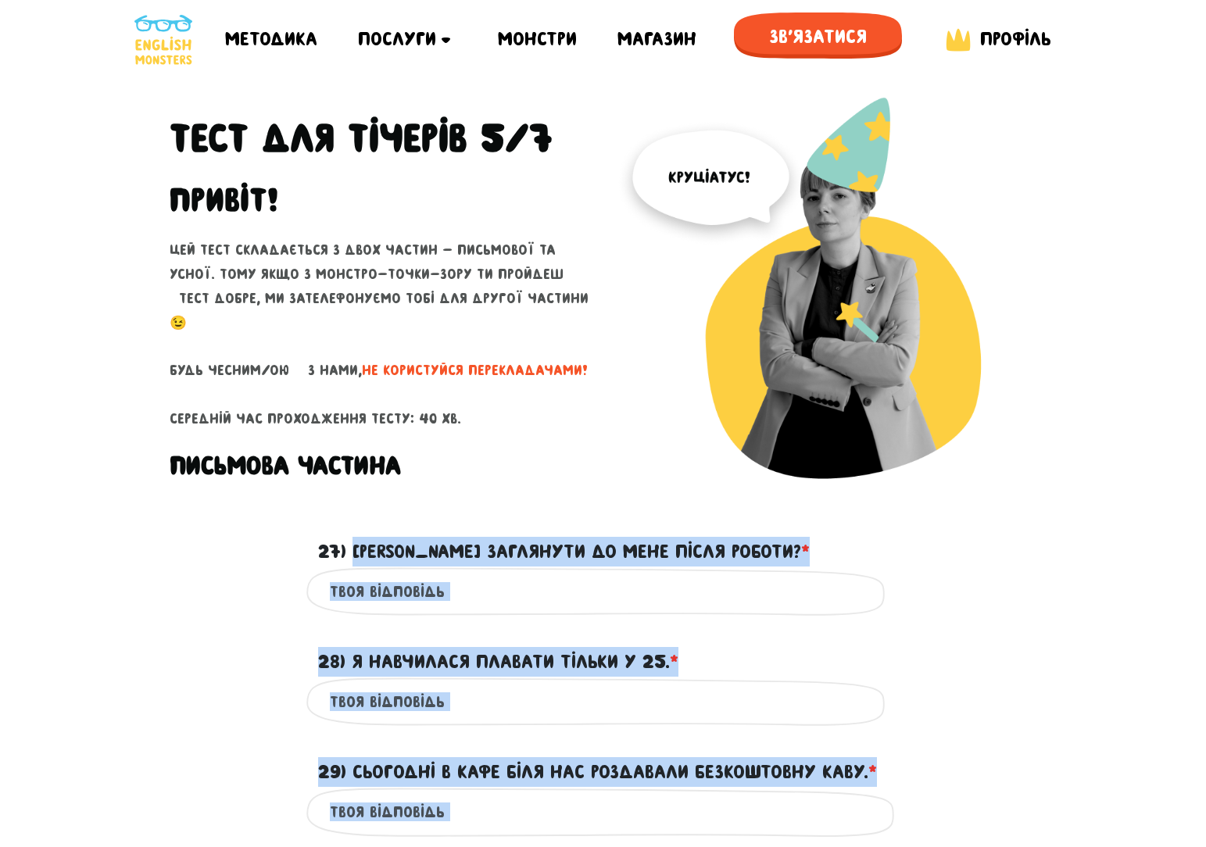
click at [458, 694] on input "28) Я навчилася плавати тільки у 25. * ?" at bounding box center [603, 701] width 547 height 35
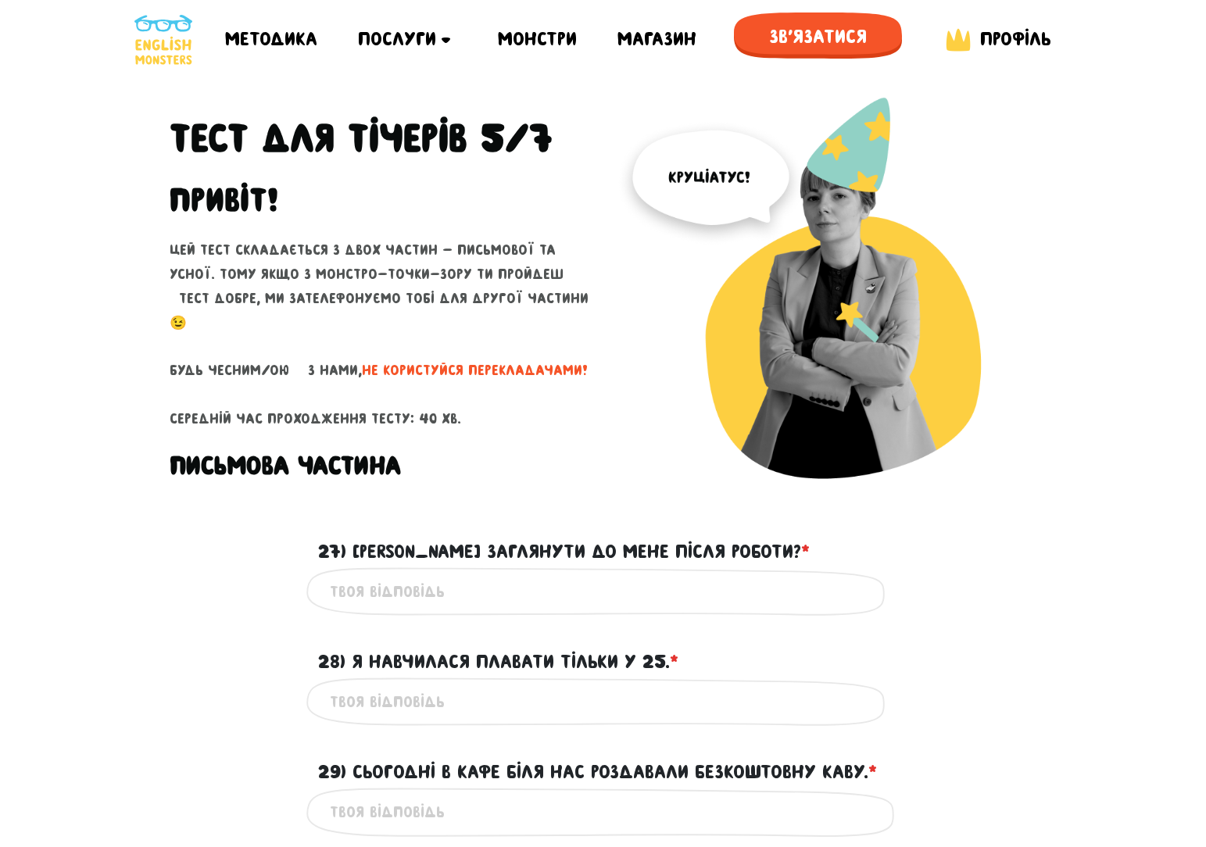
drag, startPoint x: 390, startPoint y: 650, endPoint x: 388, endPoint y: 694, distance: 43.8
click at [388, 694] on input "28) Я навчилася плавати тільки у 25. * ?" at bounding box center [603, 701] width 547 height 35
click at [472, 704] on input "i learned to swim" at bounding box center [603, 701] width 547 height 35
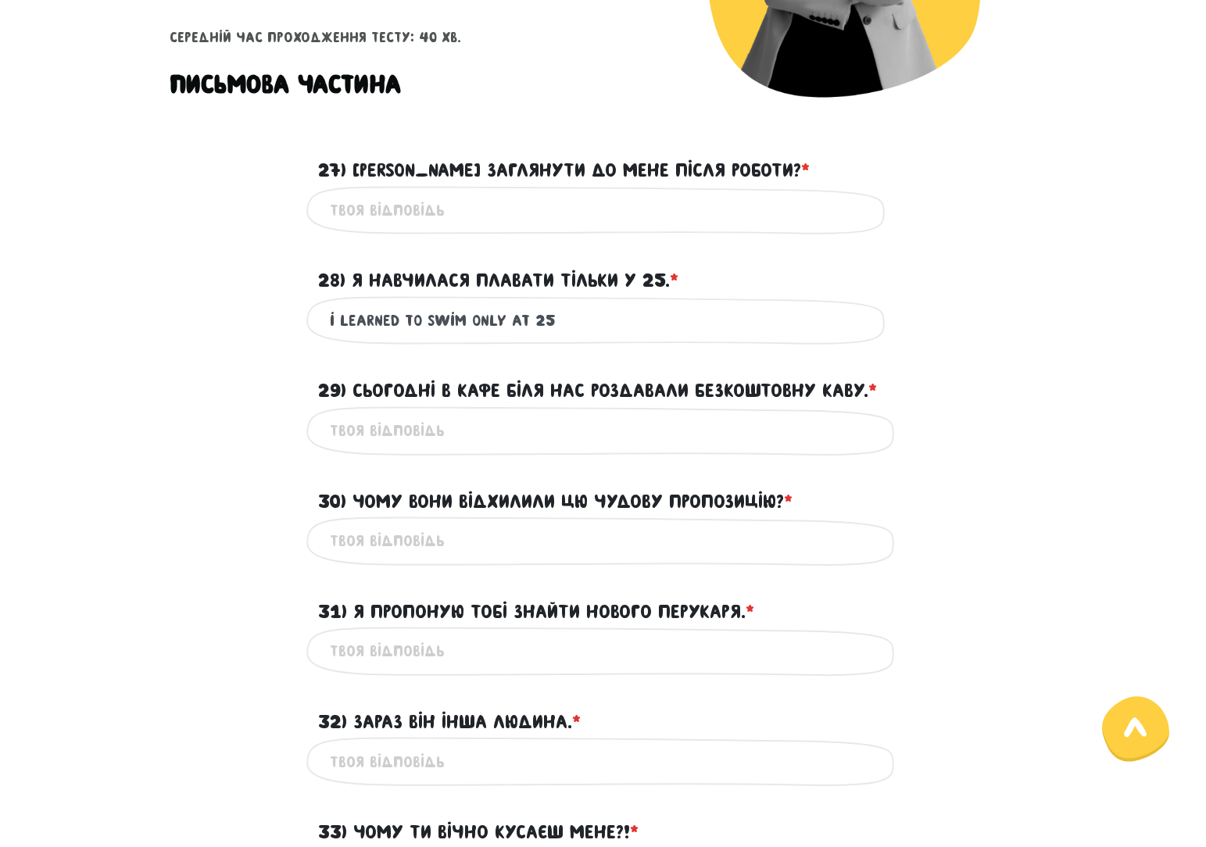
scroll to position [391, 0]
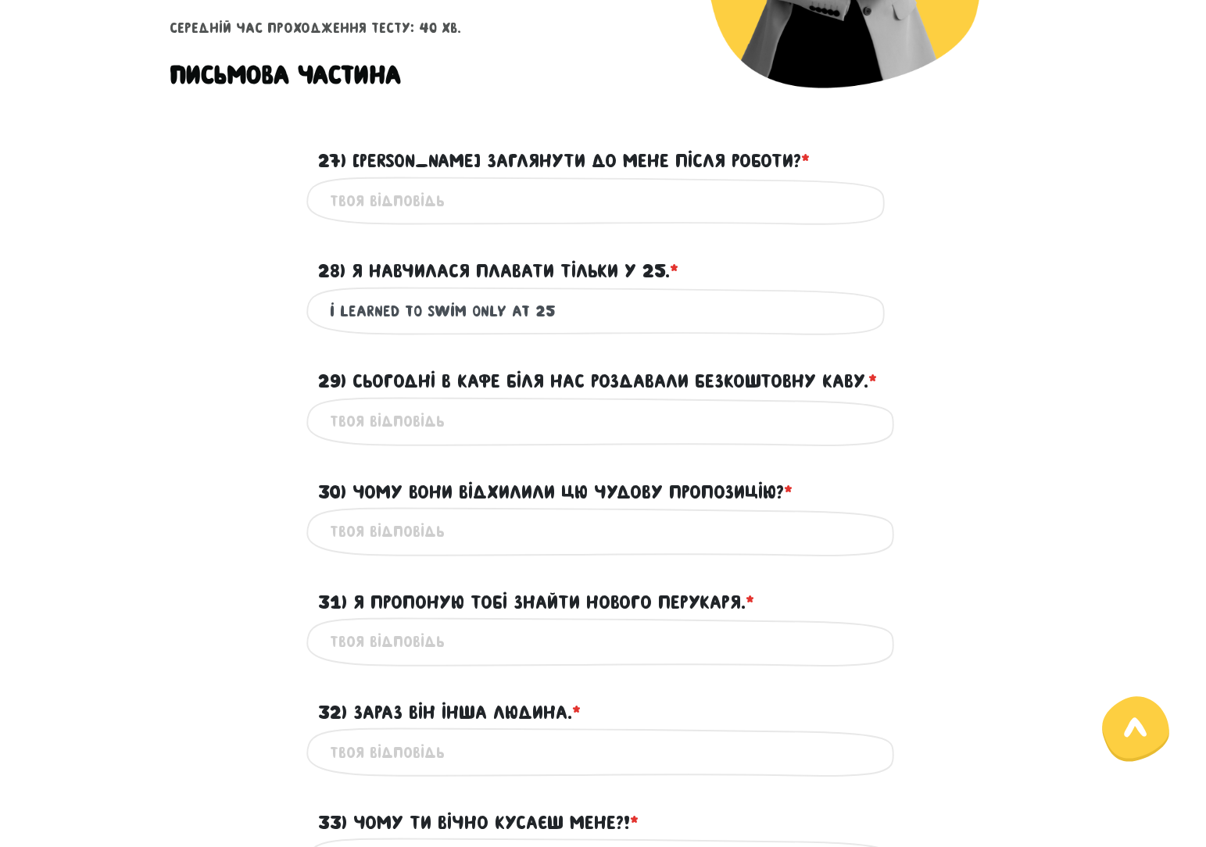
type input "i learned to swim only at 25"
click at [466, 428] on input "29) Сьогодні в кафе біля нас роздавали безкоштовну каву. * ?" at bounding box center [603, 421] width 547 height 35
paste input "[DATE] they were giving away free coffee at the café near us"
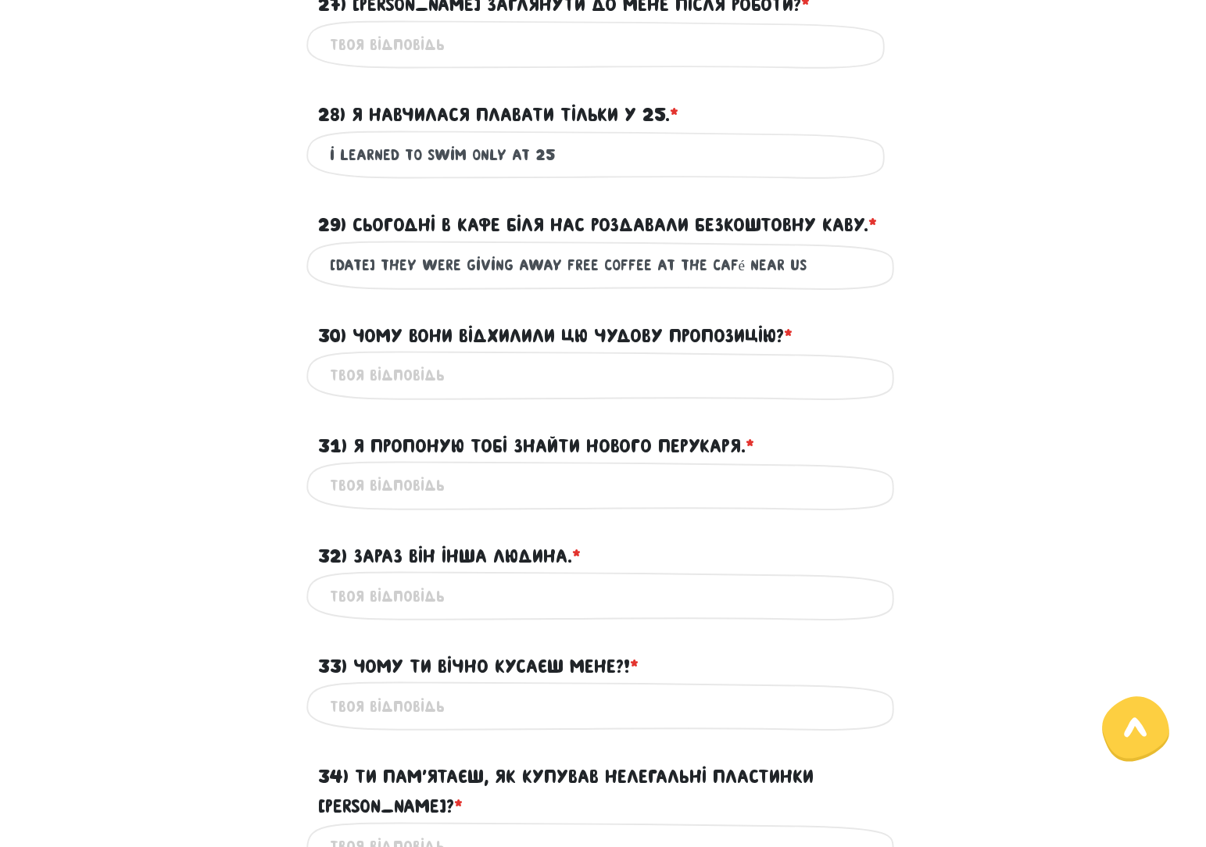
scroll to position [625, 0]
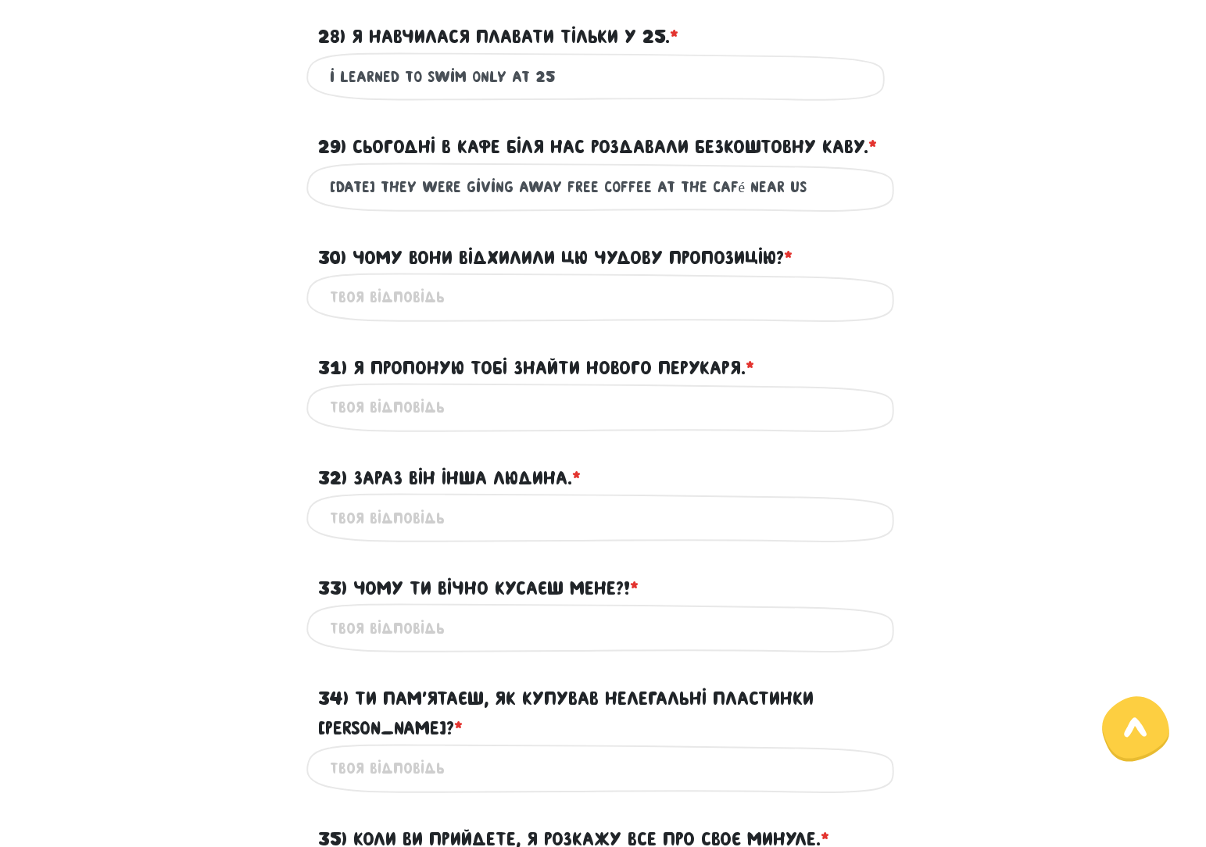
type input "[DATE] they were giving away free coffee at the café near us"
click at [342, 303] on input "30) Чому вони відхилили цю чудову пропозицію? * ?" at bounding box center [603, 297] width 547 height 35
click at [416, 284] on input "30) Чому вони відхилили цю чудову пропозицію? * ?" at bounding box center [603, 297] width 547 height 35
paste input "Why did they reject this great offer?"
type input "Why did they reject this great offer?"
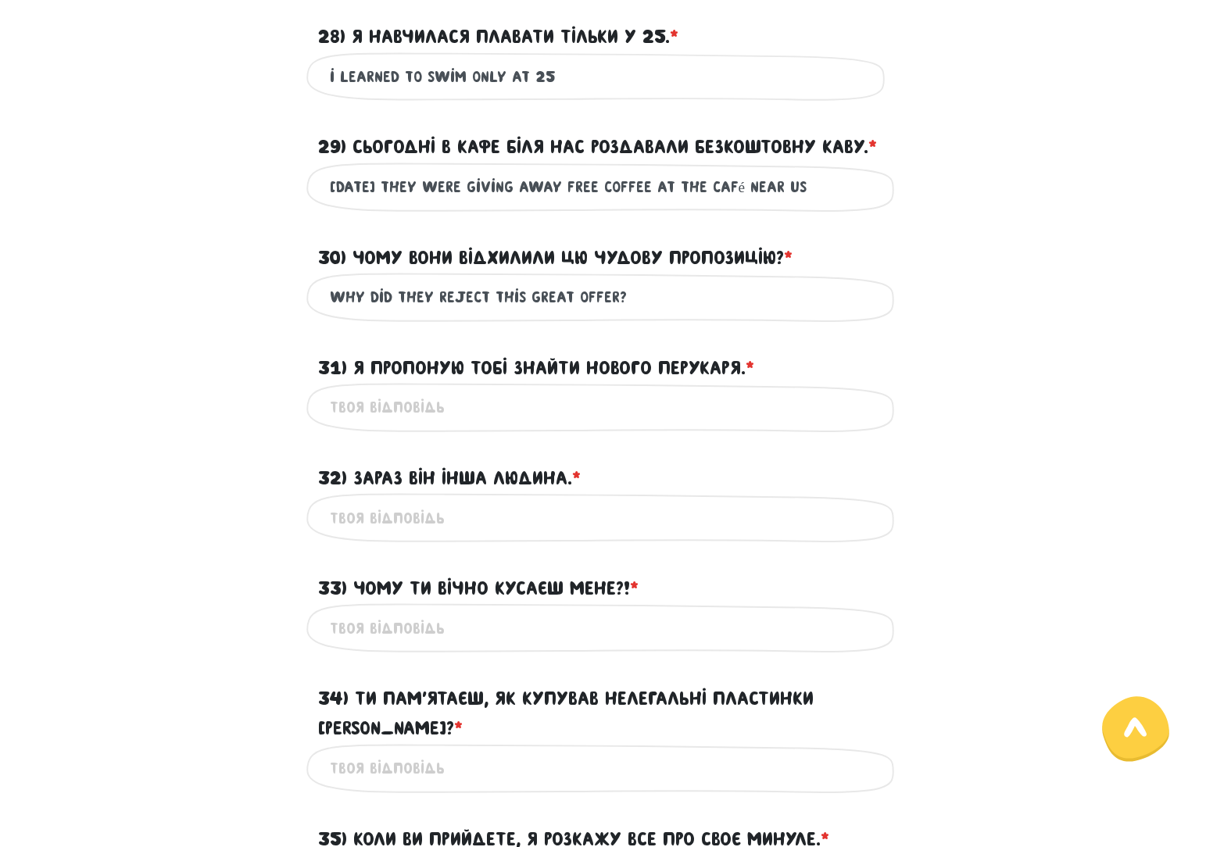
click at [463, 402] on input "31) Я пропоную тобі знайти нового перукаря. * ?" at bounding box center [603, 407] width 547 height 35
paste input "I suggest you find a new hairdresser"
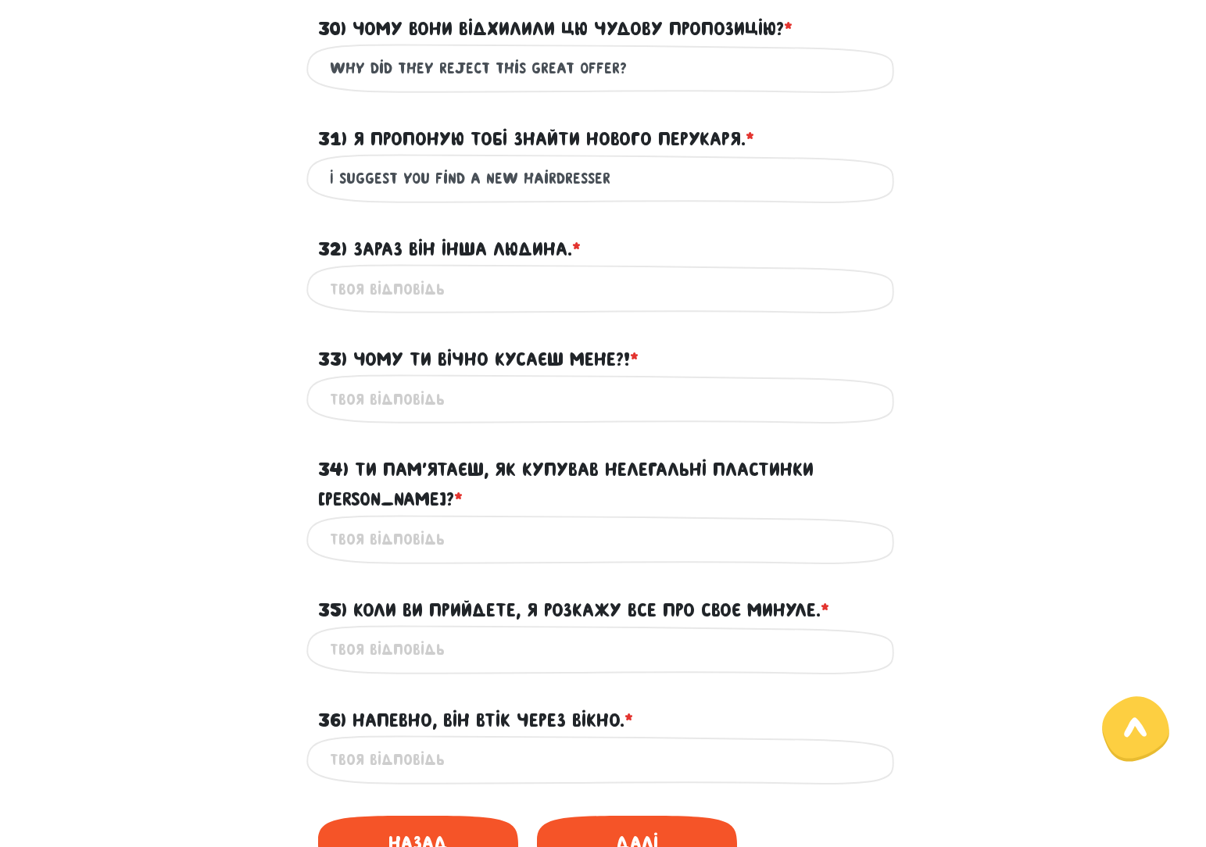
scroll to position [860, 0]
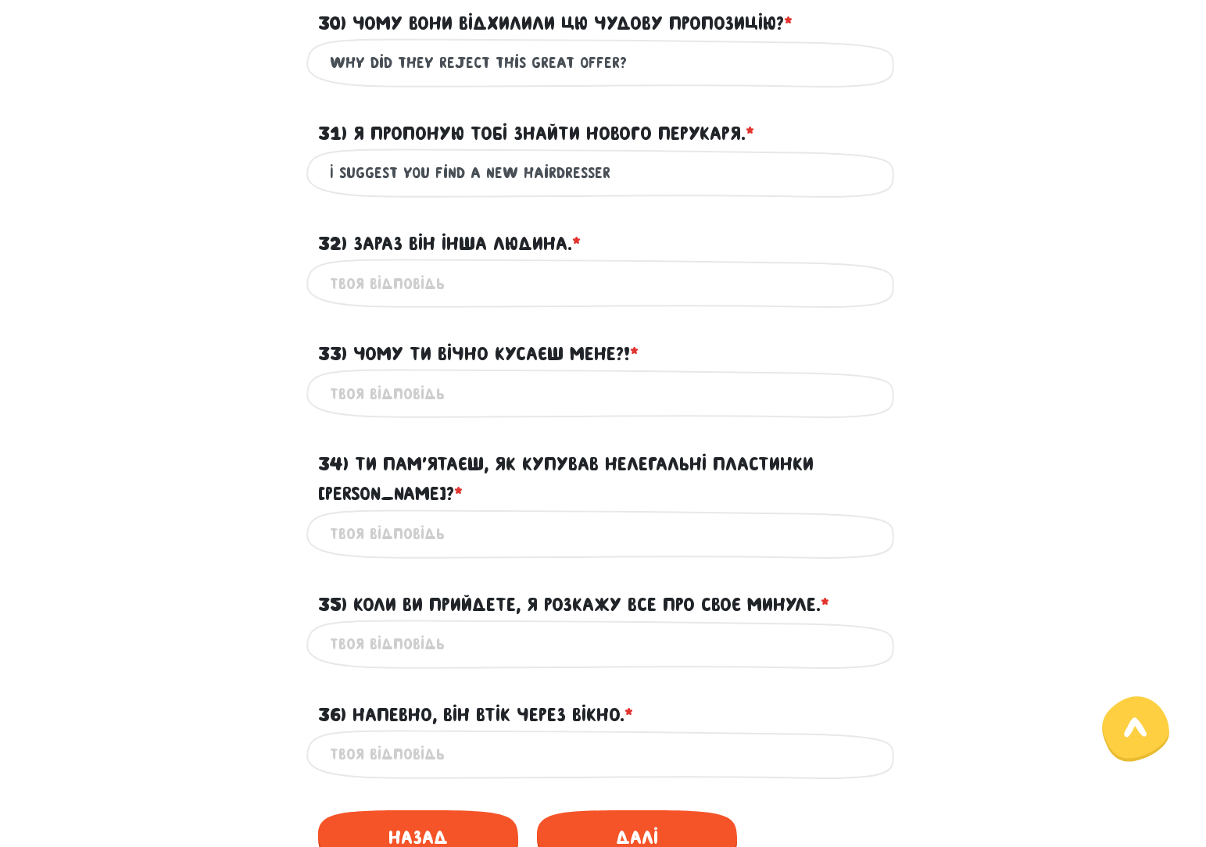
type input "I suggest you find a new hairdresser"
click at [370, 280] on input "32) Зараз він інша людина. * ?" at bounding box center [603, 283] width 547 height 35
paste input "He is a different person now"
type input "He is a different person now"
click at [456, 394] on input "33) Чому ти вічно кусаєш мене?! * ?" at bounding box center [603, 393] width 547 height 35
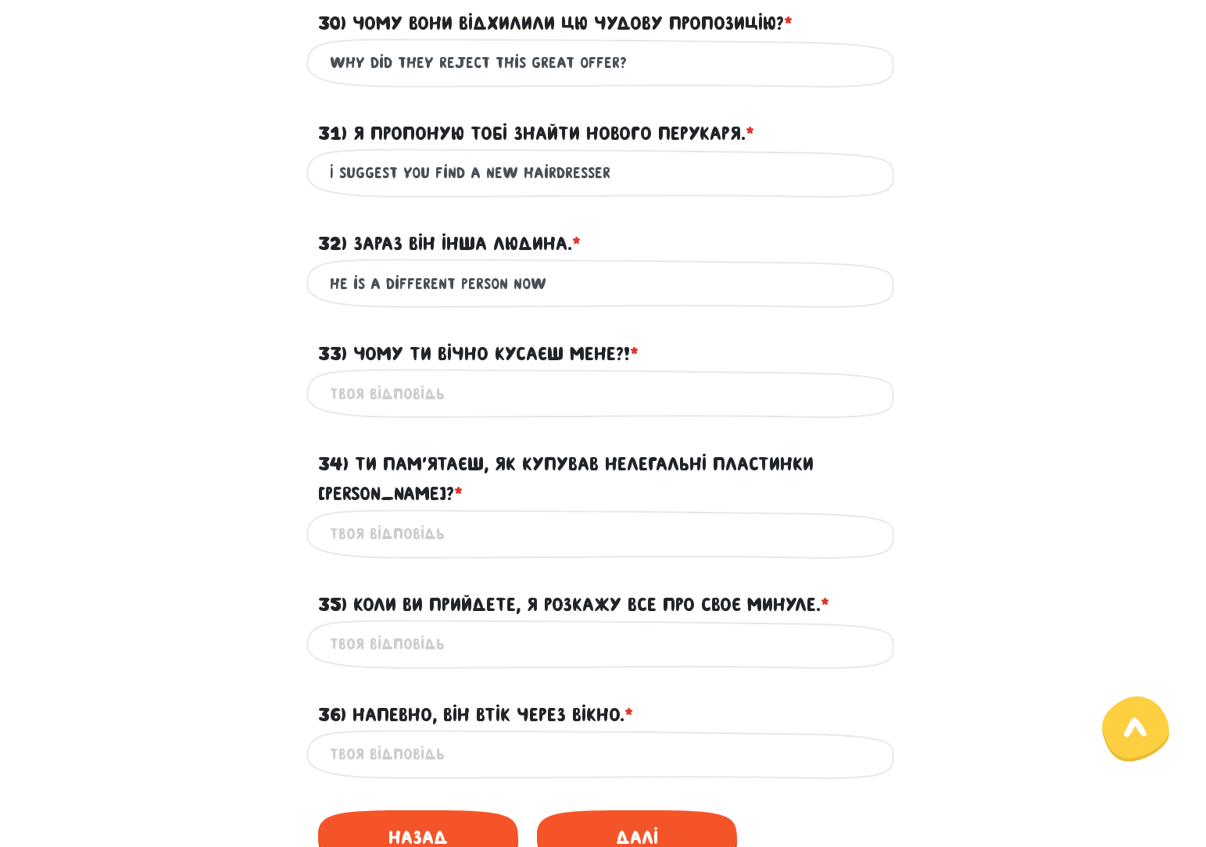
click at [424, 398] on input "33) Чому ти вічно кусаєш мене?! * ?" at bounding box center [603, 393] width 547 height 35
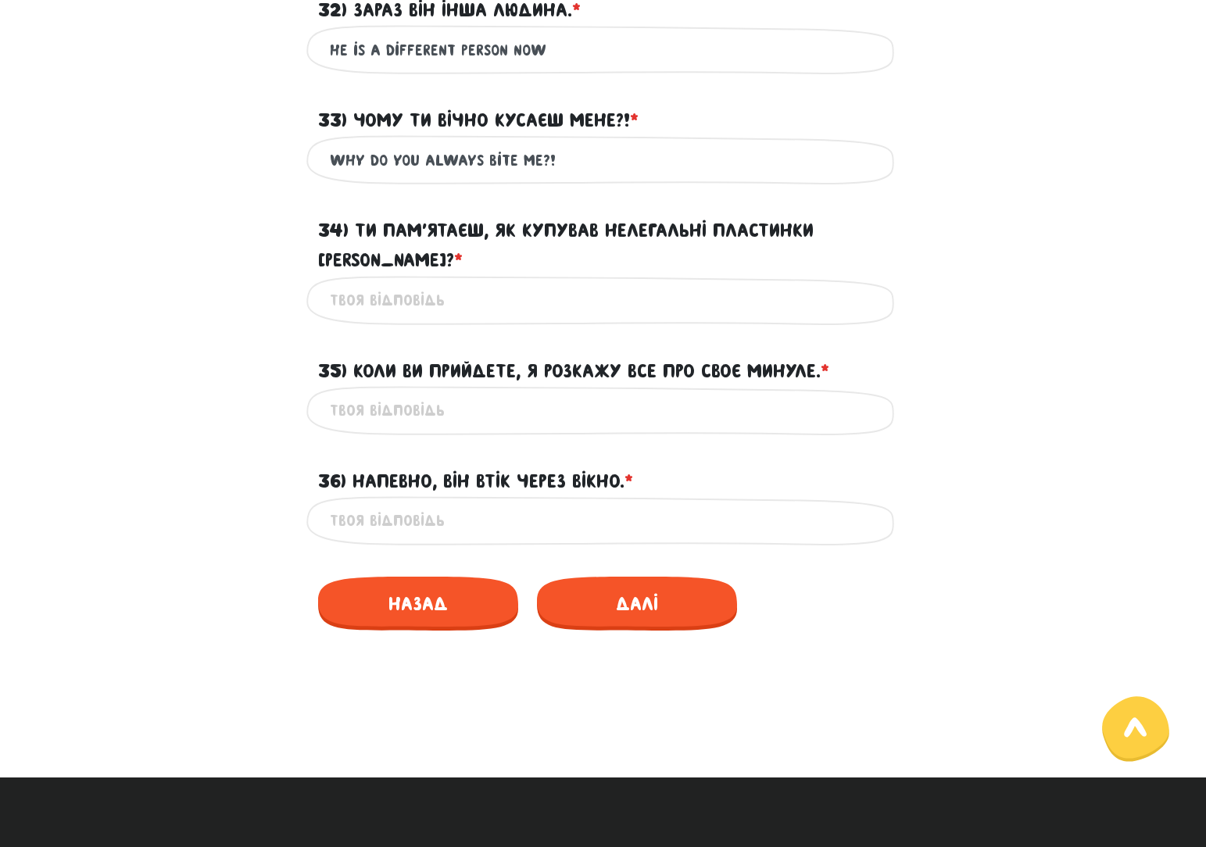
scroll to position [1094, 0]
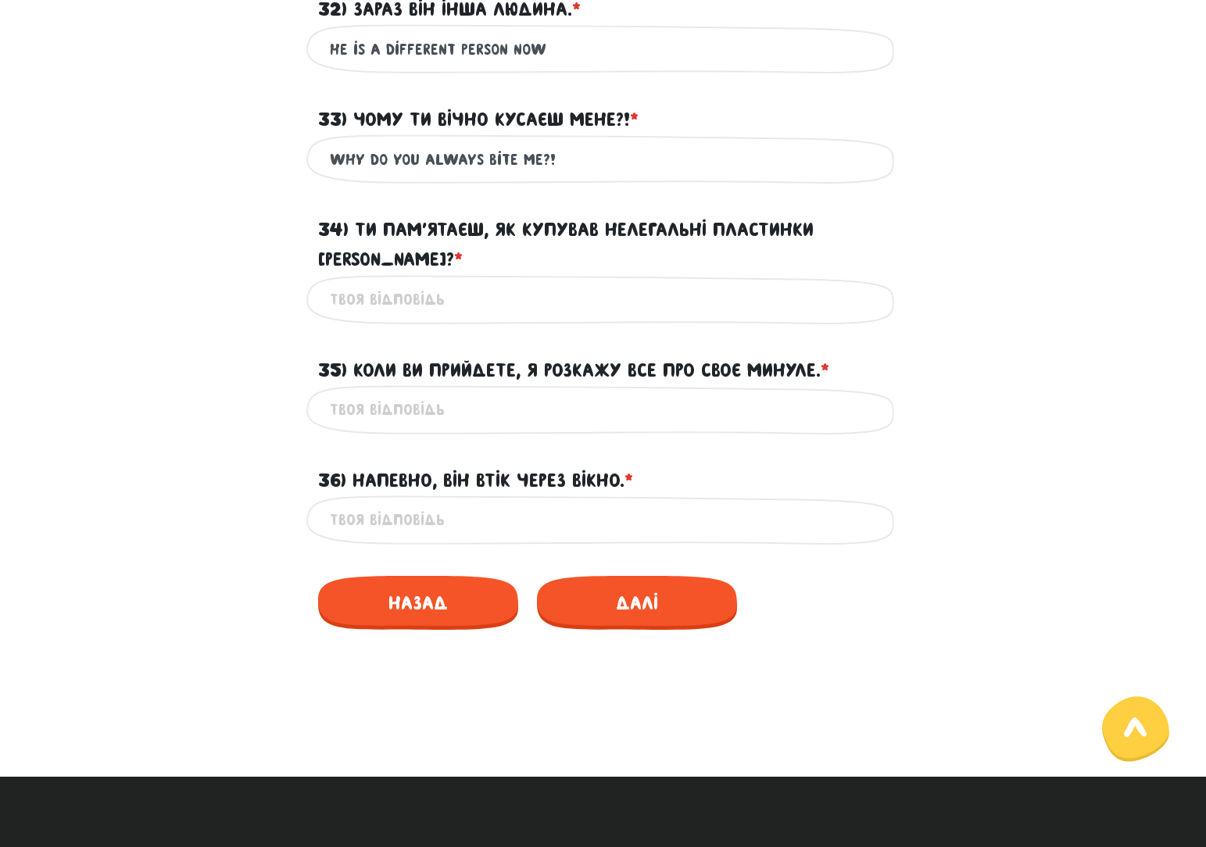
type input "why do you always bite me?!"
click at [346, 282] on input "34) Ти пам’ятаєш, як купував нелегальні пластинки [PERSON_NAME]? * ?" at bounding box center [603, 299] width 547 height 35
paste input "Do you remember buying [PERSON_NAME] records?"
type input "Do you remember buying [PERSON_NAME] records?"
click at [419, 392] on input "35) Коли ви прийдете, я розкажу все про своє минуле. * ?" at bounding box center [603, 409] width 547 height 35
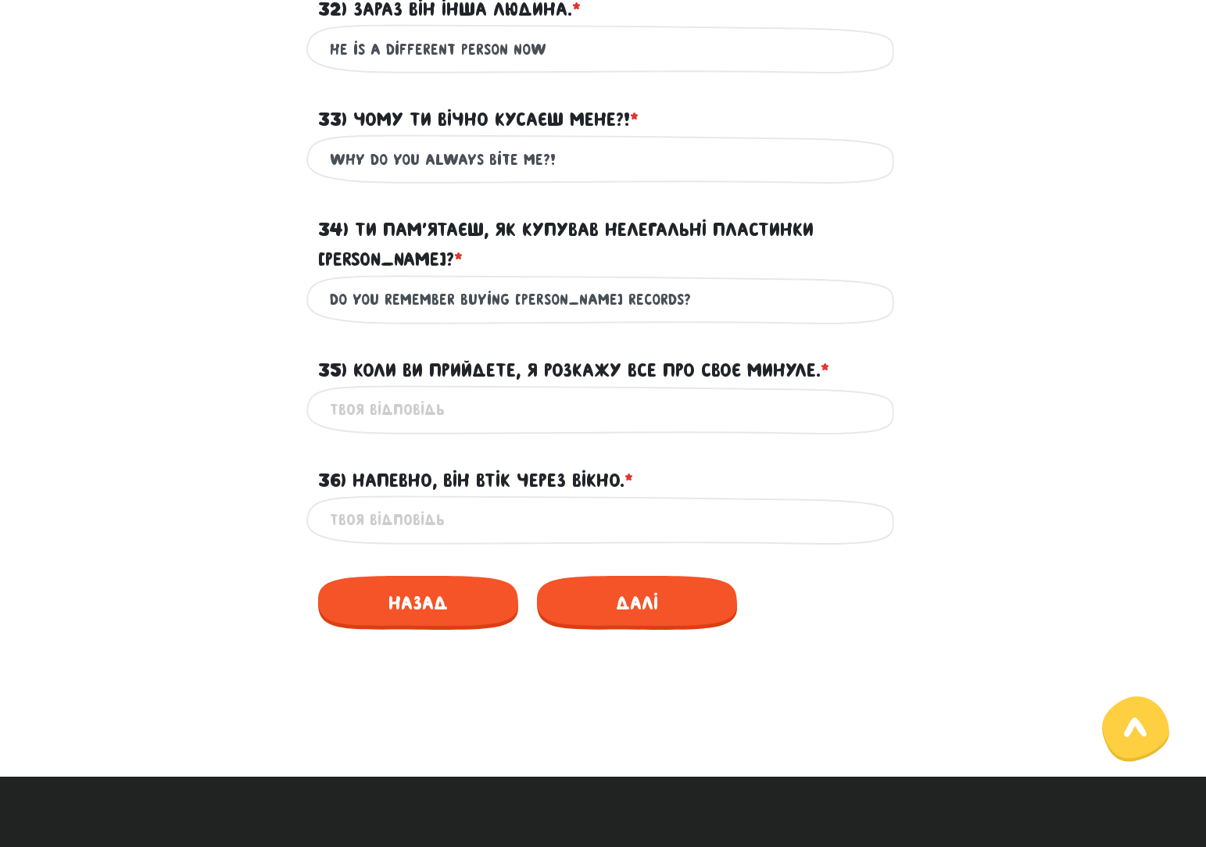
paste input "When you come, I’ll tell you everything about my past."
type input "When you come, I’ll tell you everything about my past"
drag, startPoint x: 509, startPoint y: 495, endPoint x: 504, endPoint y: 488, distance: 8.5
click at [509, 502] on input "36) Напевно, він втік через вікно. * ?" at bounding box center [603, 519] width 547 height 35
click at [396, 502] on input "36) Напевно, він втік через вікно. * ?" at bounding box center [603, 519] width 547 height 35
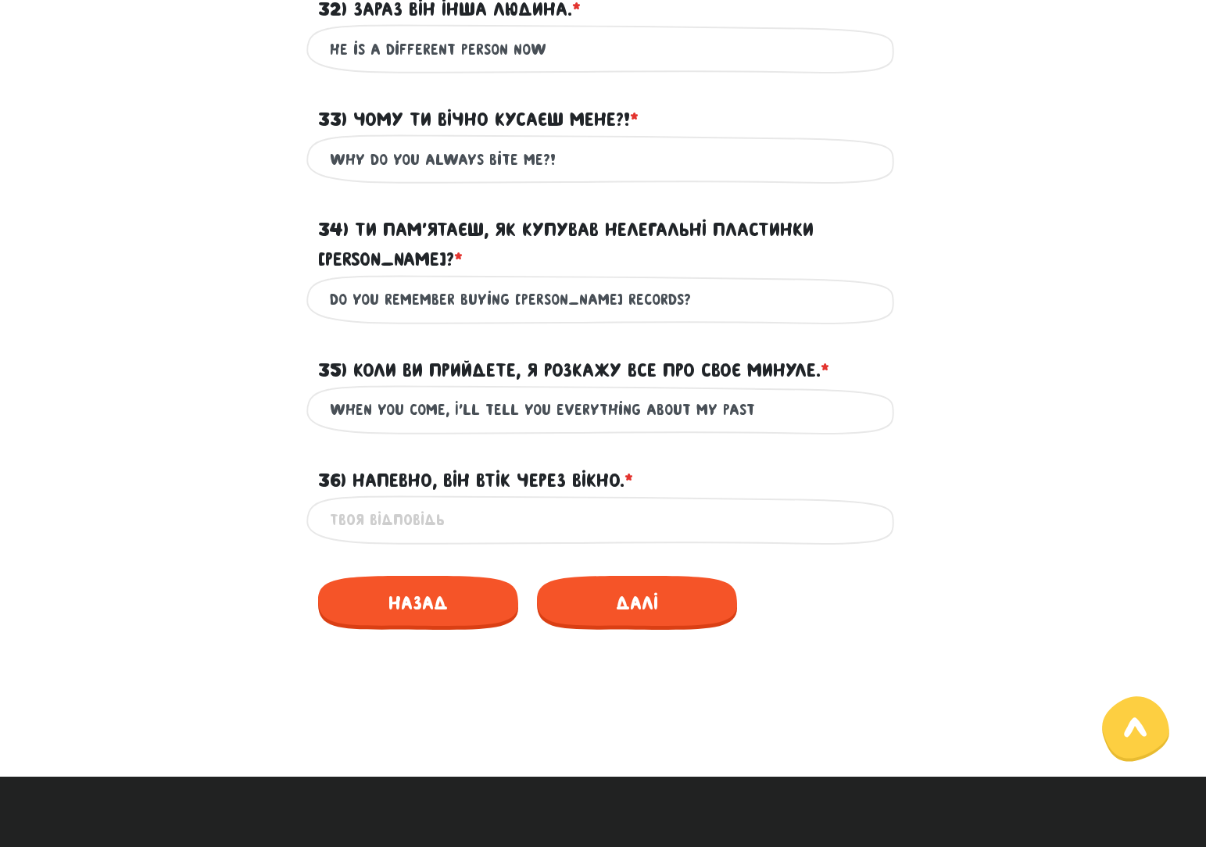
paste input "He must have escaped through the window"
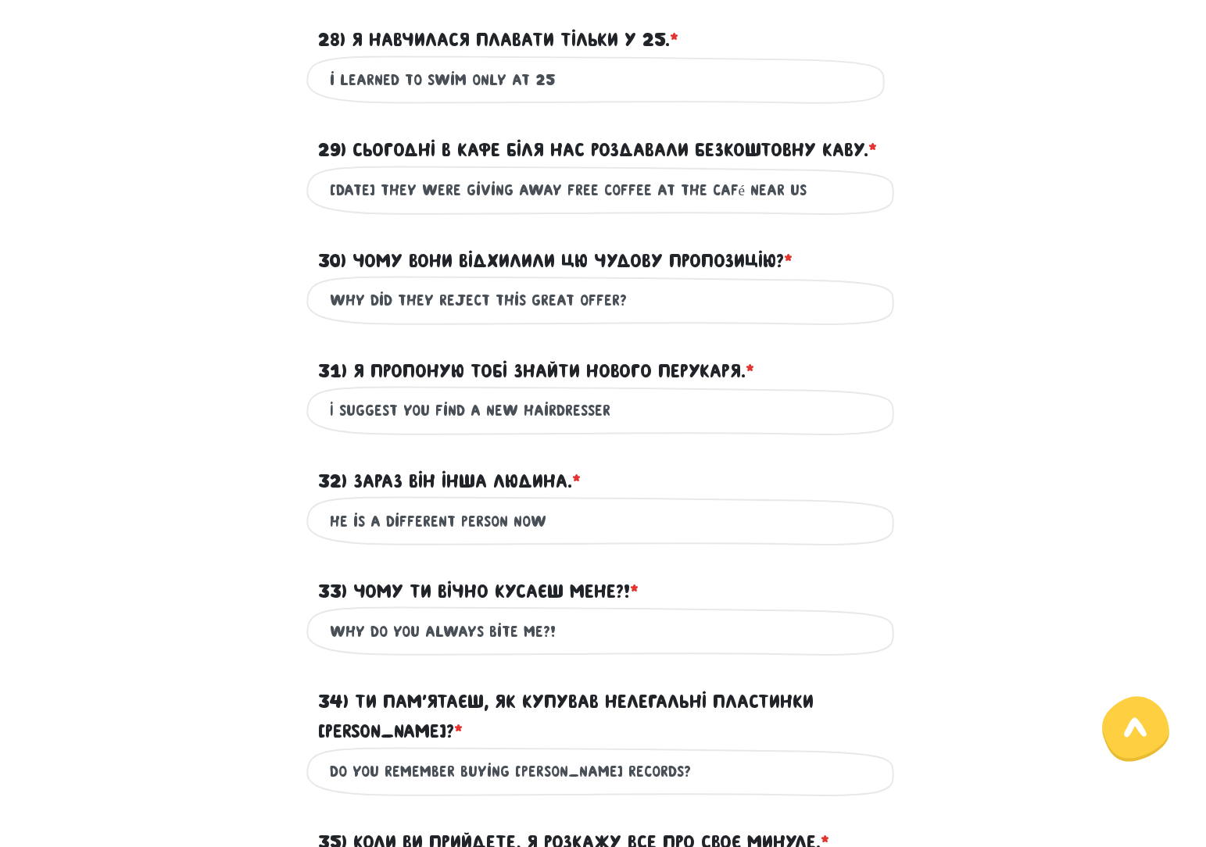
scroll to position [391, 0]
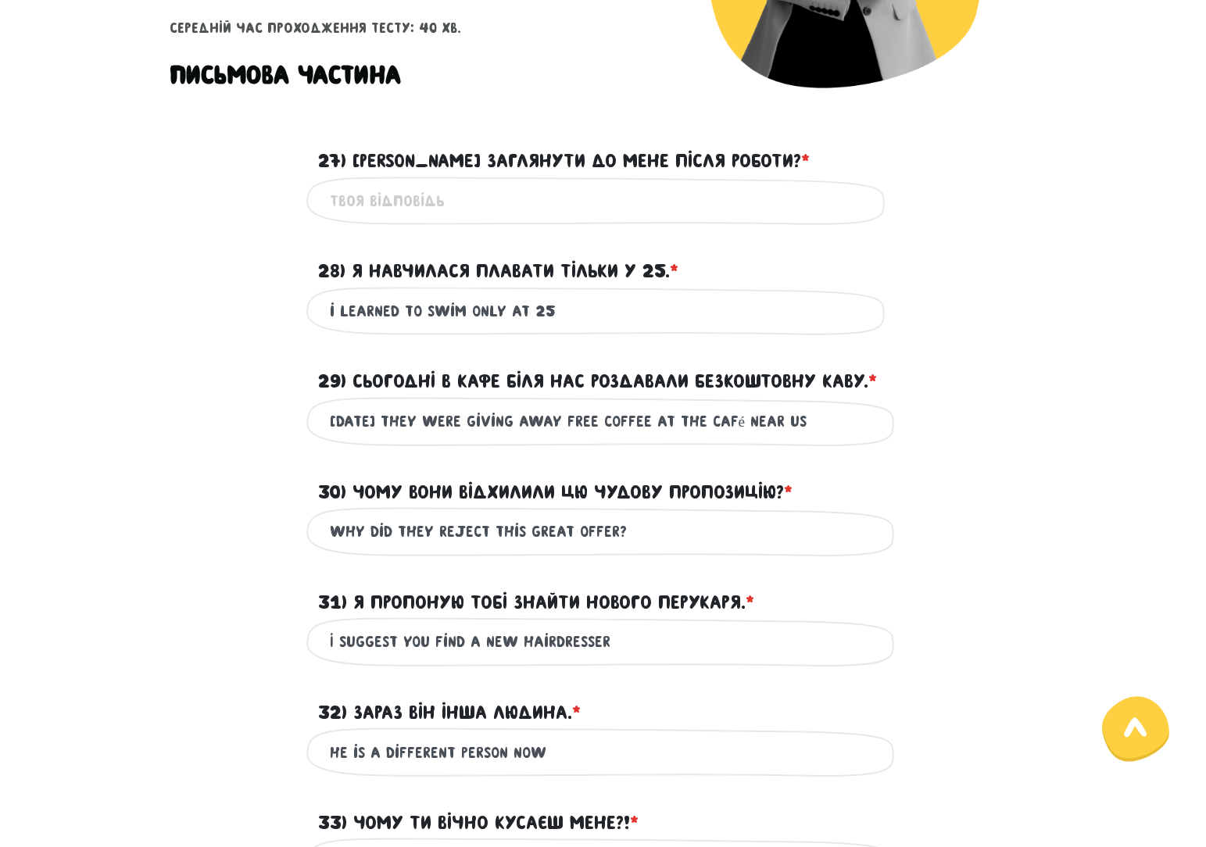
type input "He must have escaped through the window"
click at [360, 195] on input "27) [PERSON_NAME] заглянути до мене після роботи? * ?" at bounding box center [603, 201] width 547 height 35
paste input "Can you drop by after work?"
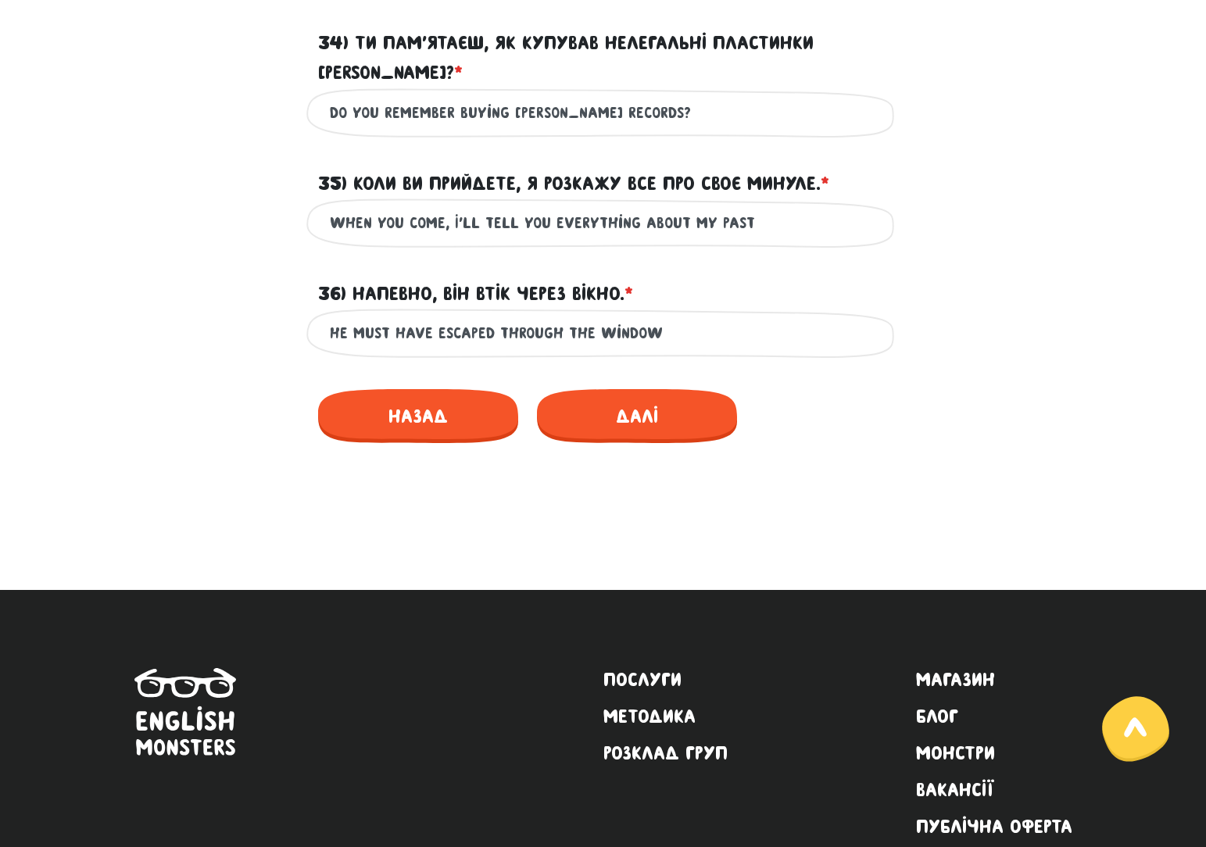
scroll to position [1397, 0]
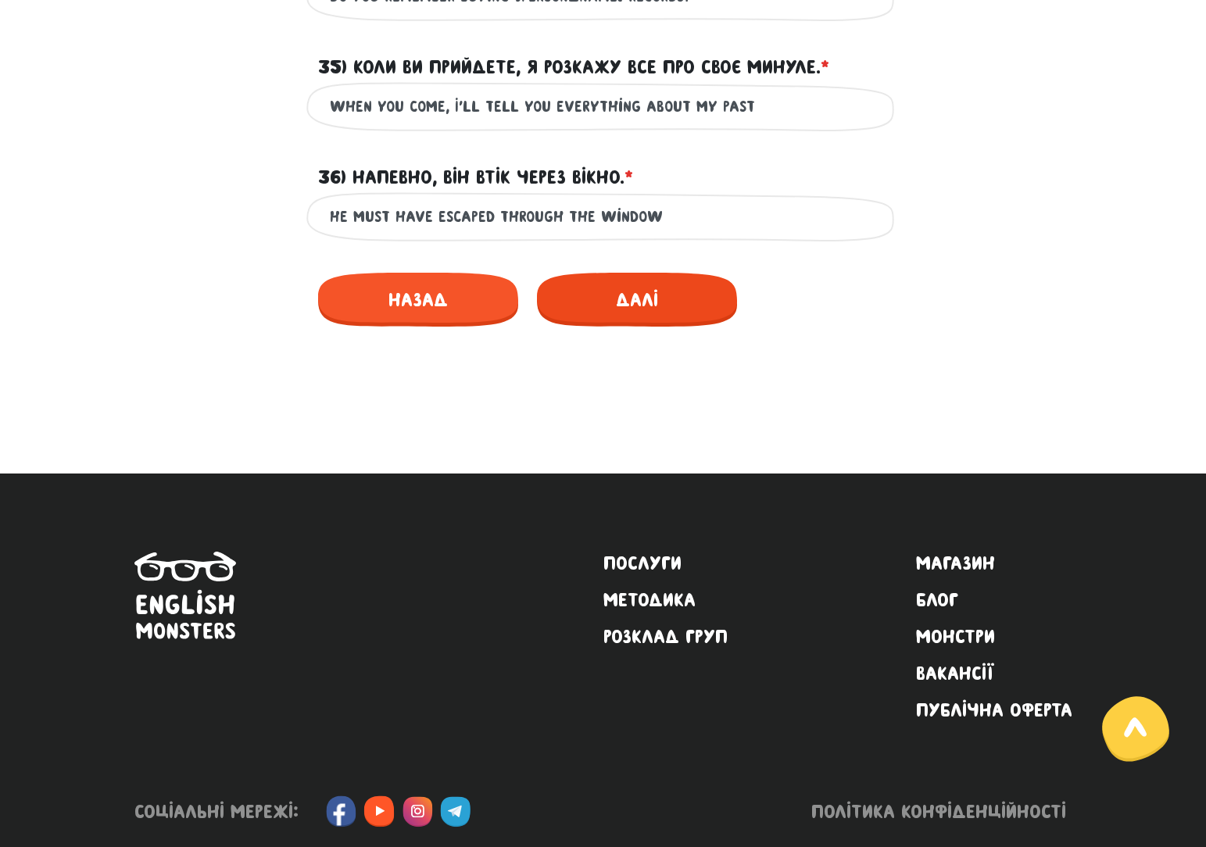
type input "Can you drop by after work?"
click at [619, 273] on span "Далі" at bounding box center [637, 300] width 200 height 54
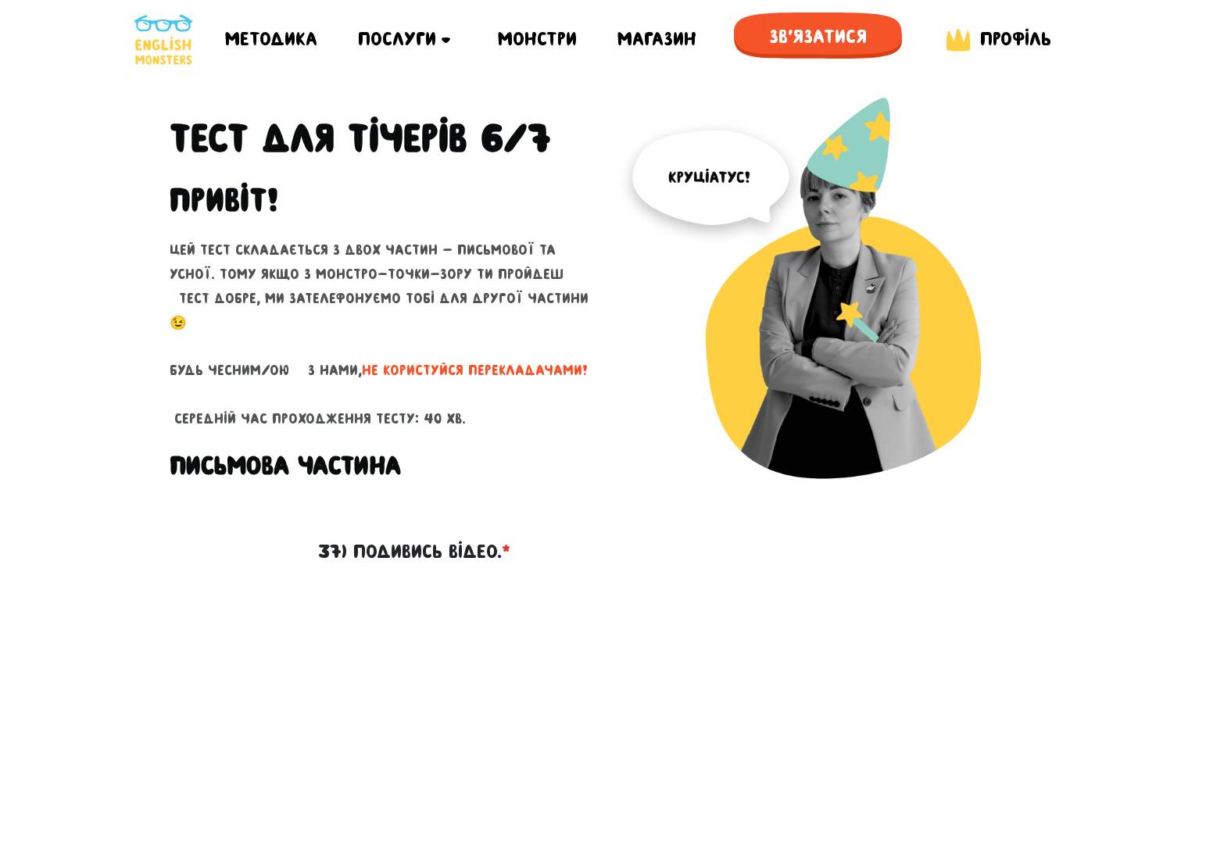
drag, startPoint x: 599, startPoint y: 281, endPoint x: 494, endPoint y: 384, distance: 148.1
click at [494, 384] on p "Цей тест складається з двох частин - письмової та усної. Тому якщо з монстро-то…" at bounding box center [381, 334] width 422 height 192
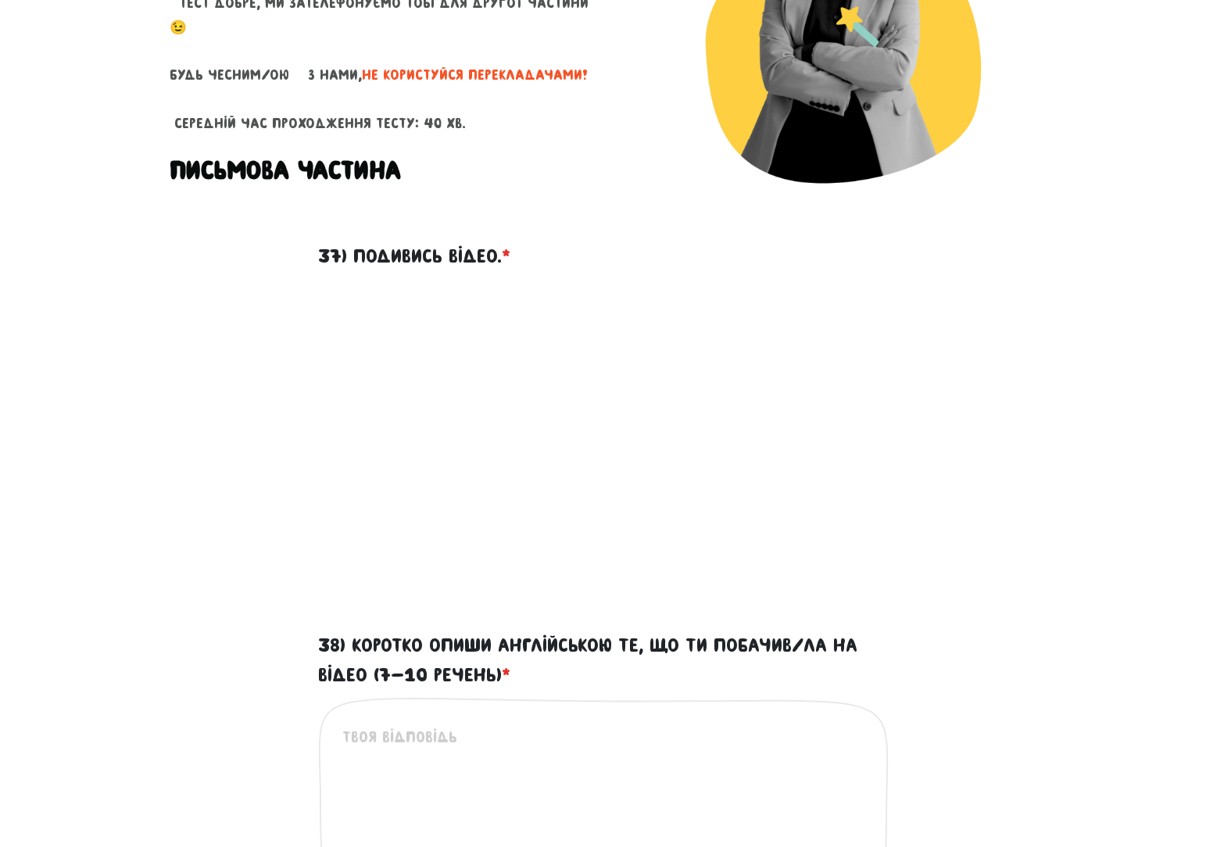
scroll to position [313, 0]
